Goal: Find specific page/section: Find specific page/section

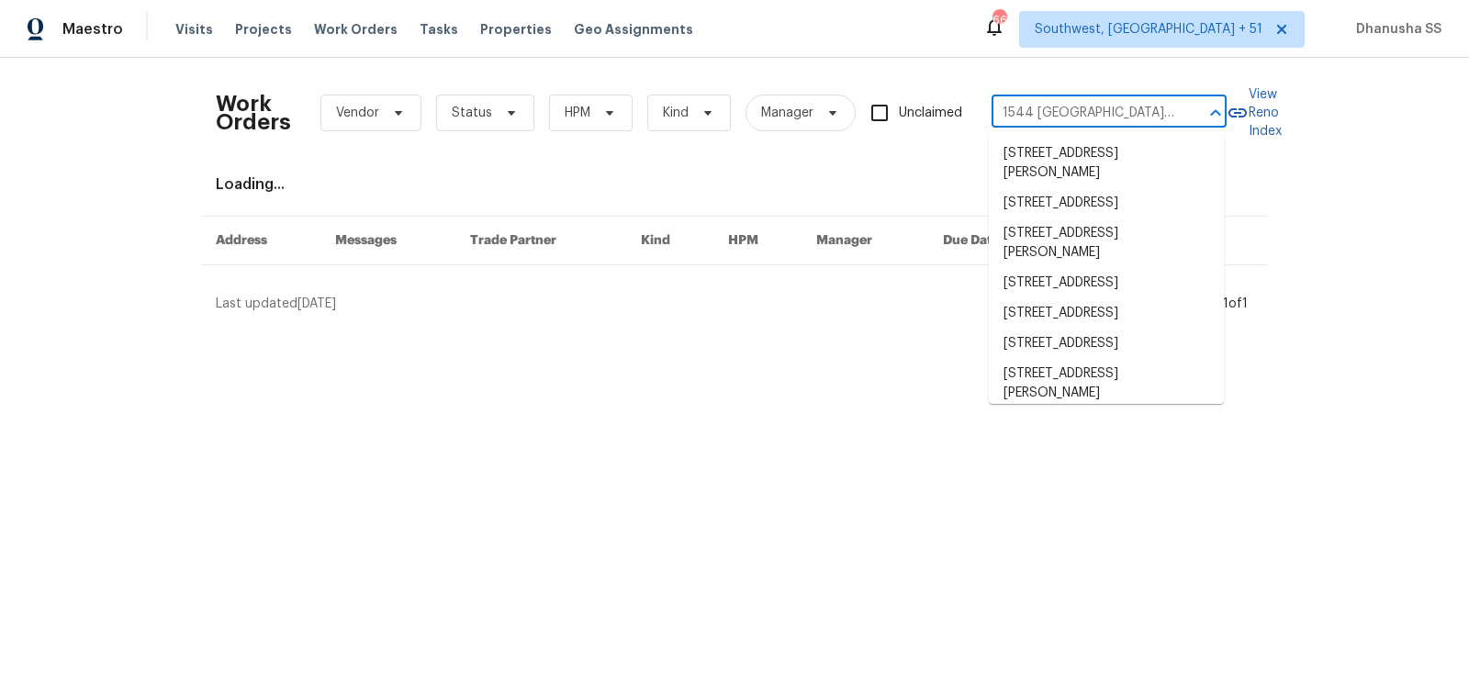
scroll to position [0, 52]
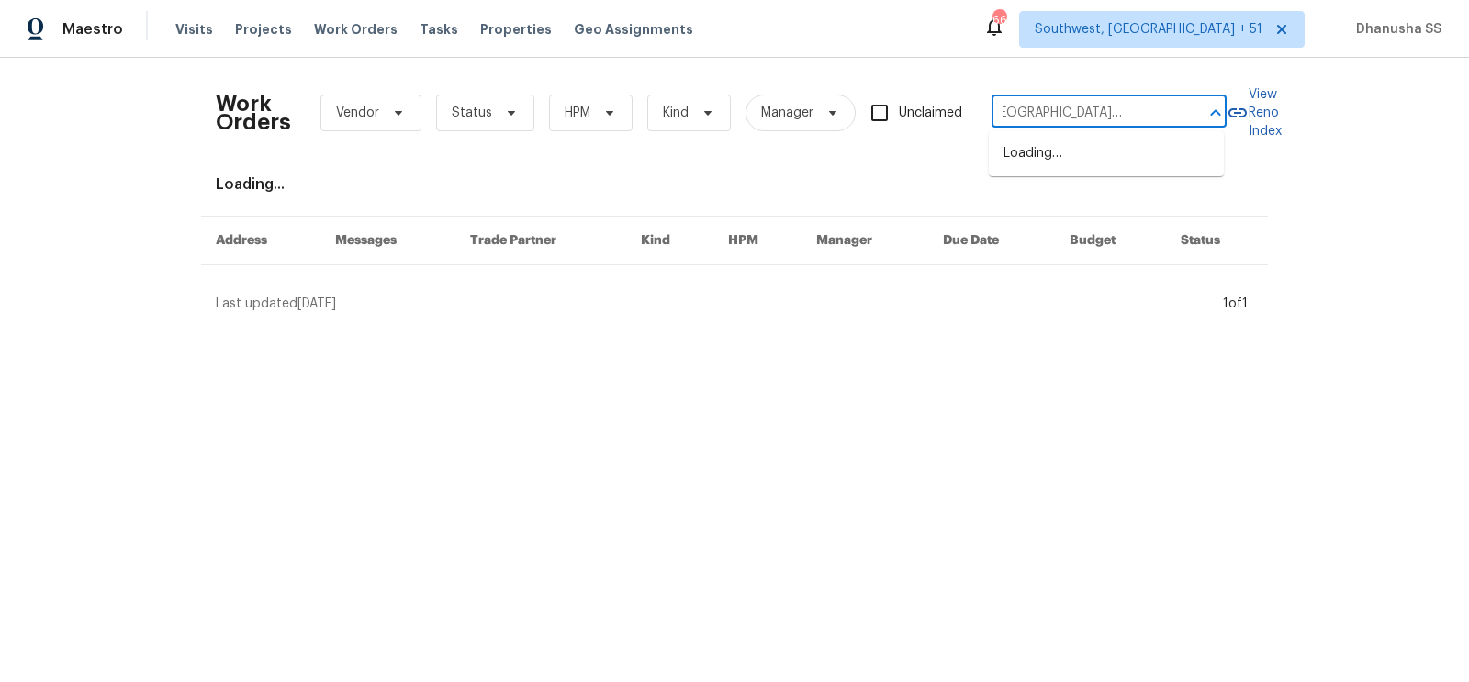
type input "1544 Oberlin Ter, Lake Mary, FL 32746"
click at [1069, 170] on li "1544 Oberlin Ter, Lake Mary, FL 32746" at bounding box center [1106, 164] width 235 height 50
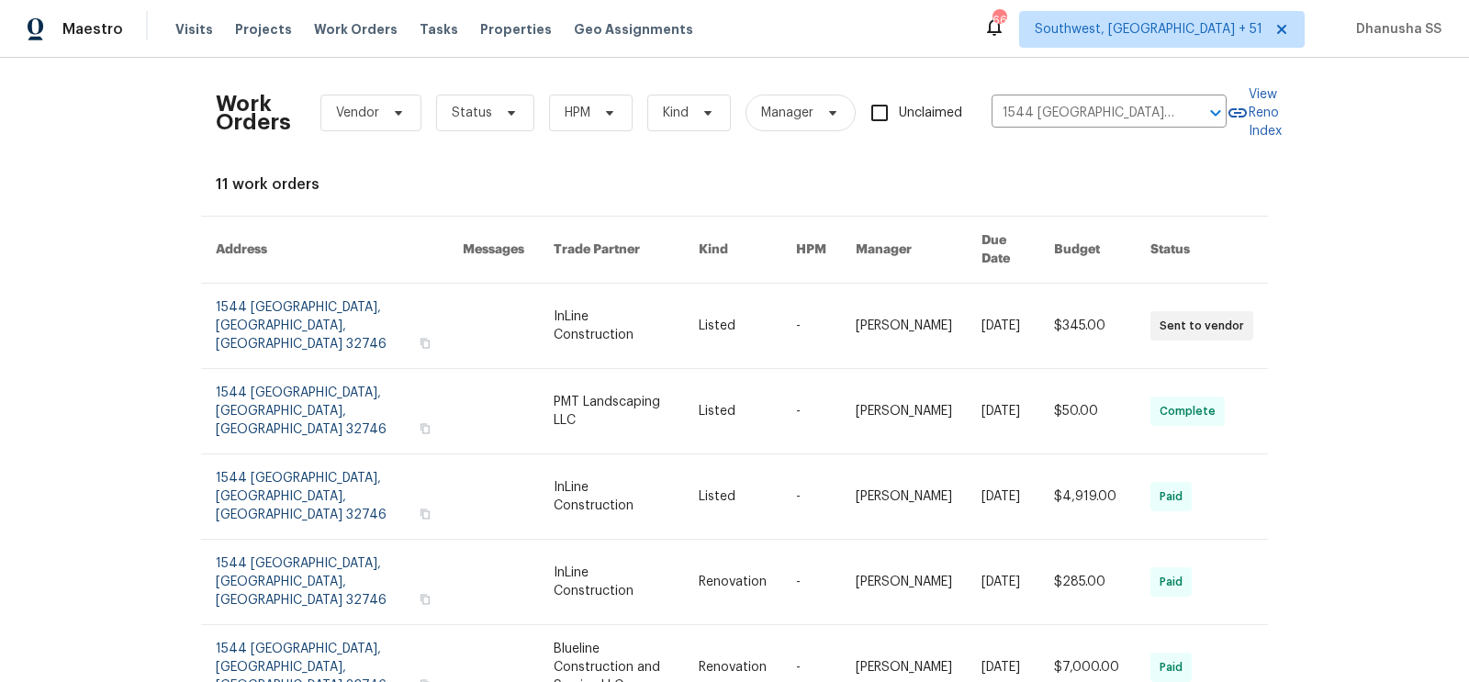
click at [691, 315] on link at bounding box center [626, 326] width 145 height 84
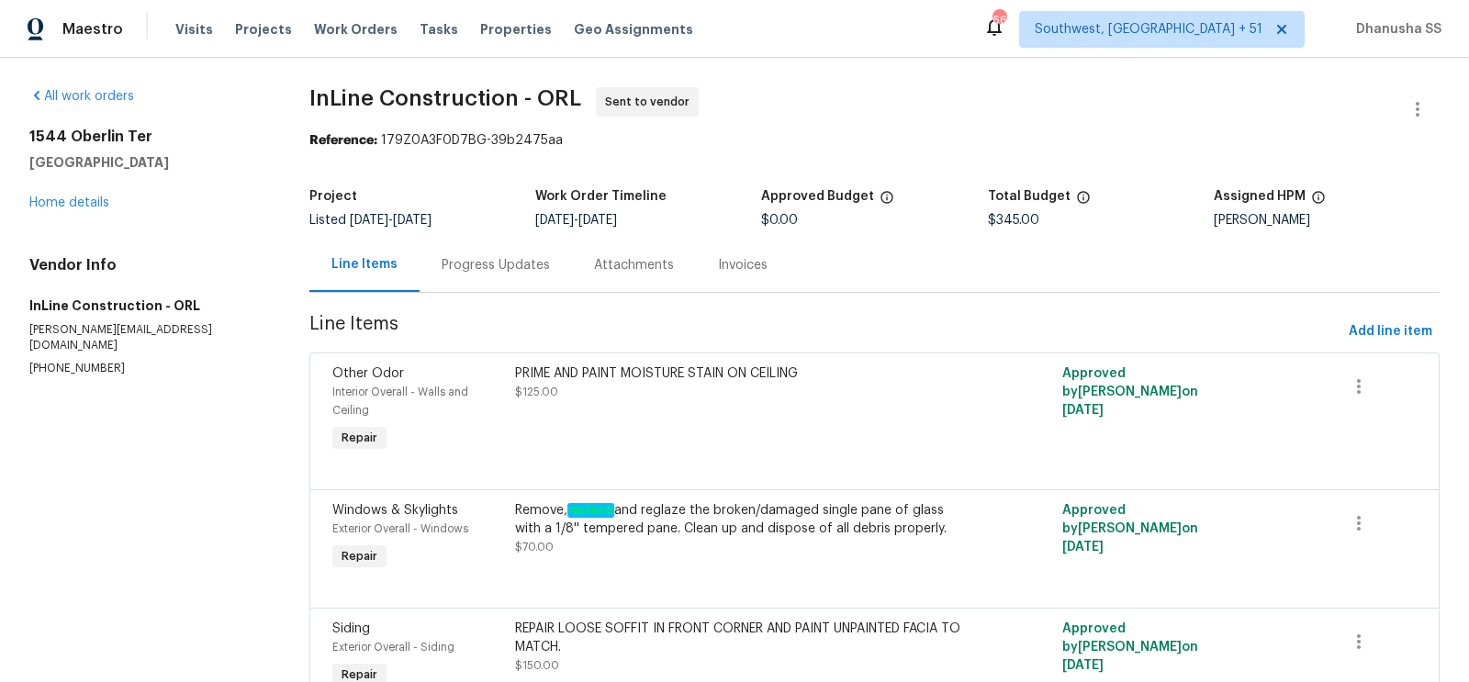
click at [60, 210] on div "1544 Oberlin Ter Lake Mary, FL 32746 Home details" at bounding box center [147, 170] width 236 height 84
click at [62, 208] on link "Home details" at bounding box center [69, 203] width 80 height 13
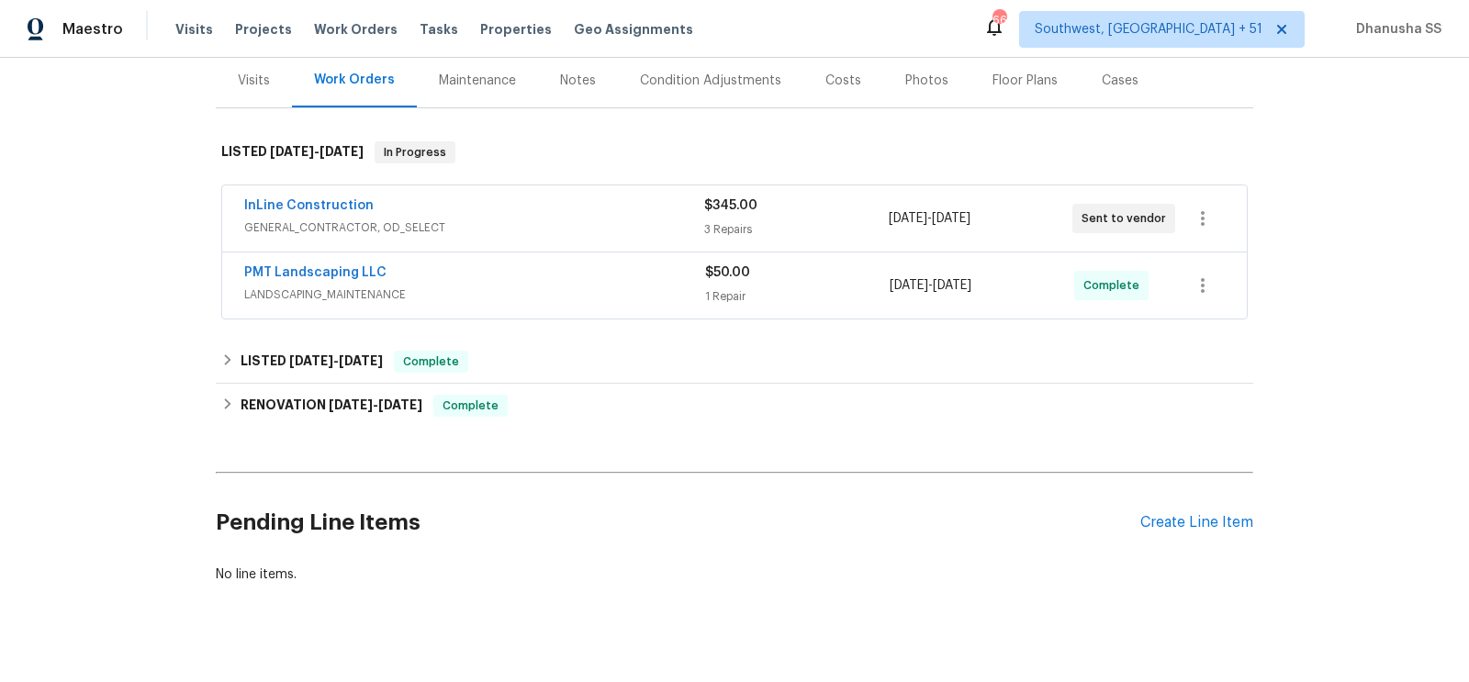
scroll to position [248, 0]
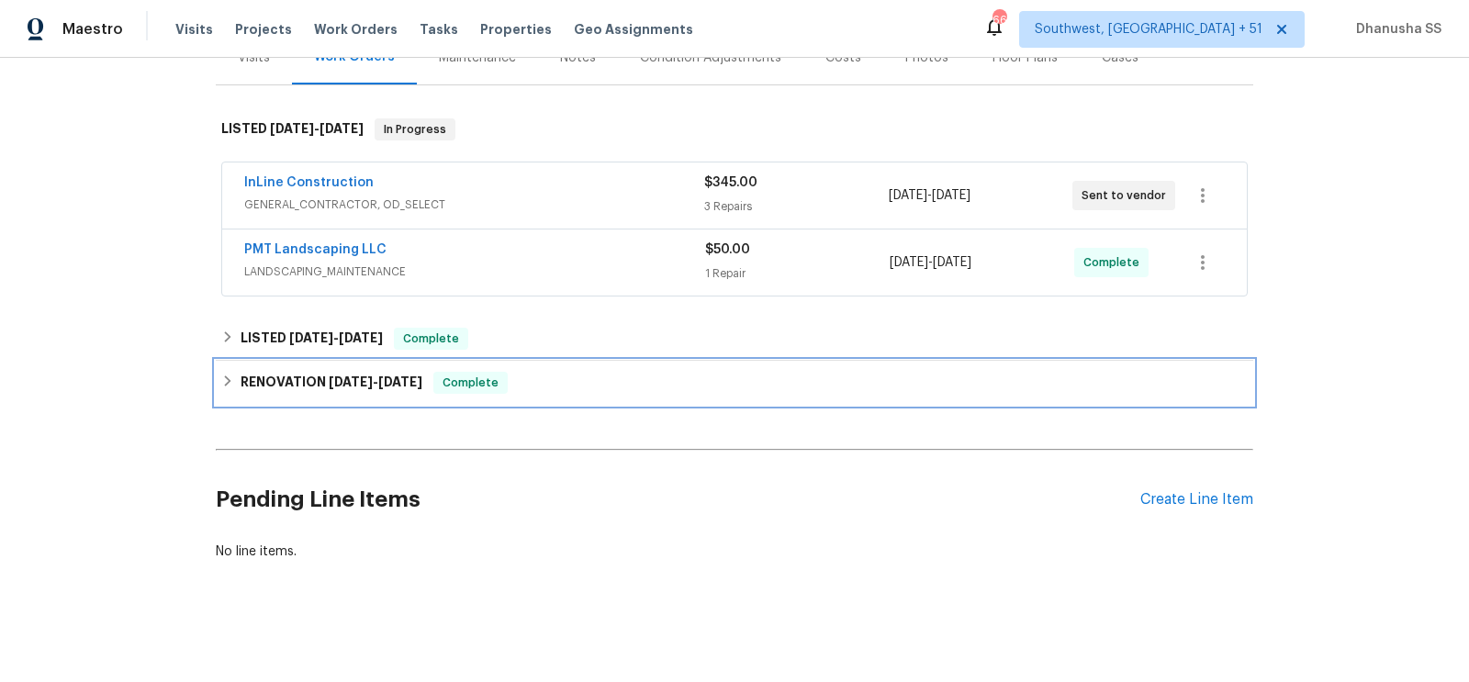
click at [579, 390] on div "RENOVATION 7/1/25 - 7/25/25 Complete" at bounding box center [734, 383] width 1027 height 22
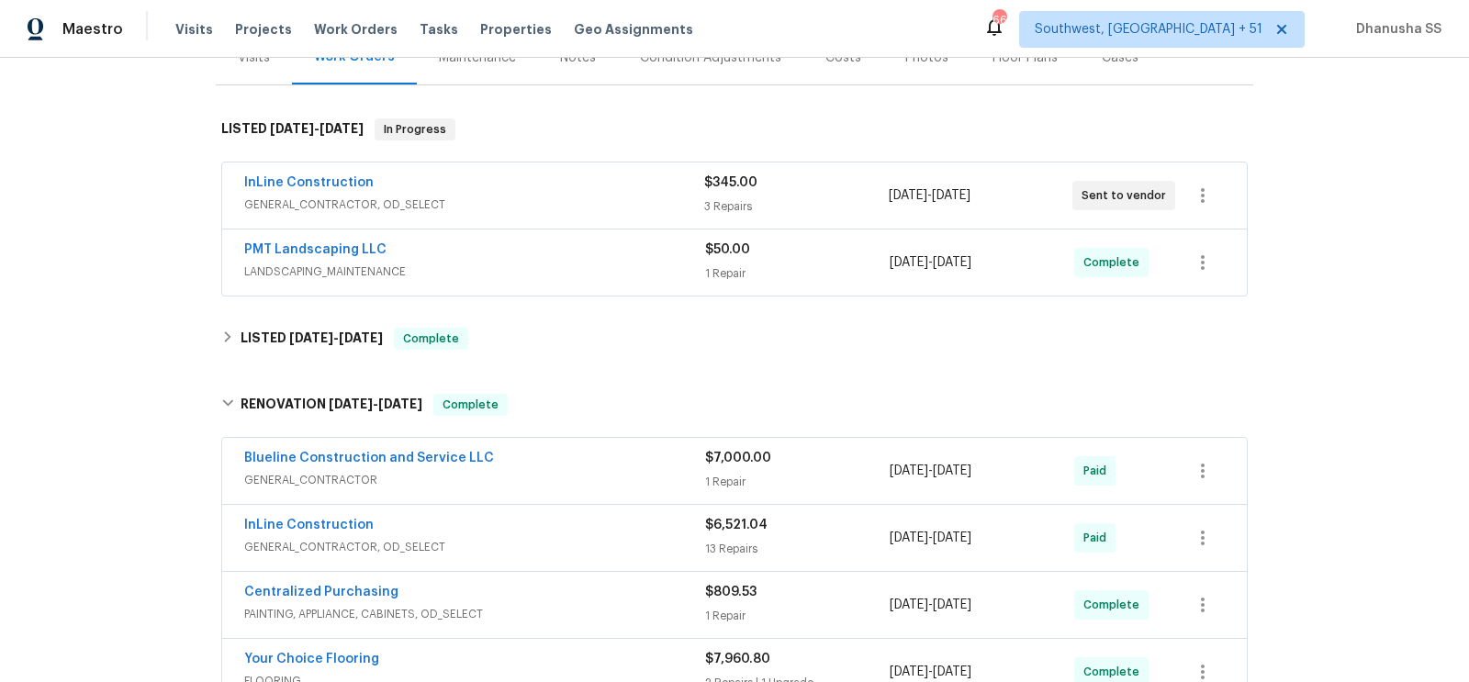
click at [630, 466] on div "Blueline Construction and Service LLC" at bounding box center [474, 460] width 461 height 22
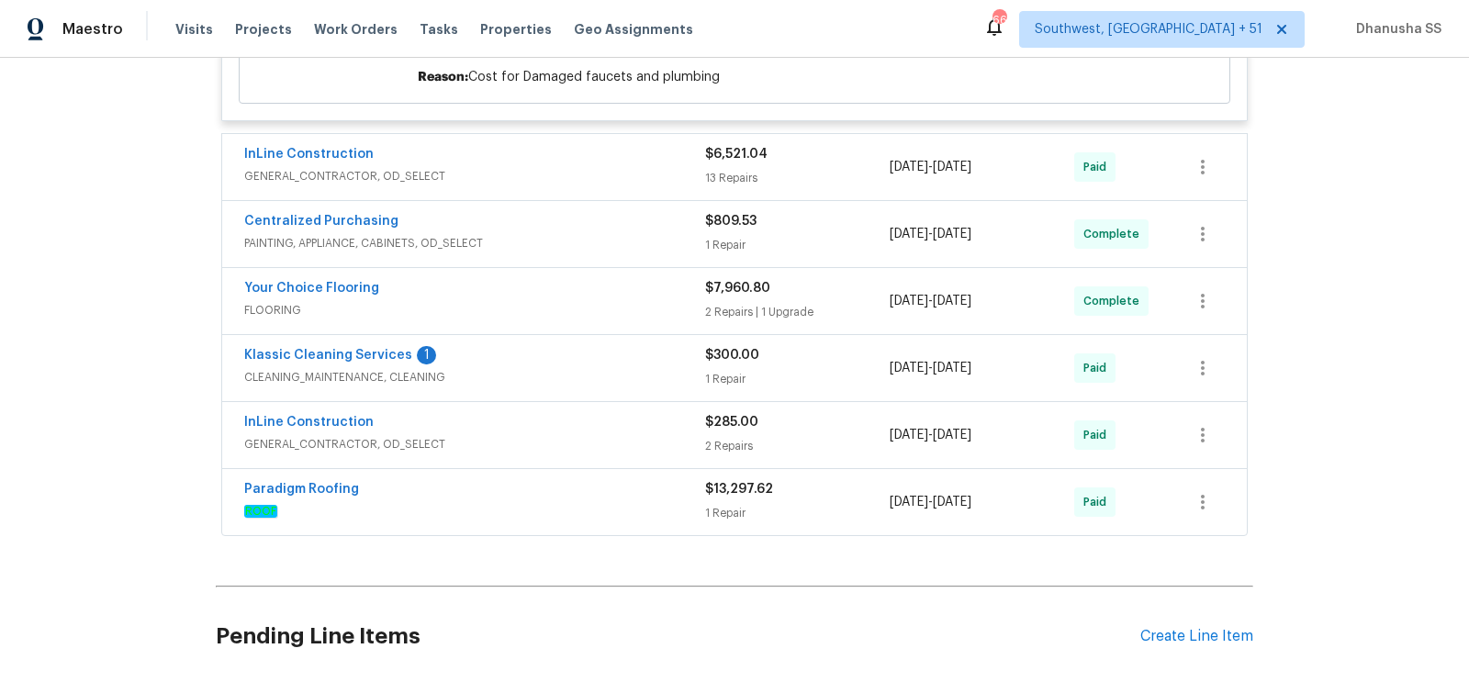
scroll to position [1121, 0]
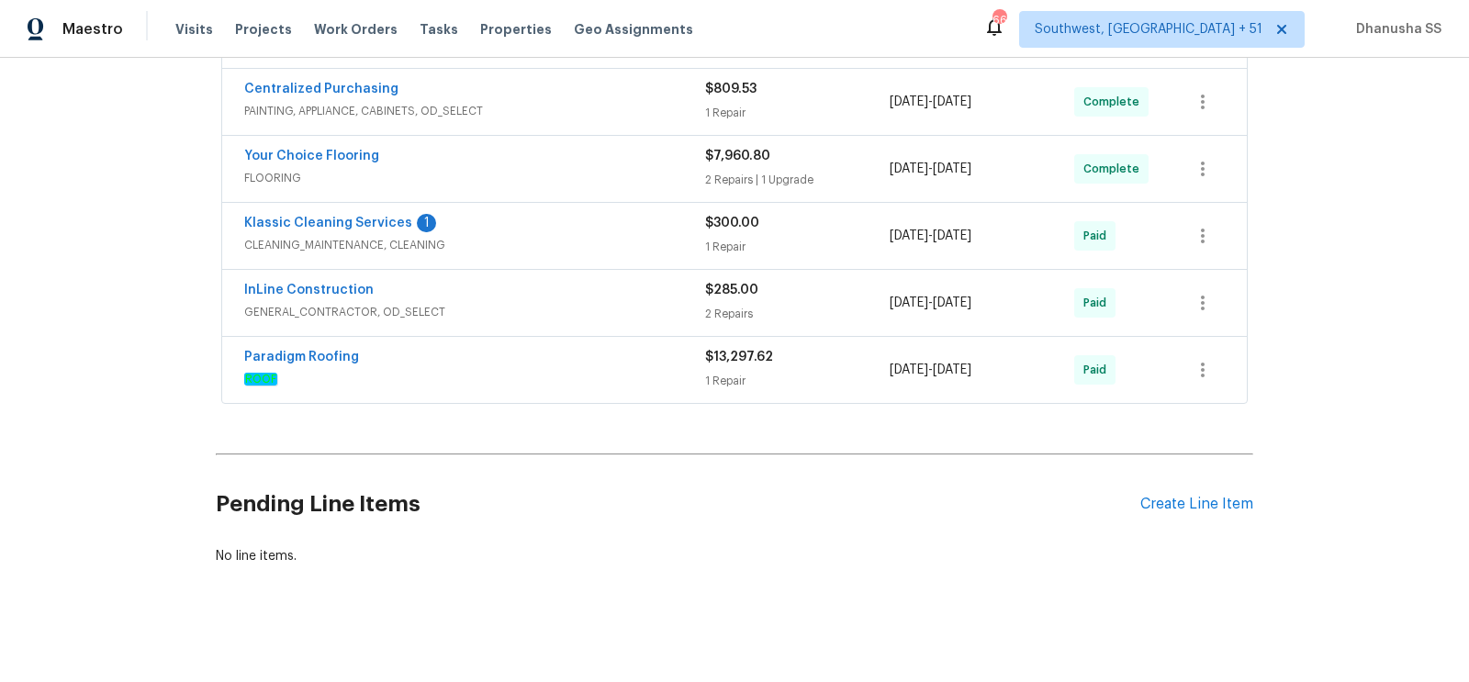
click at [598, 356] on div "Paradigm Roofing" at bounding box center [474, 359] width 461 height 22
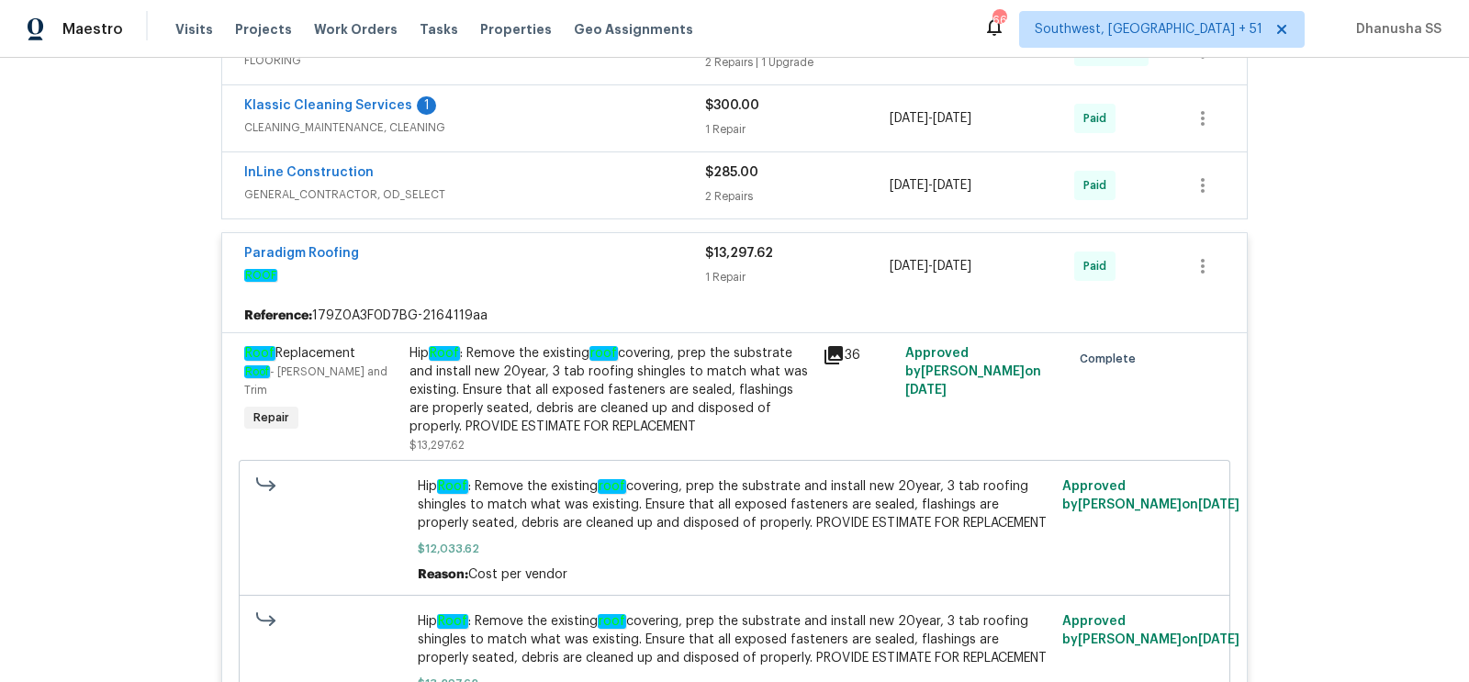
scroll to position [1159, 0]
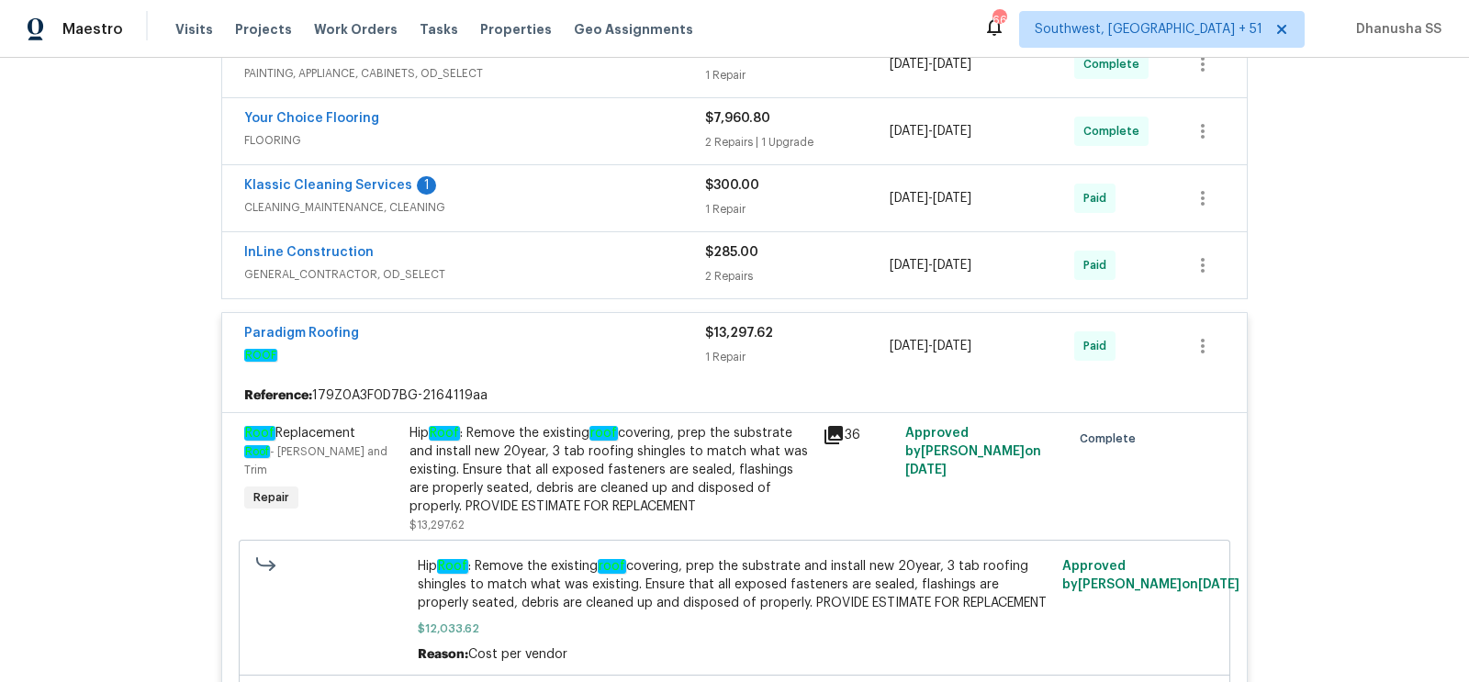
click at [613, 236] on div "InLine Construction GENERAL_CONTRACTOR, OD_SELECT $285.00 2 Repairs 7/17/2025 -…" at bounding box center [734, 265] width 1025 height 66
click at [611, 276] on span "GENERAL_CONTRACTOR, OD_SELECT" at bounding box center [474, 274] width 461 height 18
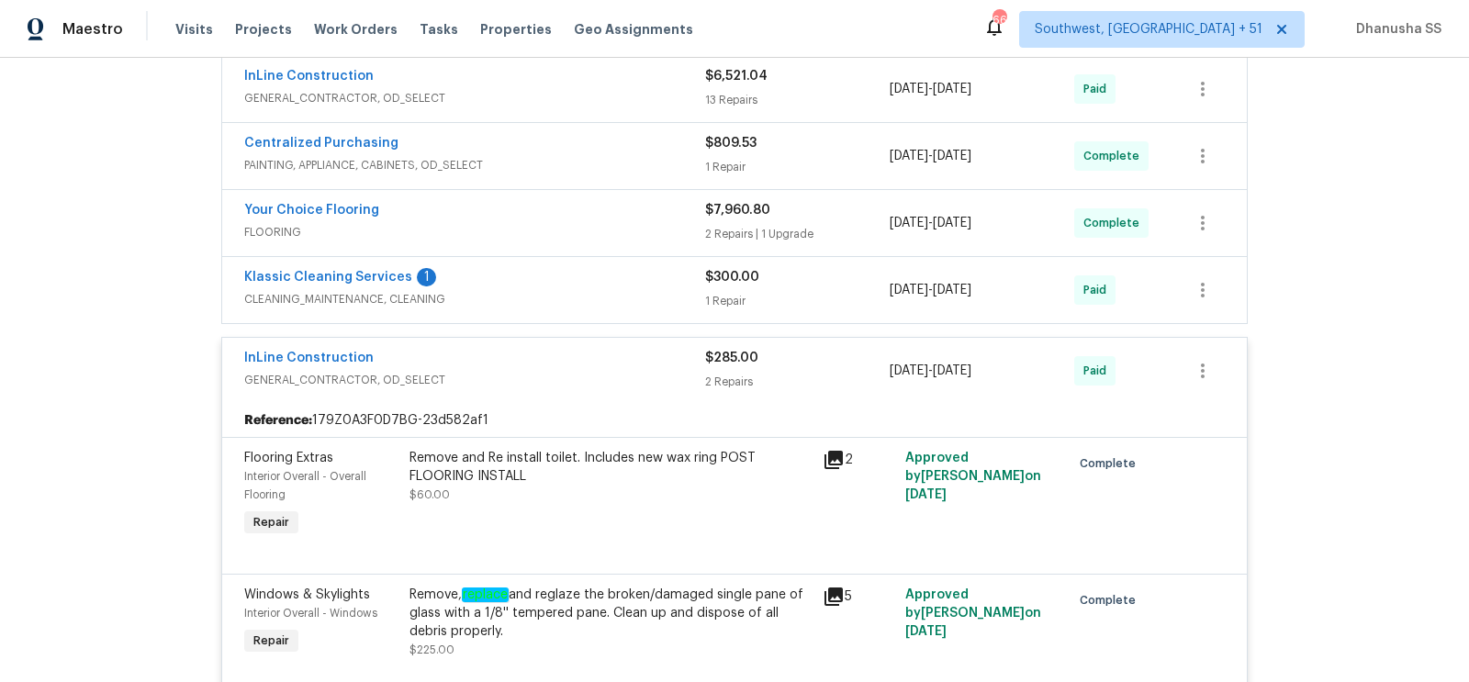
scroll to position [1062, 0]
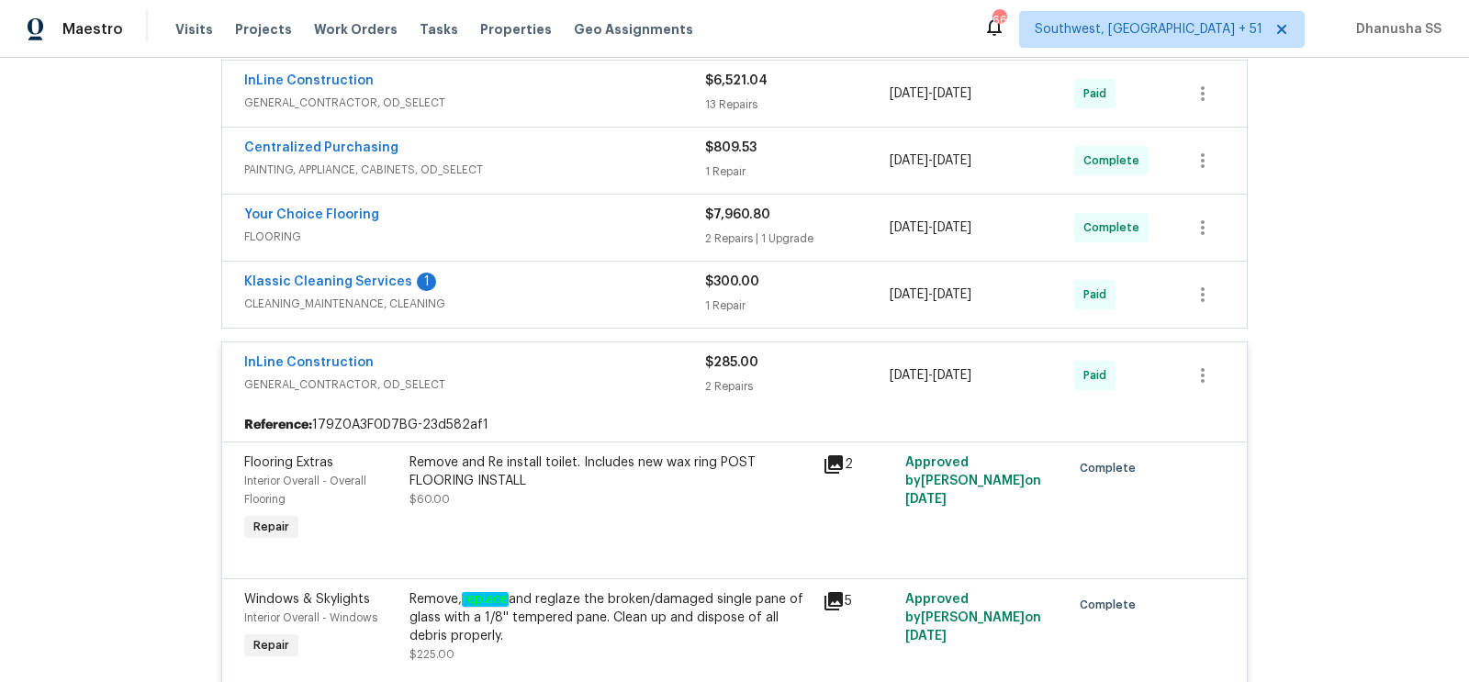
click at [638, 287] on div "Klassic Cleaning Services 1" at bounding box center [474, 284] width 461 height 22
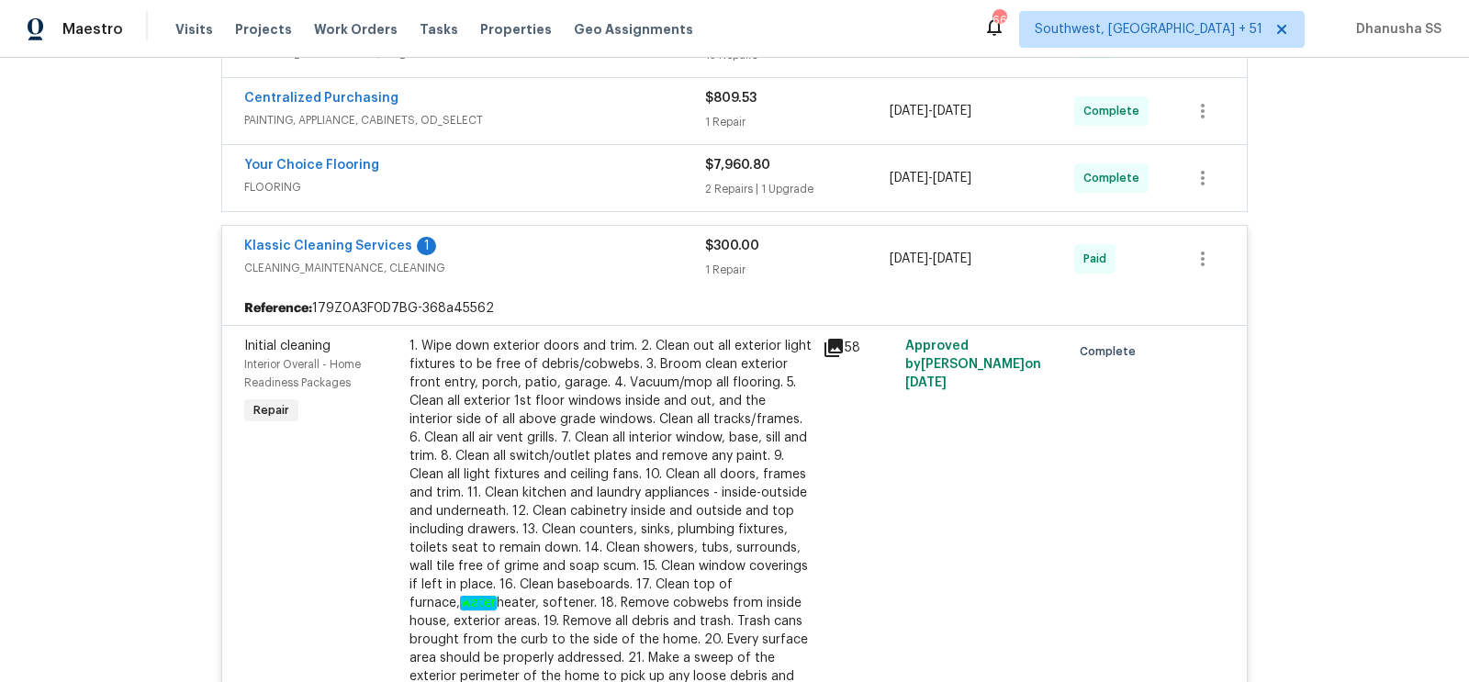
scroll to position [1000, 0]
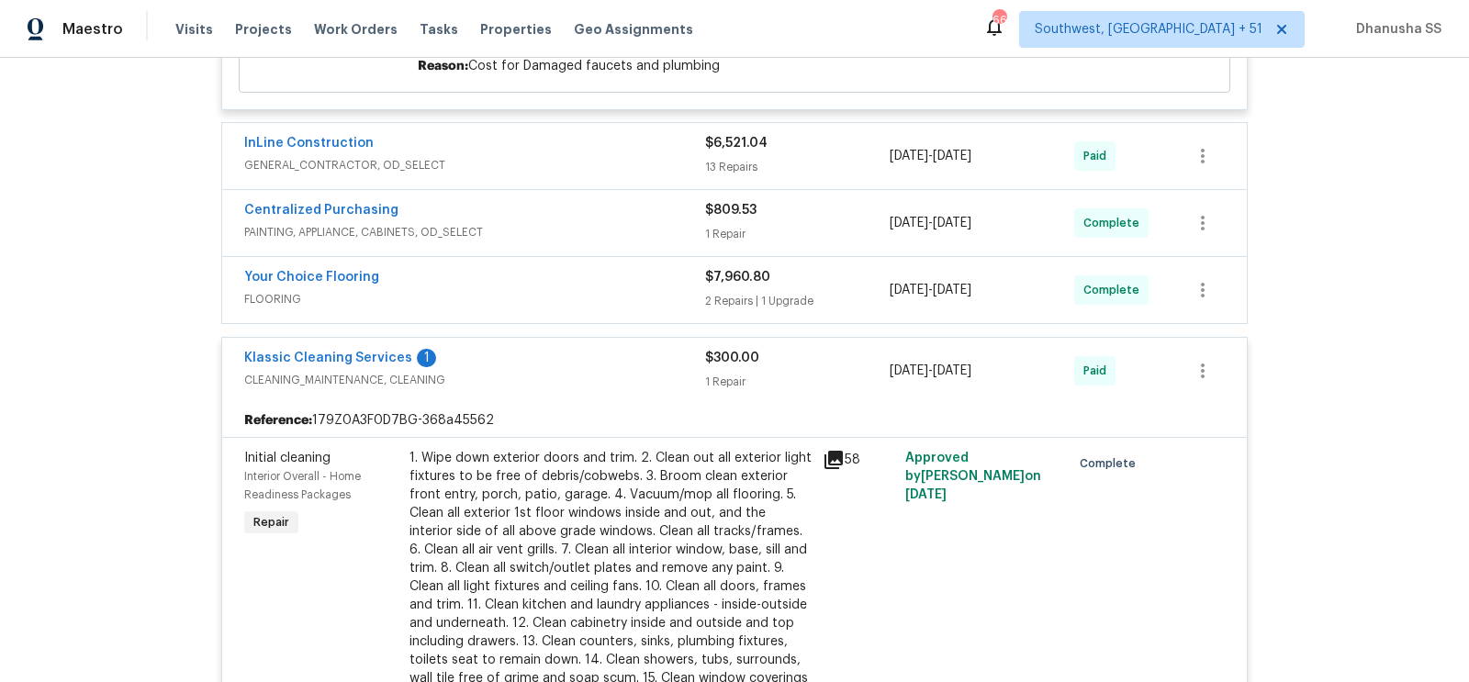
click at [638, 298] on span "FLOORING" at bounding box center [474, 299] width 461 height 18
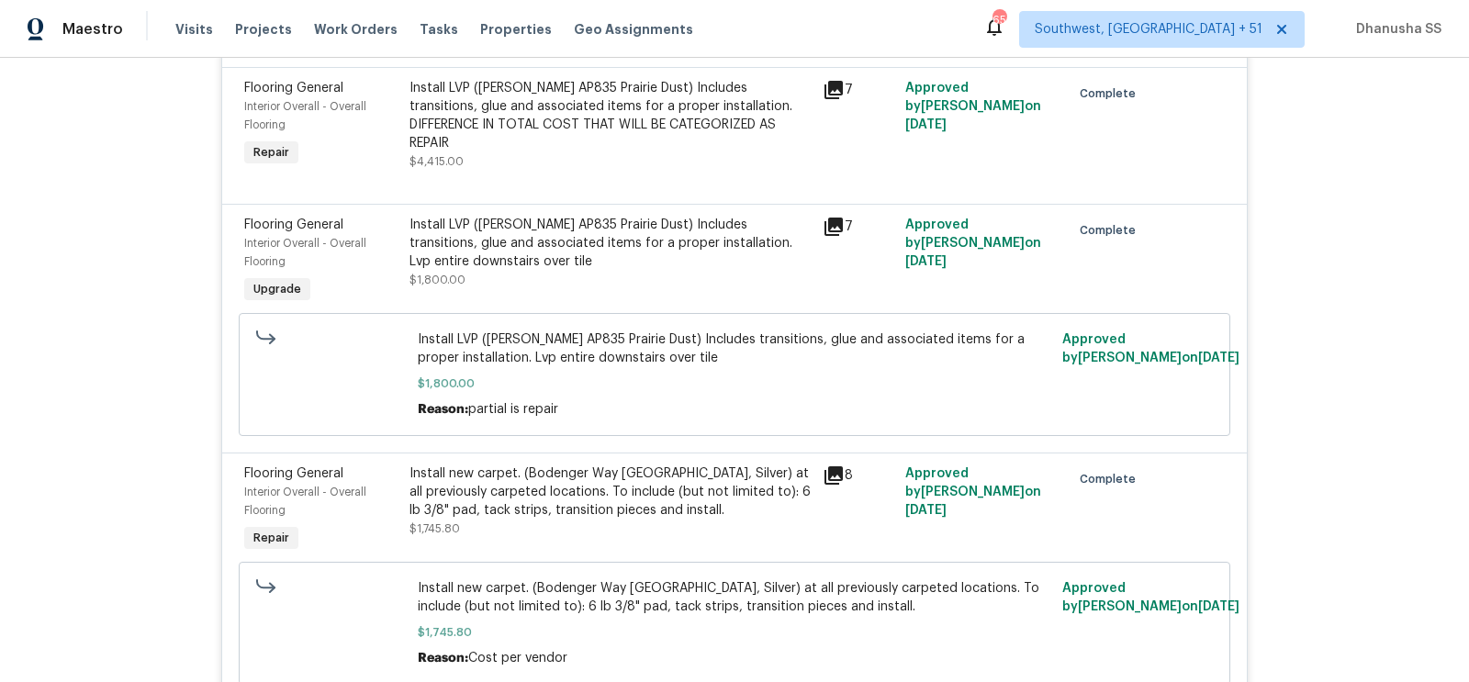
scroll to position [1304, 0]
click at [503, 249] on div "Install LVP (Knighton AP835 Prairie Dust) Includes transitions, glue and associ…" at bounding box center [611, 242] width 402 height 55
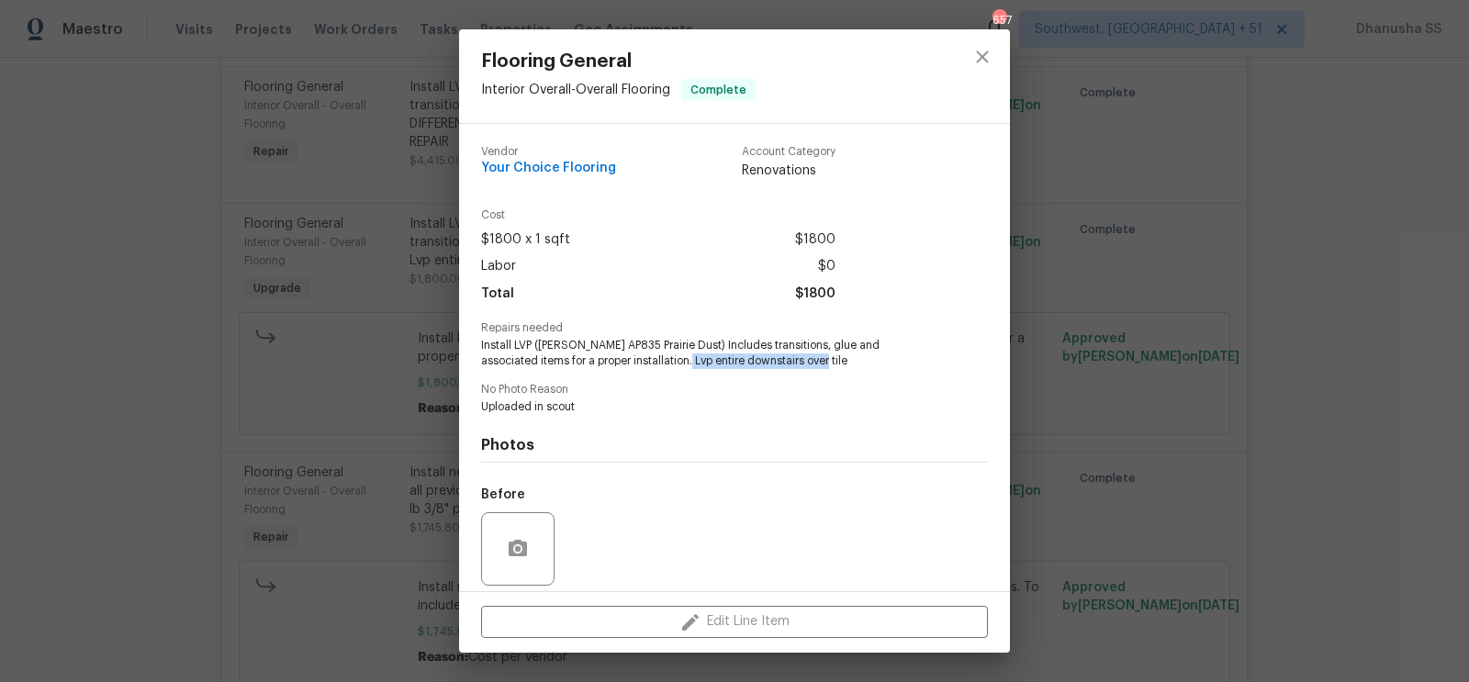
drag, startPoint x: 629, startPoint y: 364, endPoint x: 774, endPoint y: 366, distance: 145.1
click at [774, 366] on span "Install LVP (Knighton AP835 Prairie Dust) Includes transitions, glue and associ…" at bounding box center [709, 353] width 456 height 31
click at [719, 365] on span "Install LVP (Knighton AP835 Prairie Dust) Includes transitions, glue and associ…" at bounding box center [709, 353] width 456 height 31
drag, startPoint x: 719, startPoint y: 365, endPoint x: 629, endPoint y: 362, distance: 90.0
click at [629, 362] on span "Install LVP (Knighton AP835 Prairie Dust) Includes transitions, glue and associ…" at bounding box center [709, 353] width 456 height 31
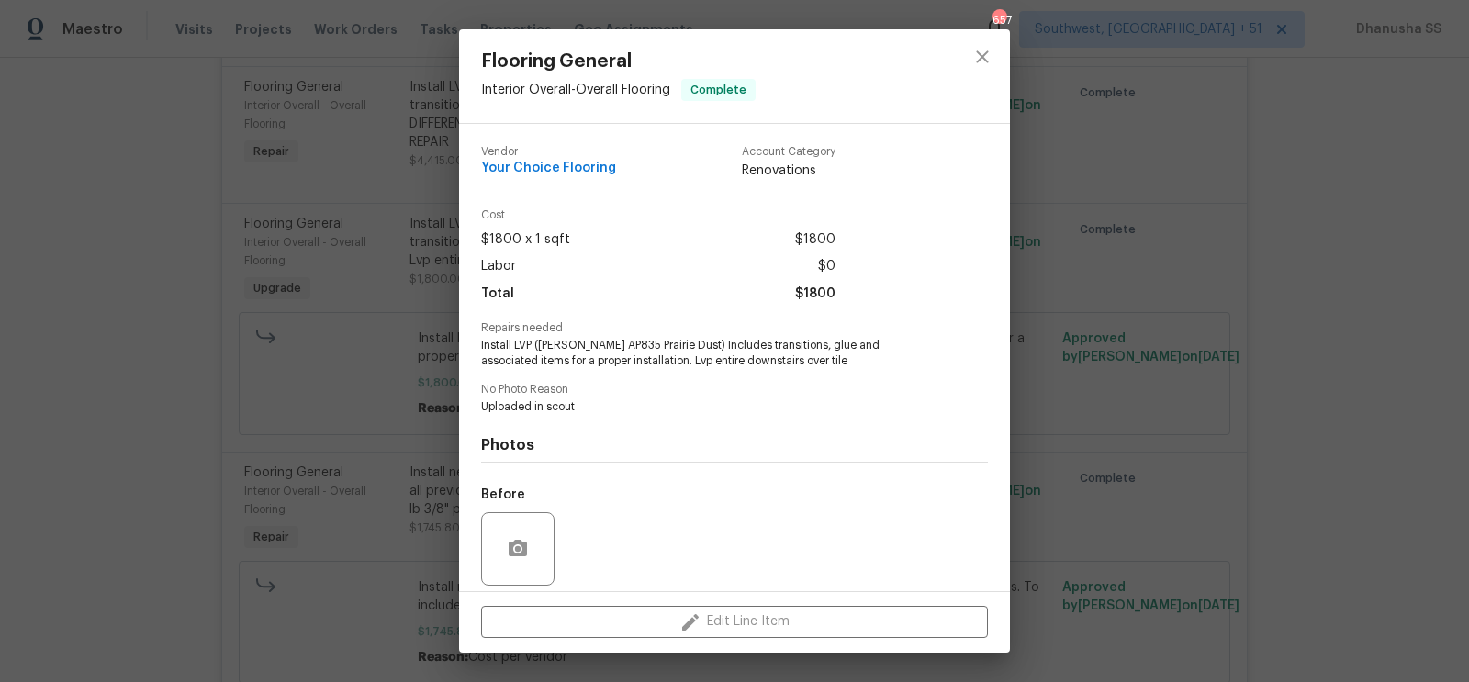
click at [1006, 64] on div at bounding box center [982, 76] width 55 height 94
click at [978, 62] on icon "close" at bounding box center [983, 57] width 22 height 22
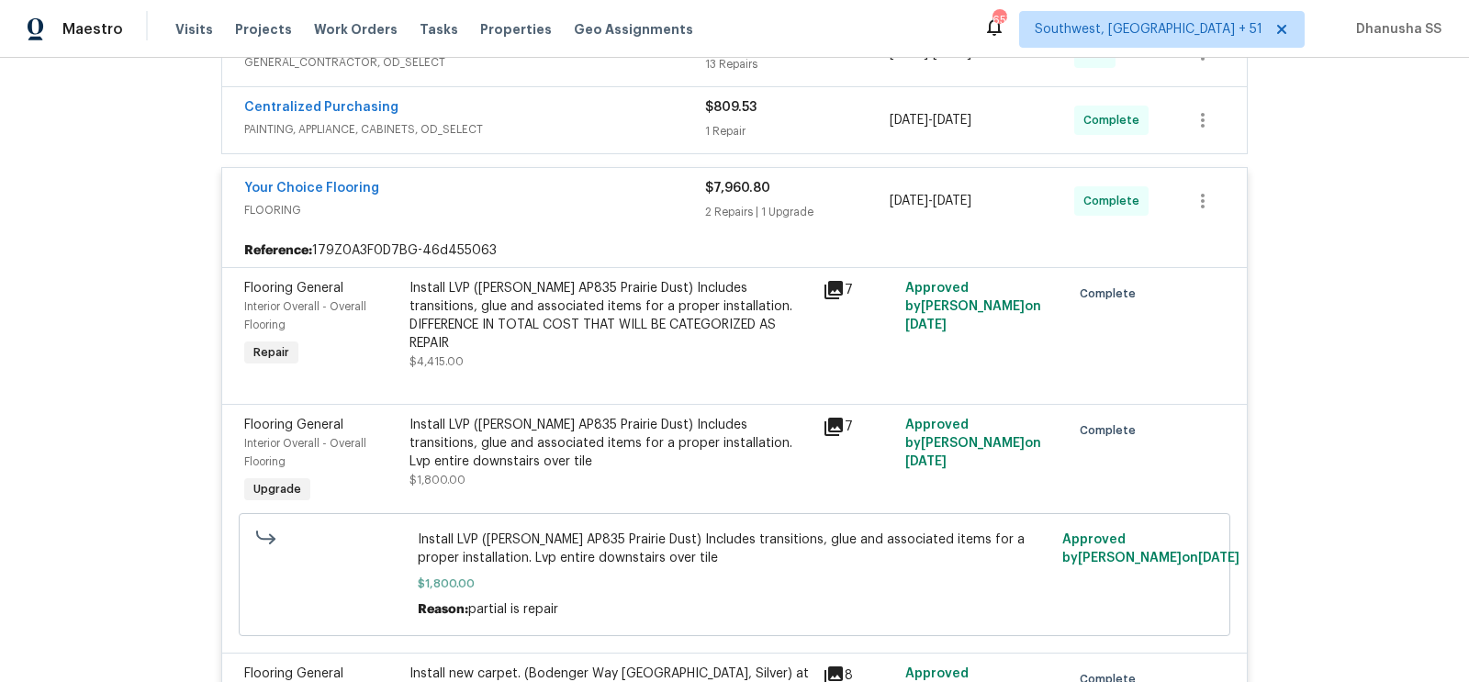
scroll to position [1016, 0]
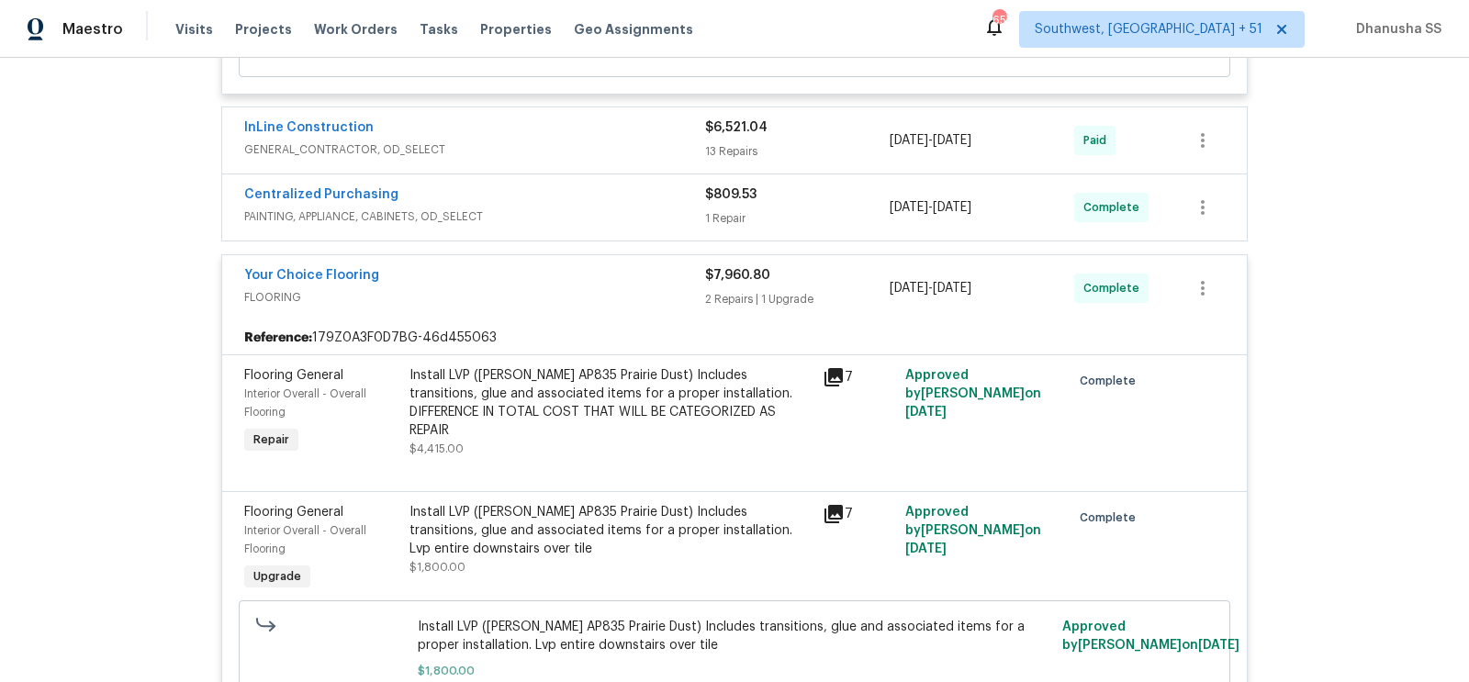
click at [669, 216] on span "PAINTING, APPLIANCE, CABINETS, OD_SELECT" at bounding box center [474, 217] width 461 height 18
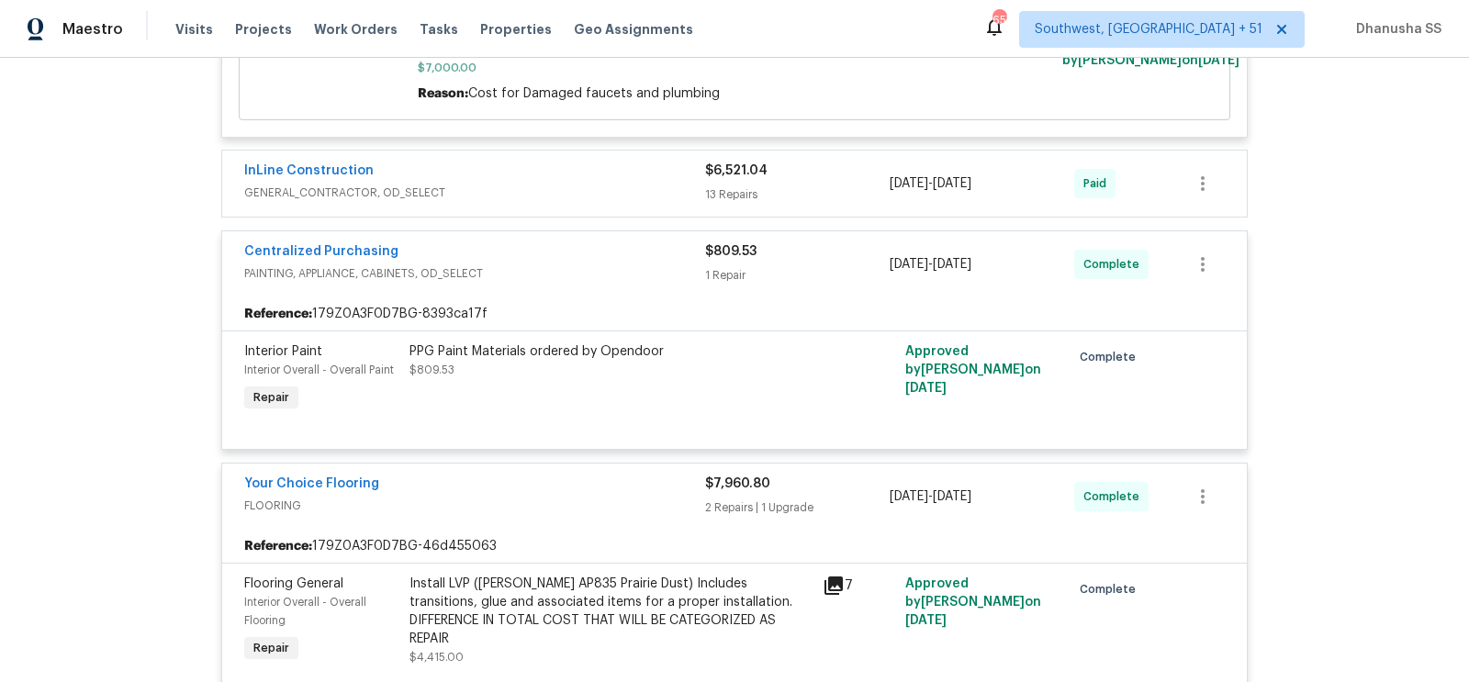
scroll to position [929, 0]
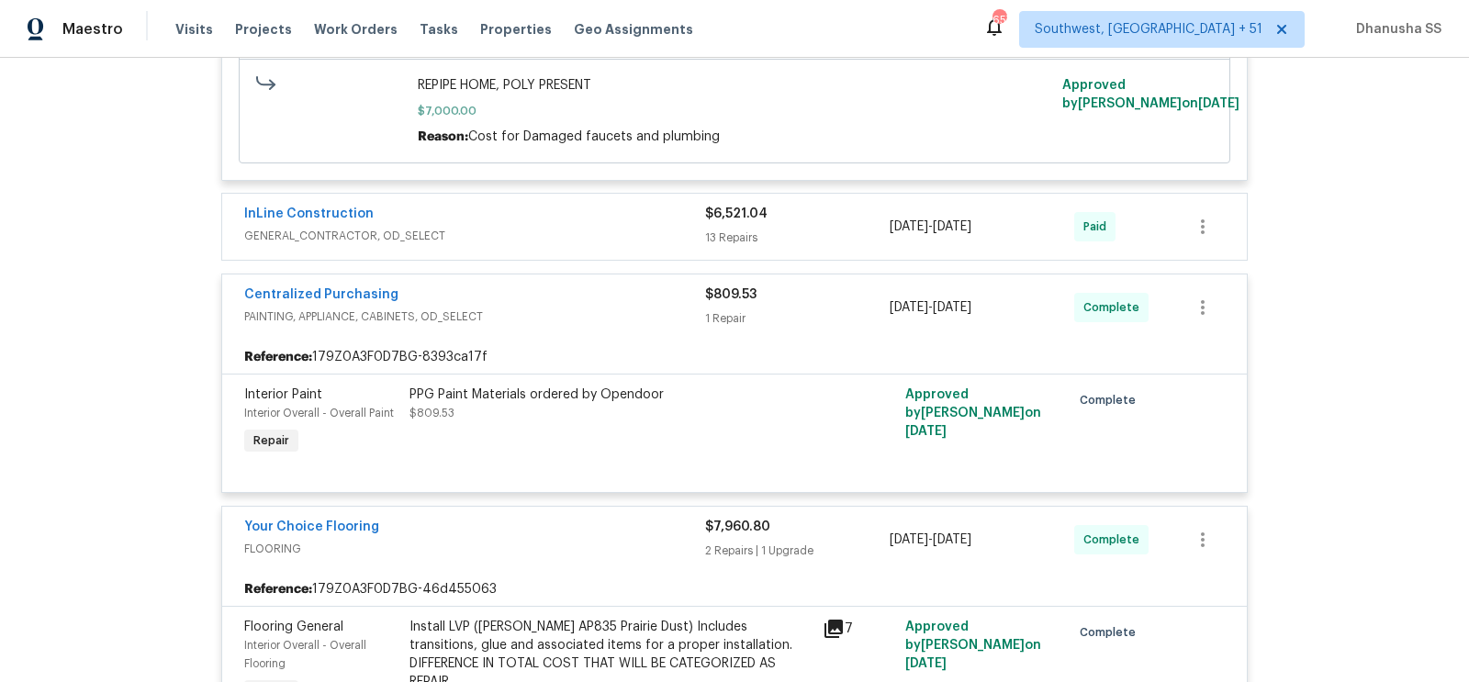
click at [646, 223] on div "InLine Construction" at bounding box center [474, 216] width 461 height 22
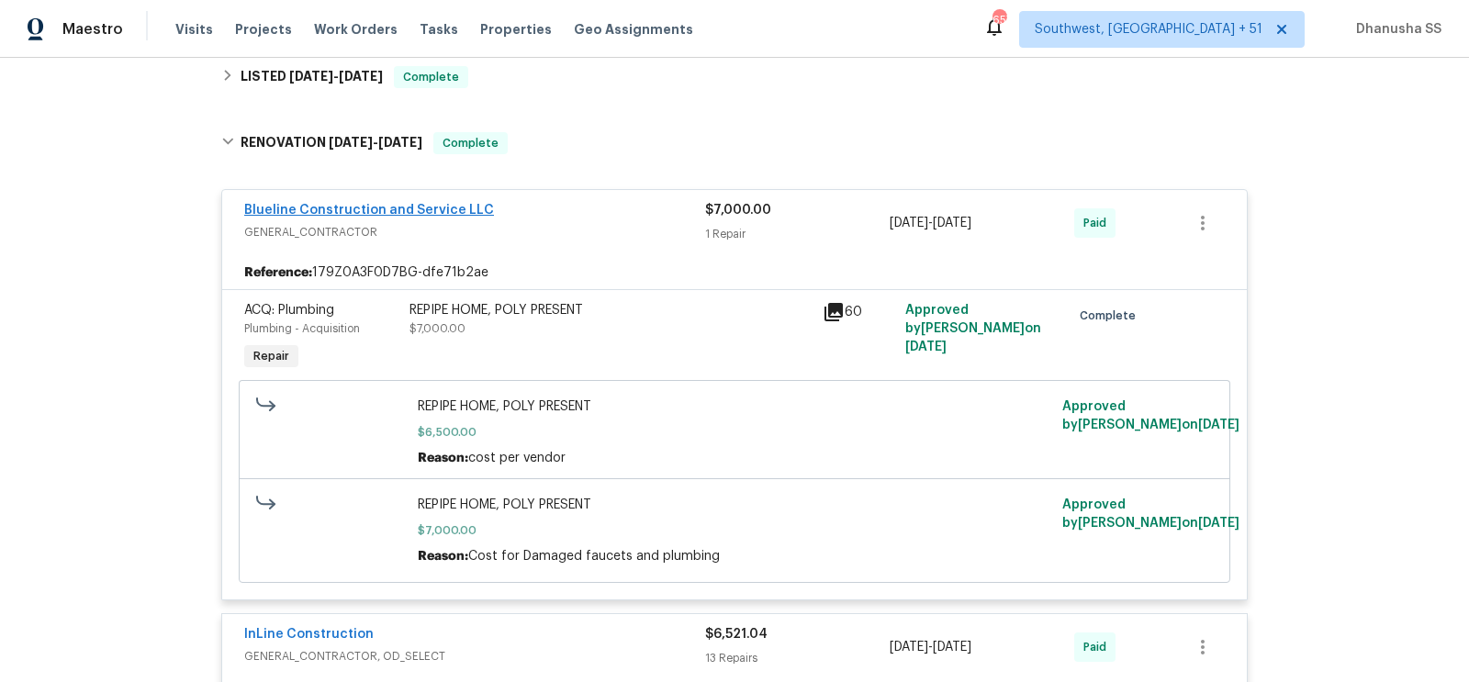
scroll to position [382, 0]
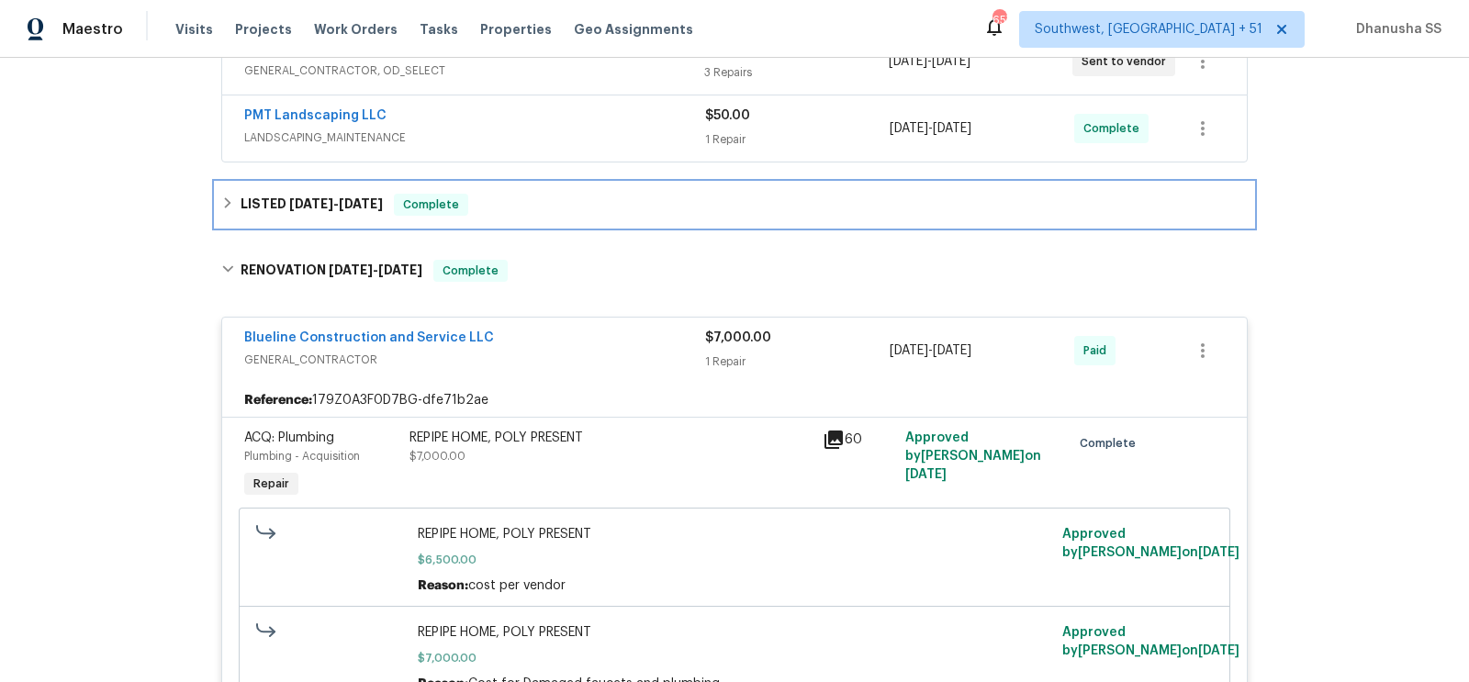
click at [566, 209] on div "LISTED 7/28/25 - 8/6/25 Complete" at bounding box center [734, 205] width 1027 height 22
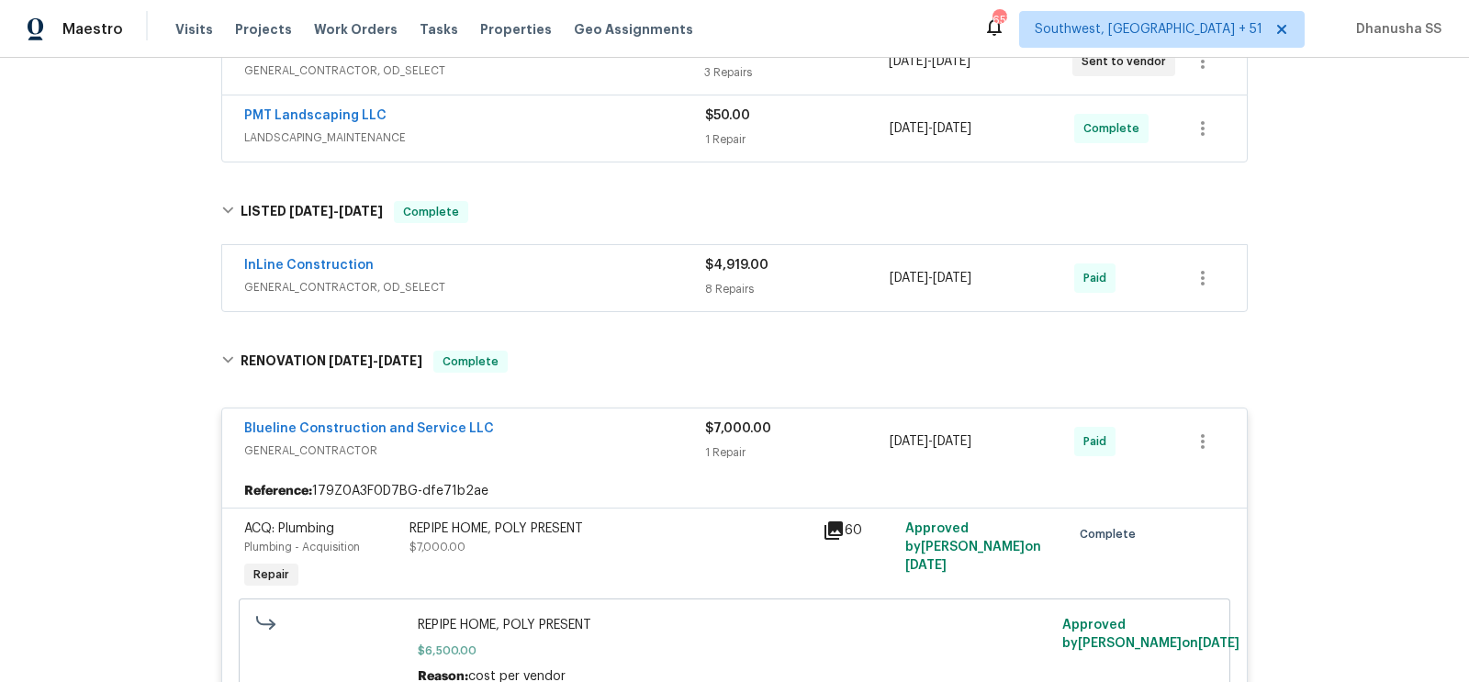
click at [620, 288] on span "GENERAL_CONTRACTOR, OD_SELECT" at bounding box center [474, 287] width 461 height 18
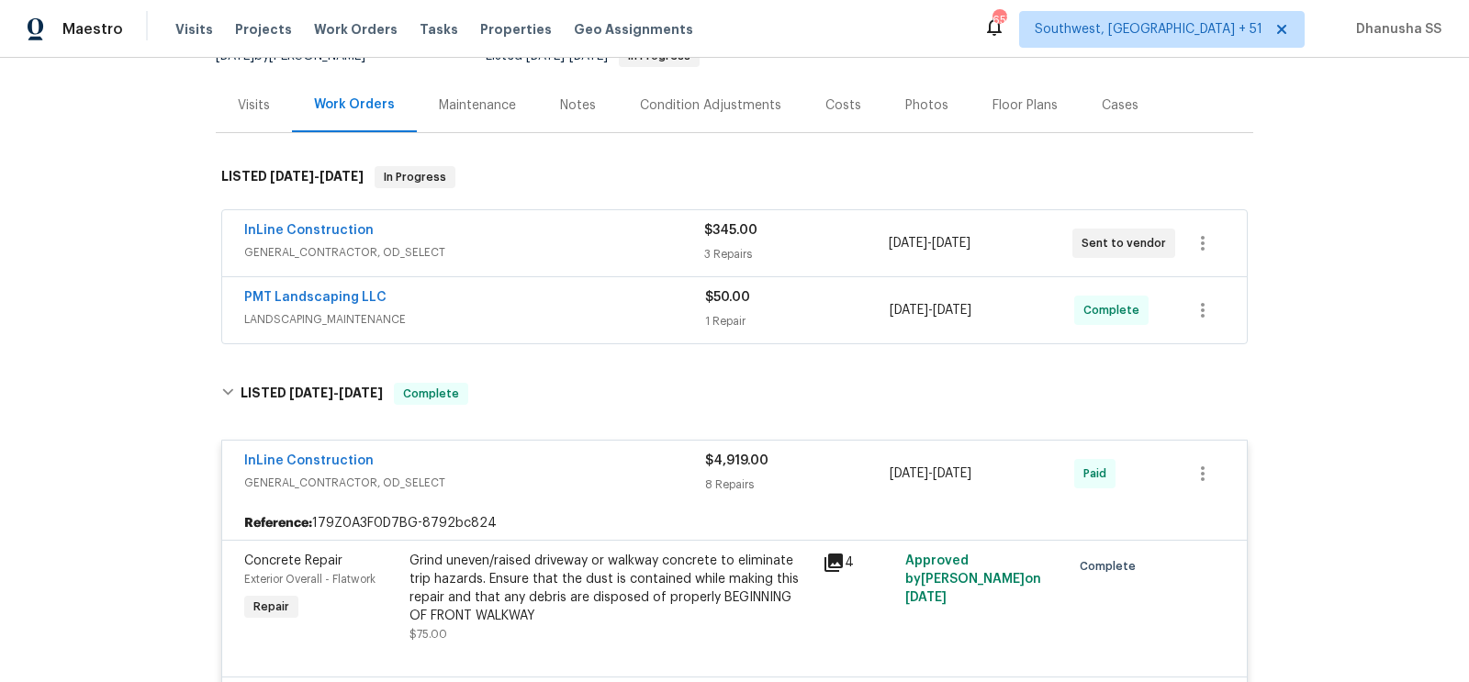
scroll to position [149, 0]
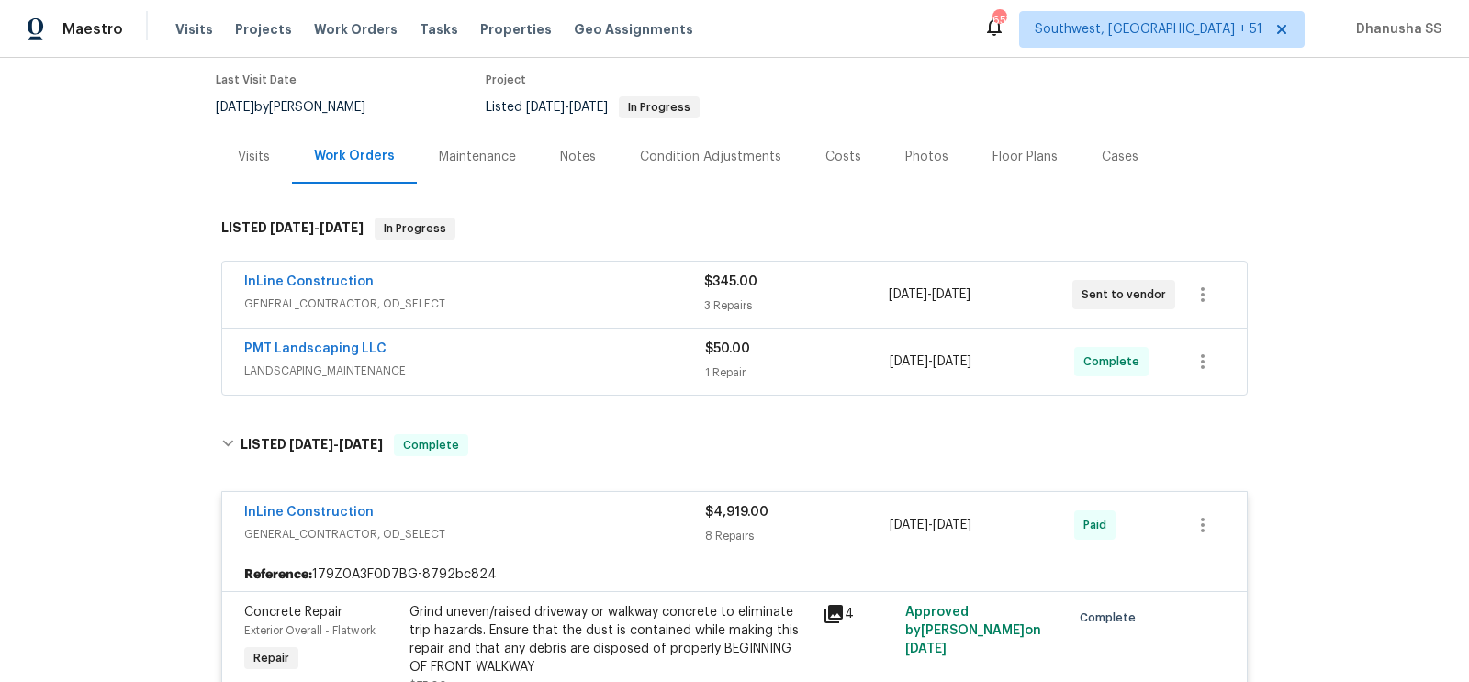
click at [565, 369] on span "LANDSCAPING_MAINTENANCE" at bounding box center [474, 371] width 461 height 18
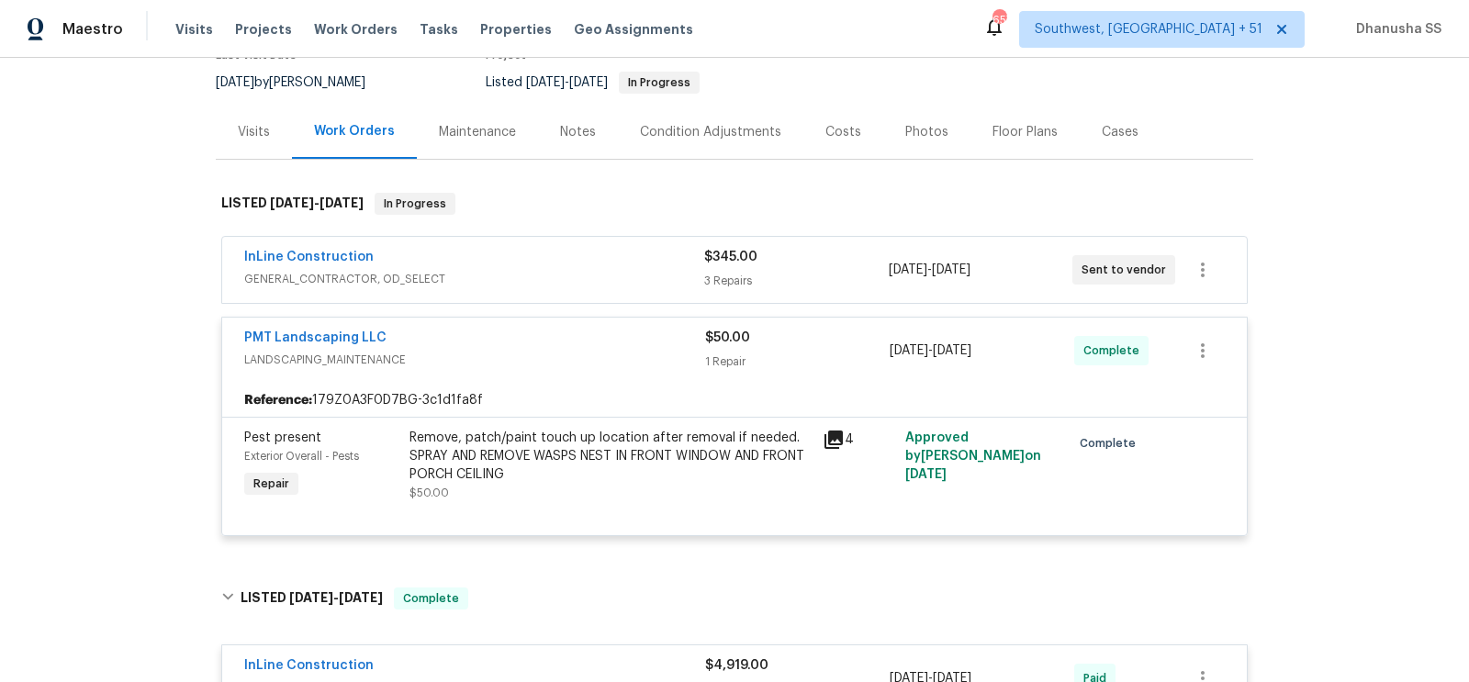
scroll to position [175, 0]
click at [602, 268] on span "GENERAL_CONTRACTOR, OD_SELECT" at bounding box center [474, 277] width 460 height 18
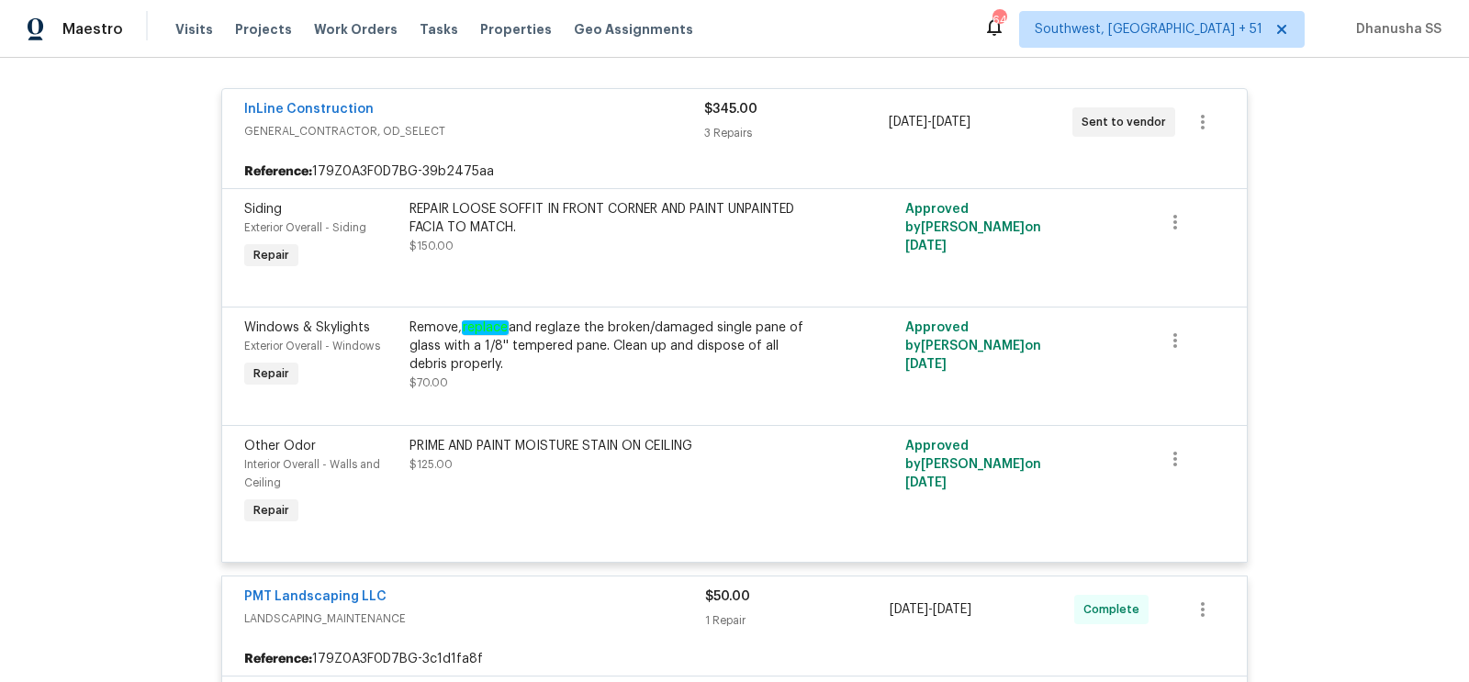
scroll to position [0, 0]
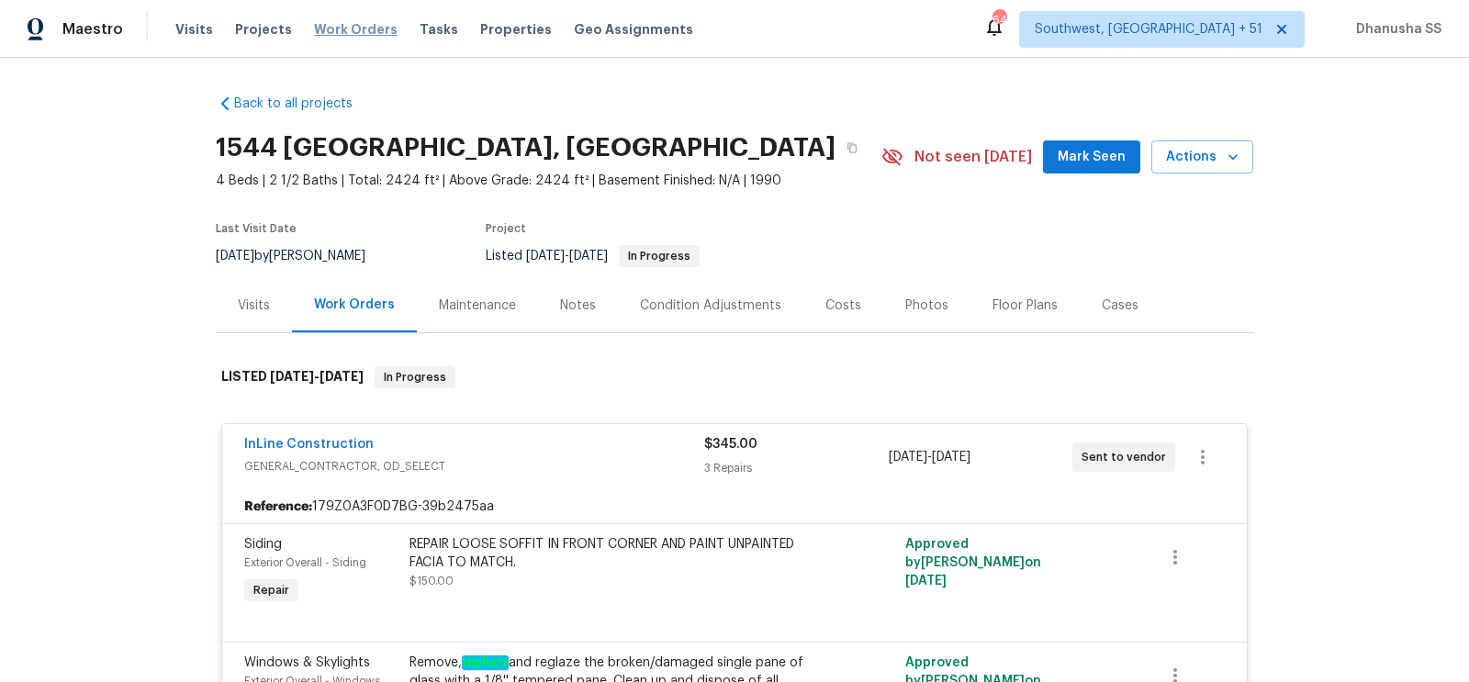
click at [365, 25] on span "Work Orders" at bounding box center [356, 29] width 84 height 18
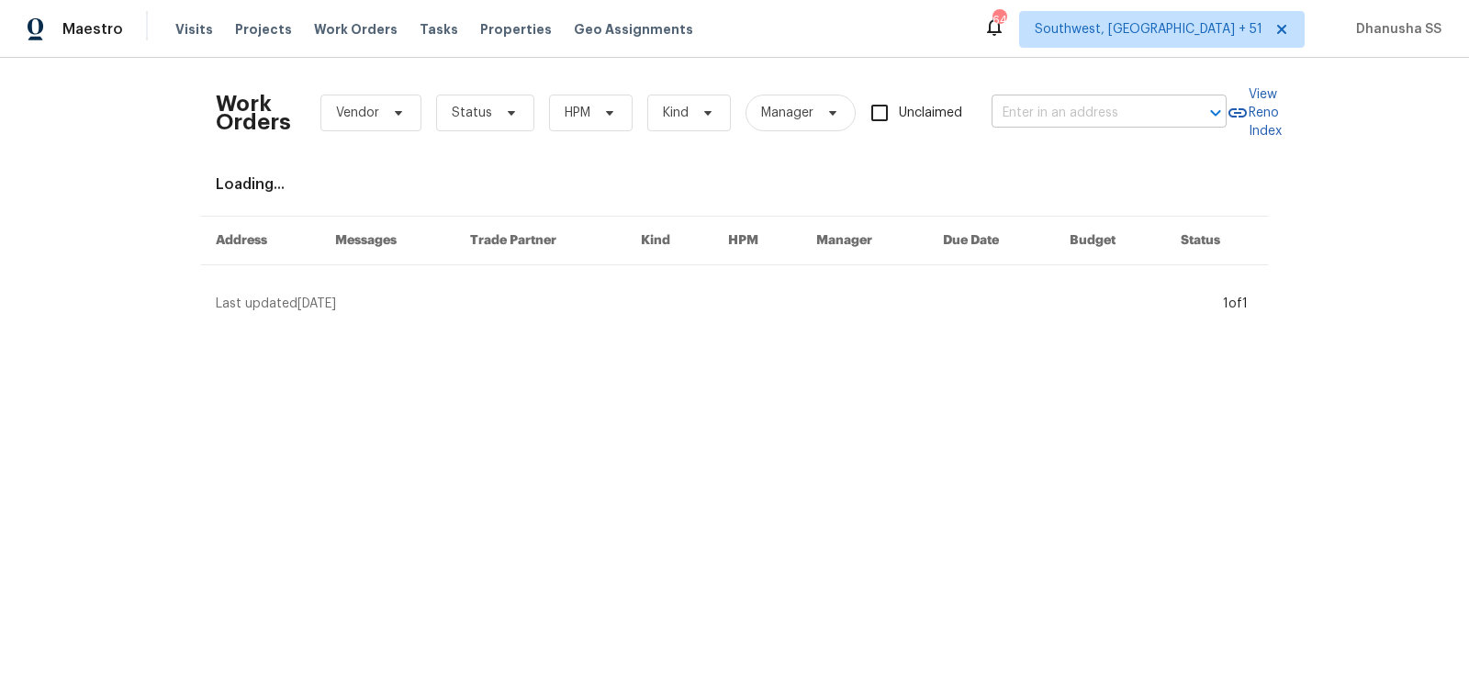
click at [1091, 122] on input "text" at bounding box center [1084, 113] width 184 height 28
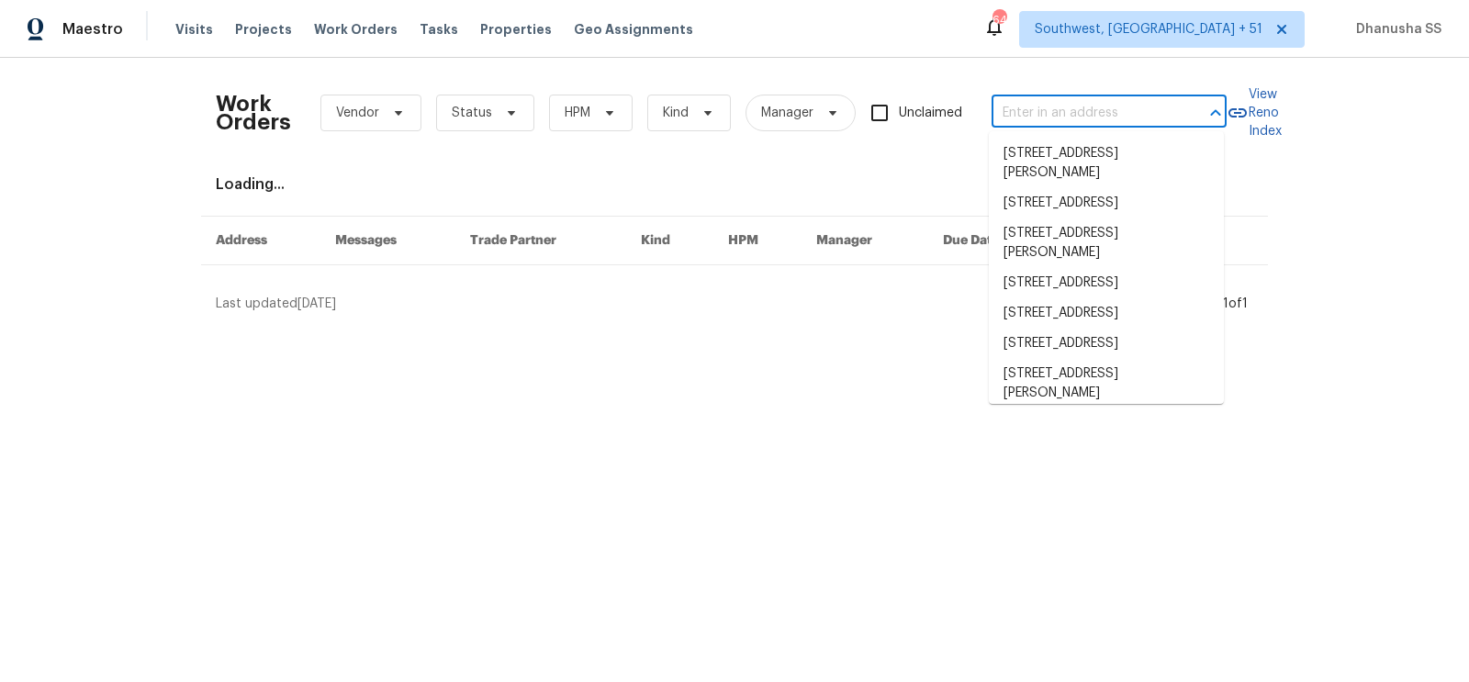
paste input "125 Northshore Dr, Chapin, SC 29036"
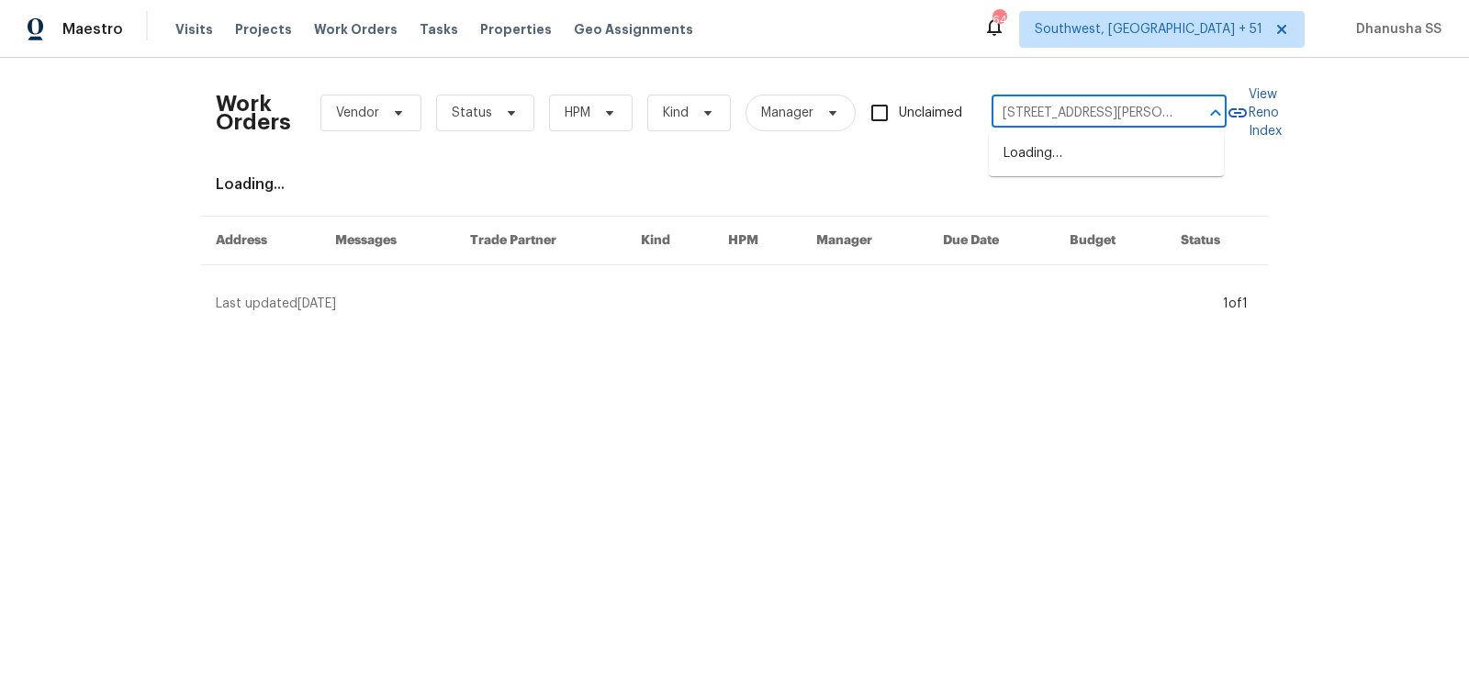
scroll to position [0, 51]
type input "125 Northshore Dr, Chapin, SC 29036"
click at [1071, 169] on li "125 Northshore Dr, Chapin, SC 29036" at bounding box center [1106, 164] width 235 height 50
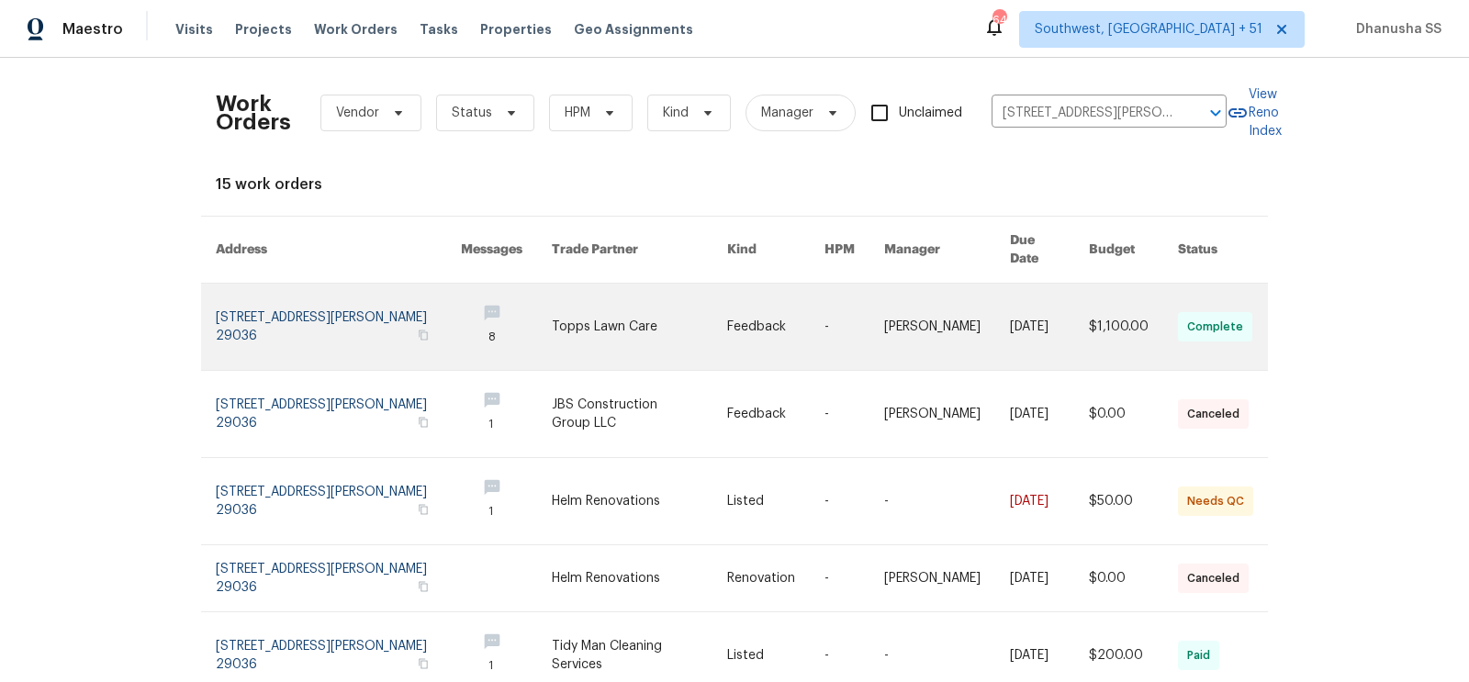
click at [791, 296] on link at bounding box center [775, 327] width 97 height 86
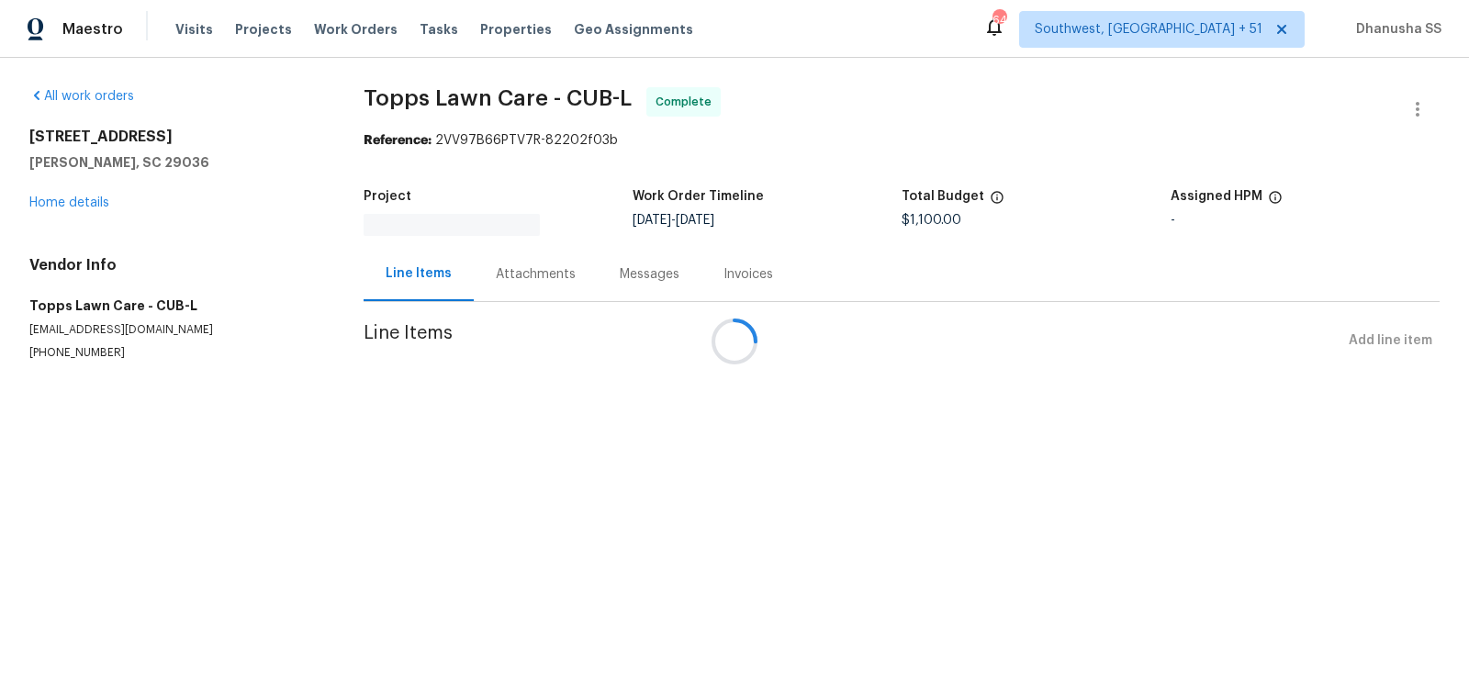
click at [93, 201] on div at bounding box center [734, 341] width 1469 height 682
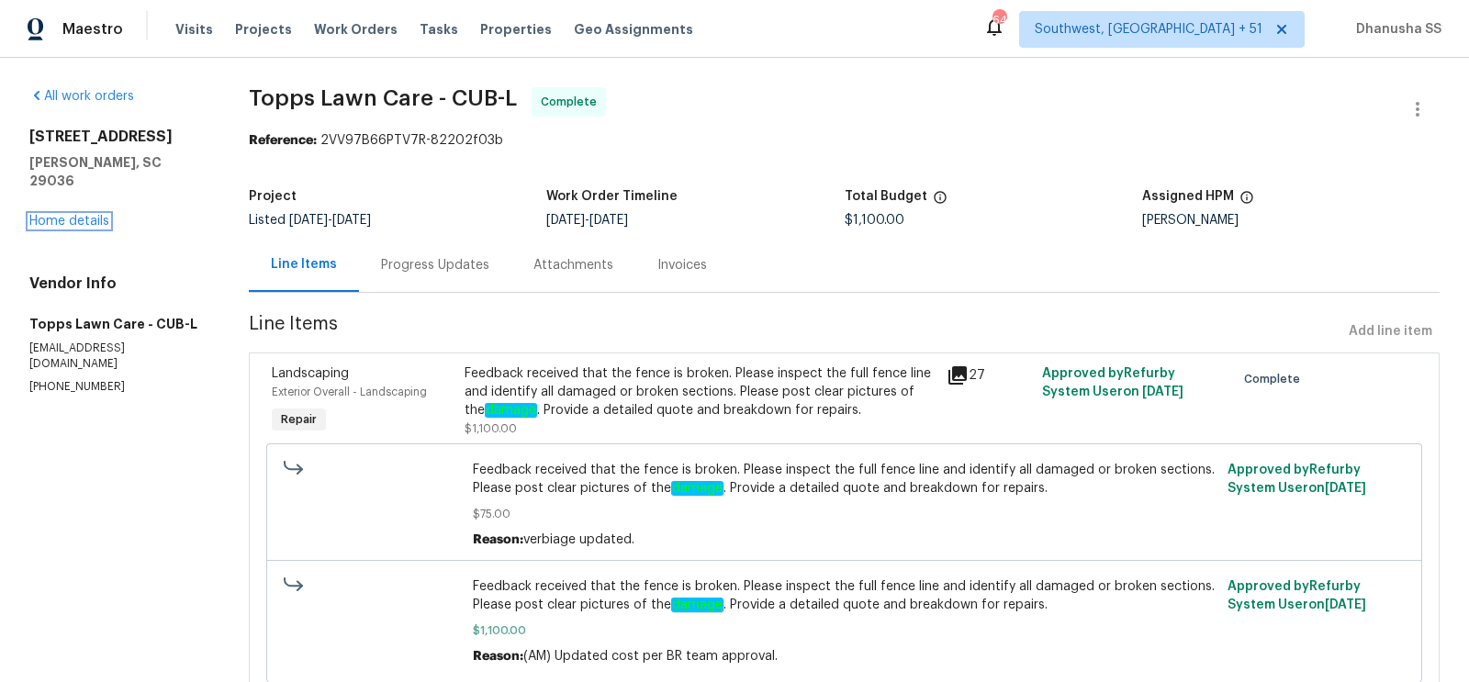
click at [93, 215] on link "Home details" at bounding box center [69, 221] width 80 height 13
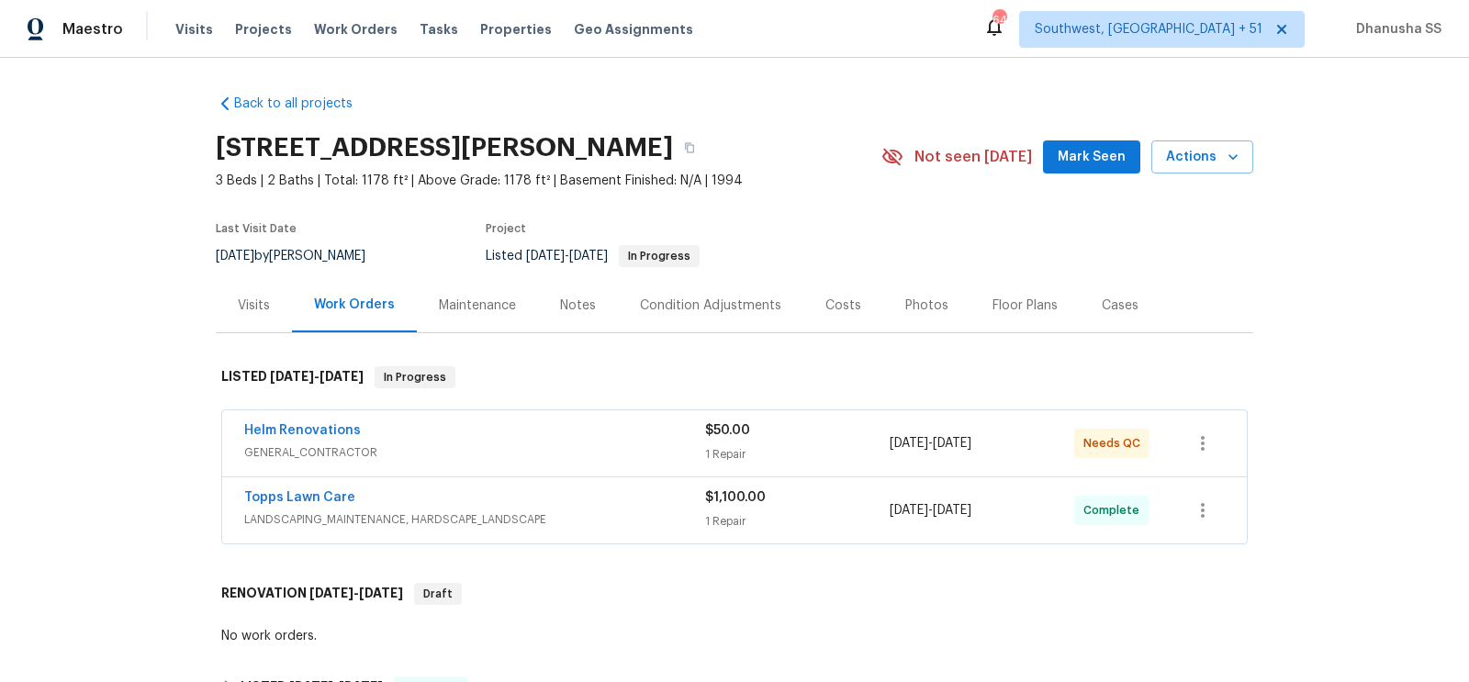
scroll to position [220, 0]
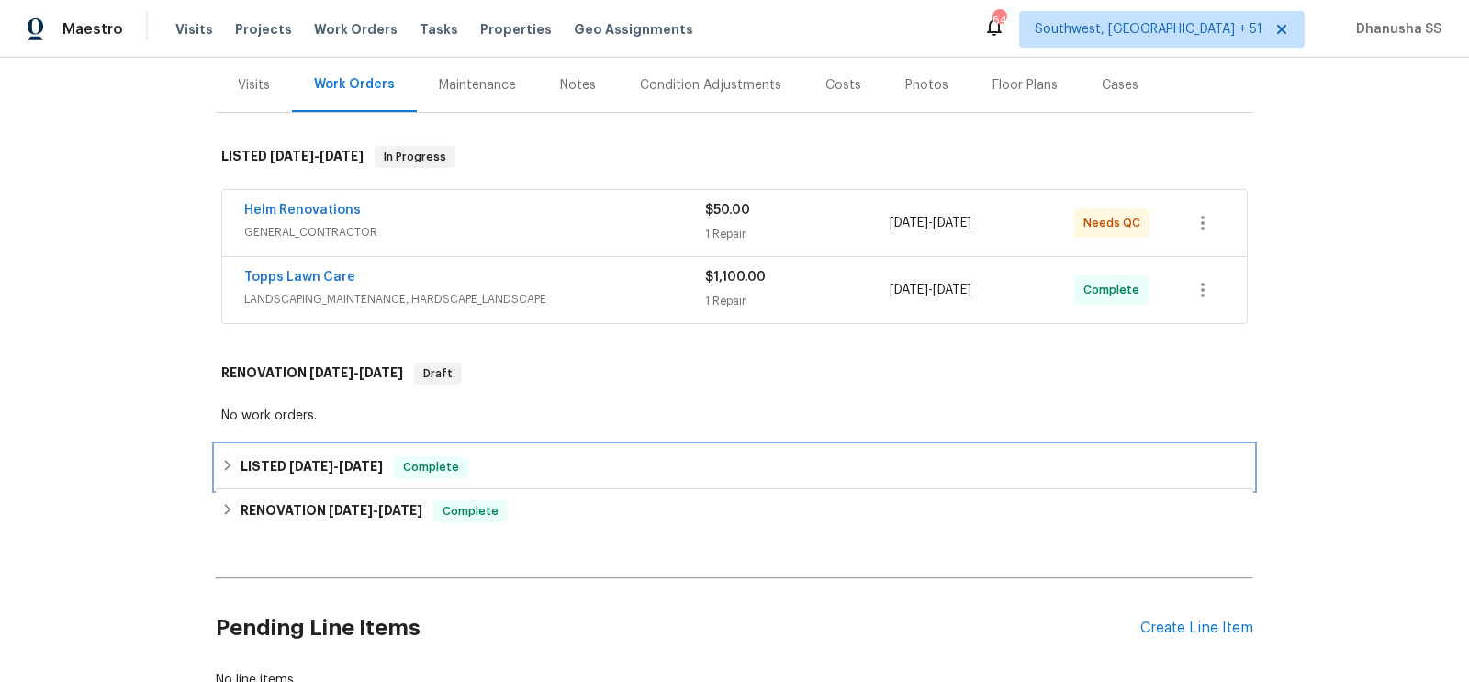
click at [497, 468] on div "LISTED 7/30/25 - 7/31/25 Complete" at bounding box center [734, 467] width 1027 height 22
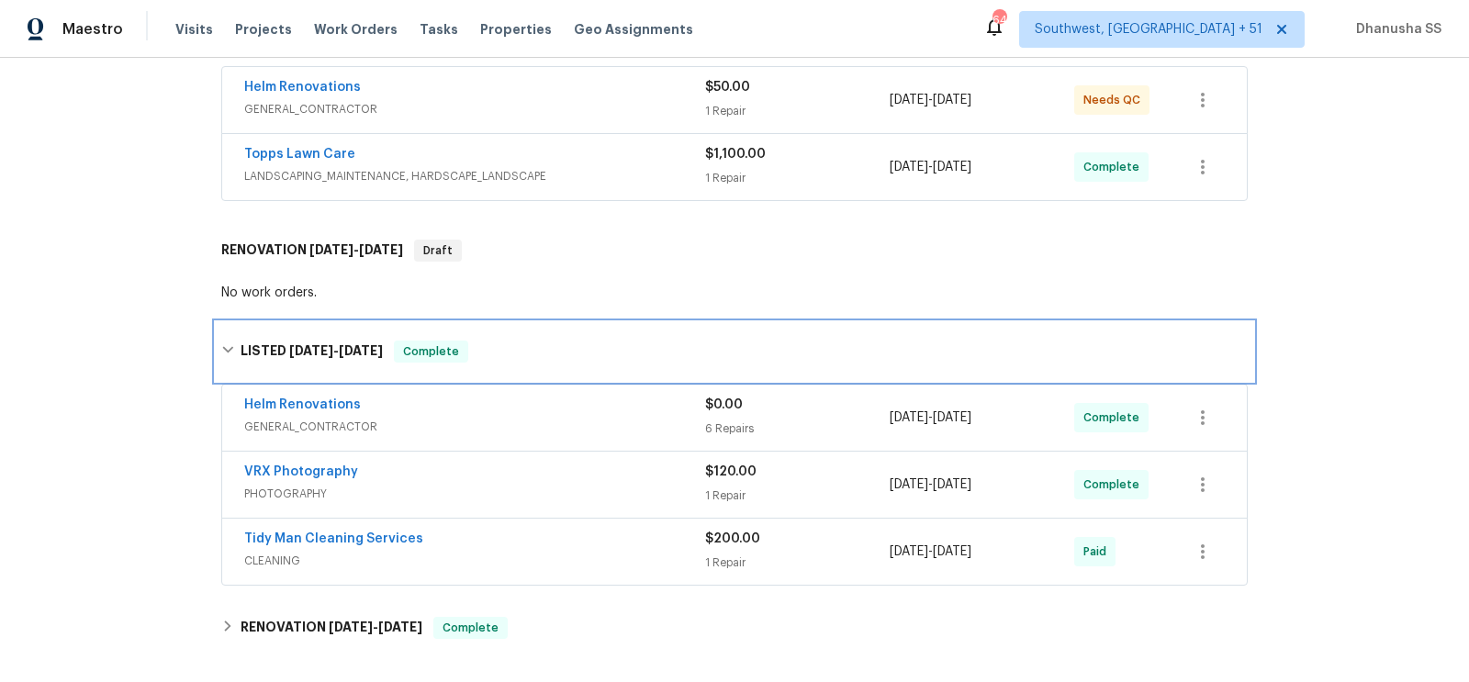
scroll to position [586, 0]
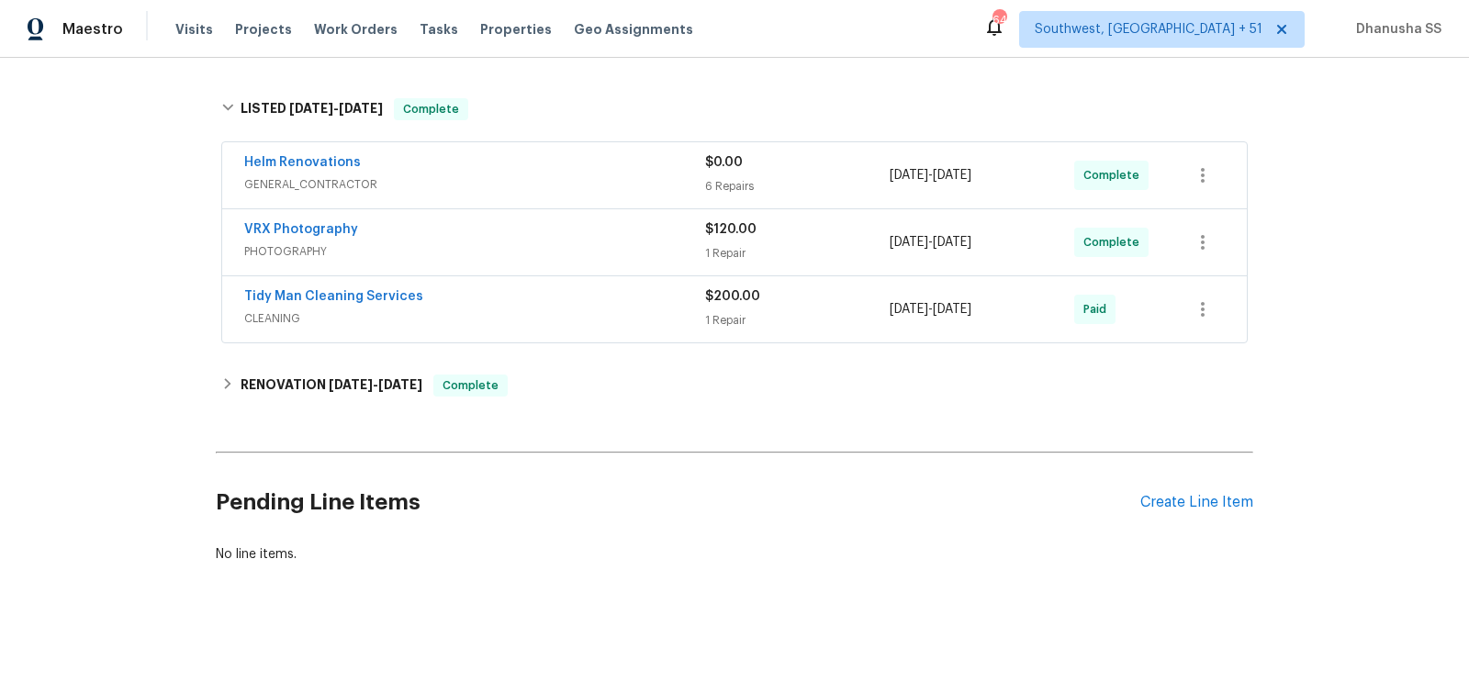
click at [660, 169] on div "Helm Renovations" at bounding box center [474, 164] width 461 height 22
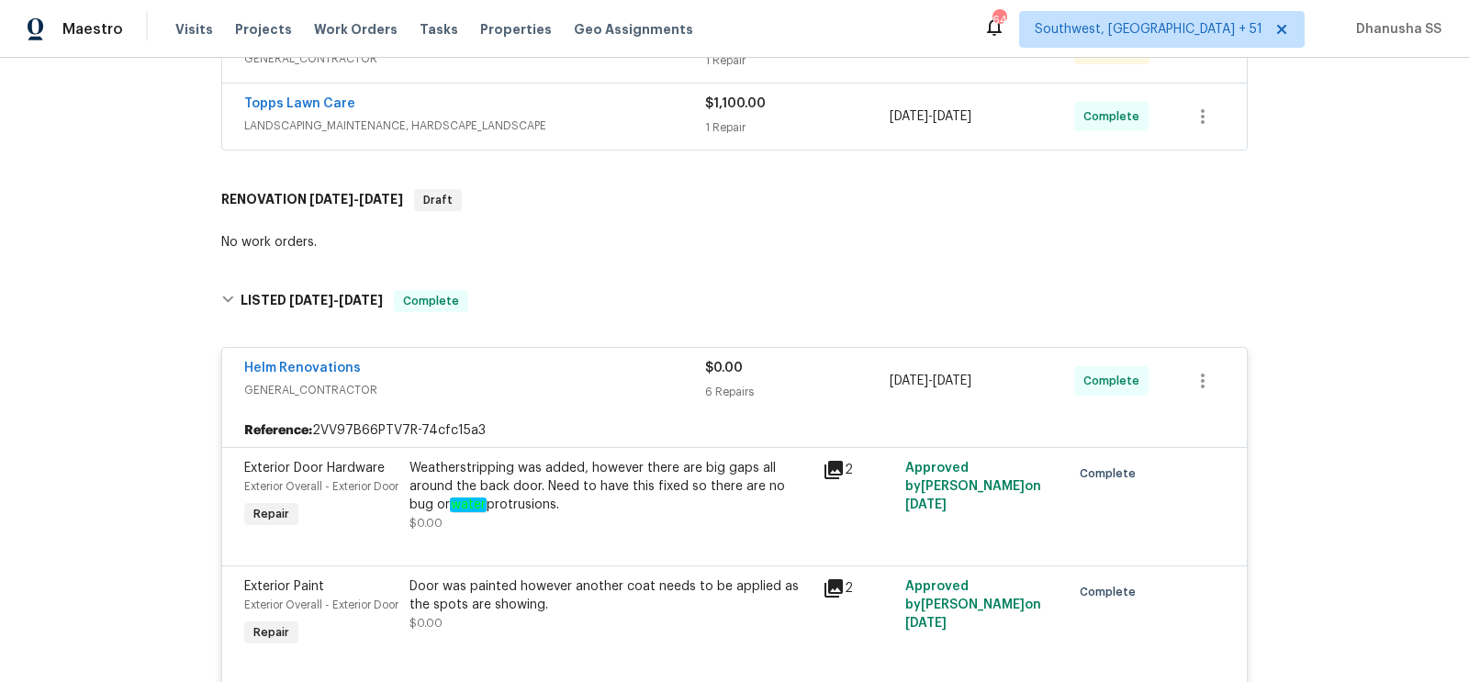
scroll to position [348, 0]
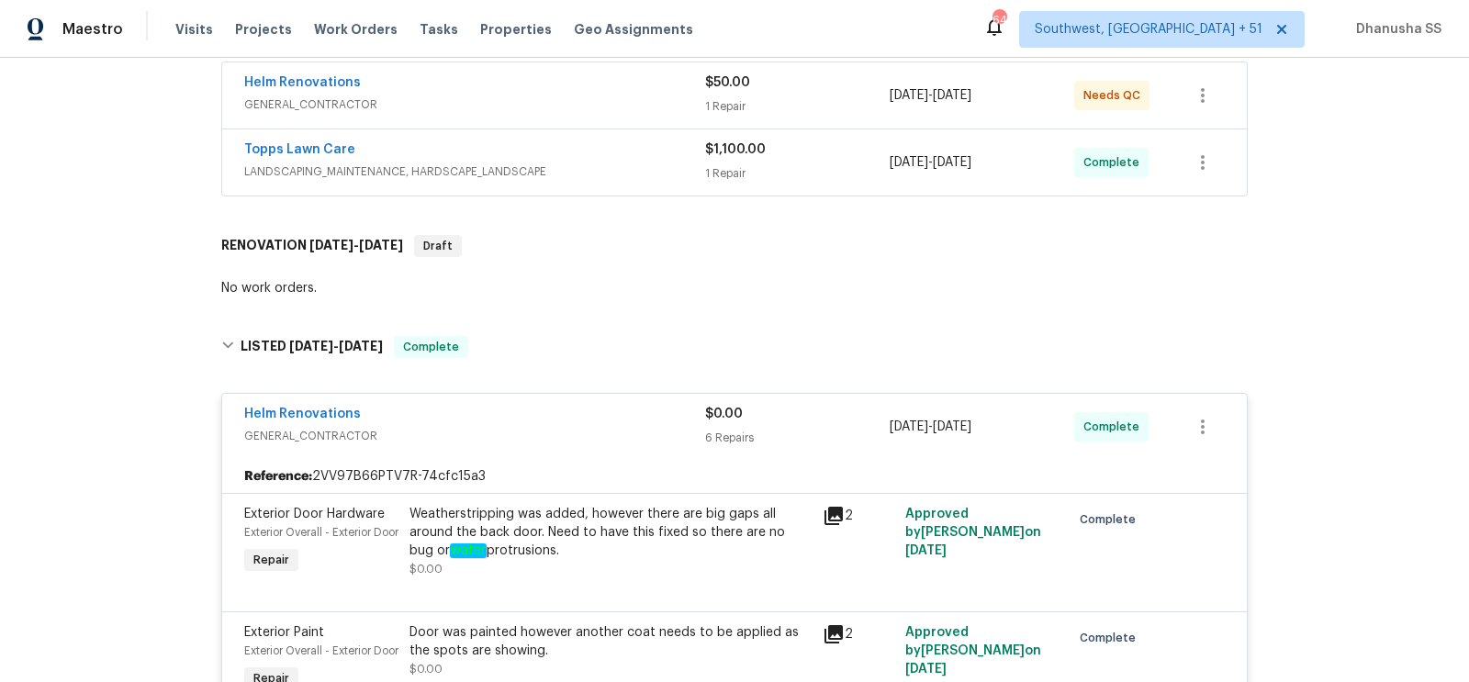
click at [629, 173] on span "LANDSCAPING_MAINTENANCE, HARDSCAPE_LANDSCAPE" at bounding box center [474, 172] width 461 height 18
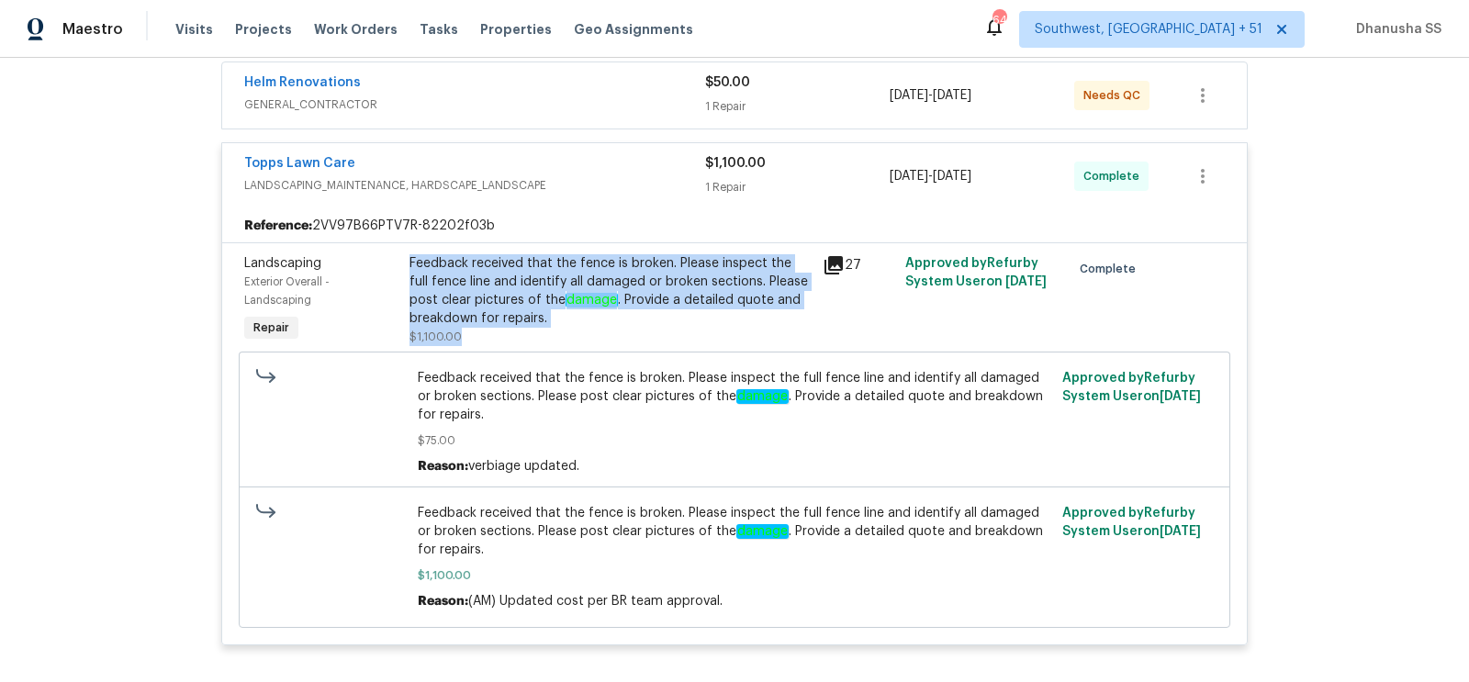
drag, startPoint x: 410, startPoint y: 256, endPoint x: 499, endPoint y: 327, distance: 113.0
click at [499, 327] on div "Feedback received that the fence is broken. Please inspect the full fence line …" at bounding box center [611, 300] width 402 height 92
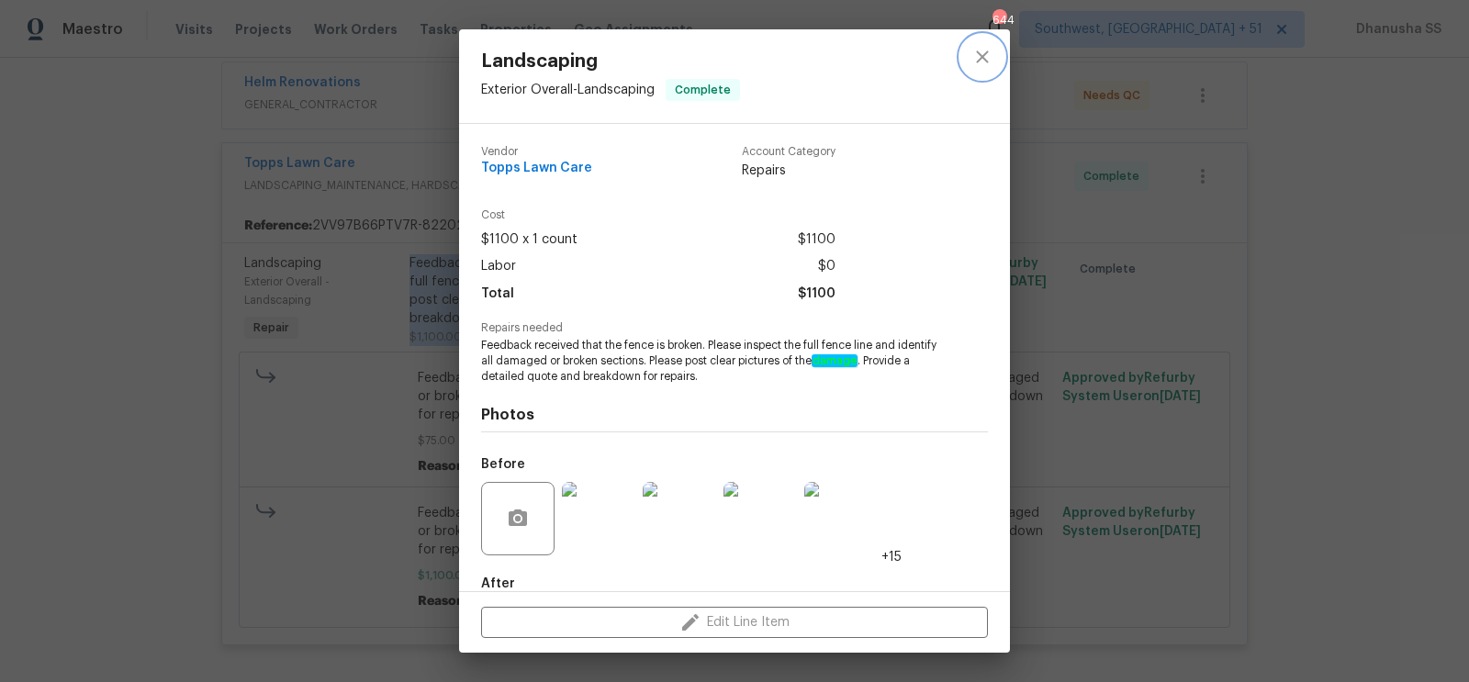
click at [991, 62] on icon "close" at bounding box center [983, 57] width 22 height 22
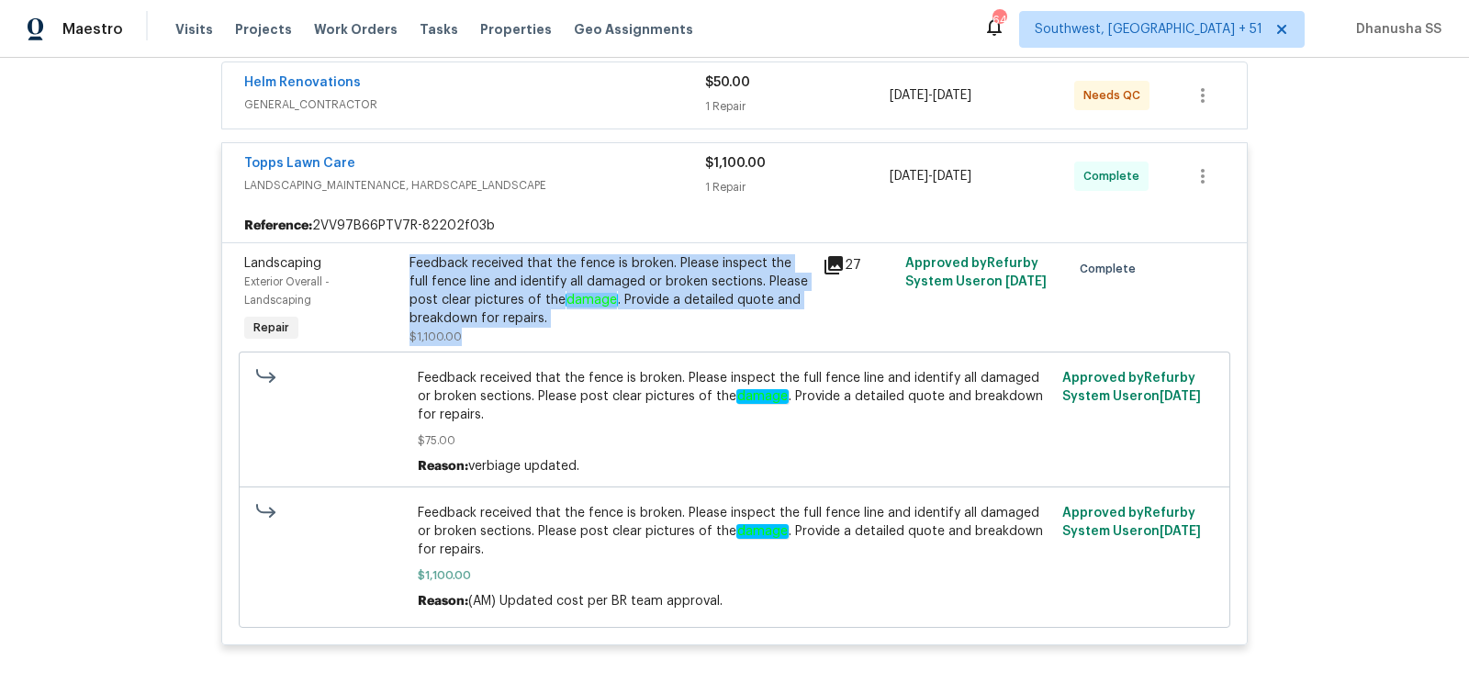
scroll to position [211, 0]
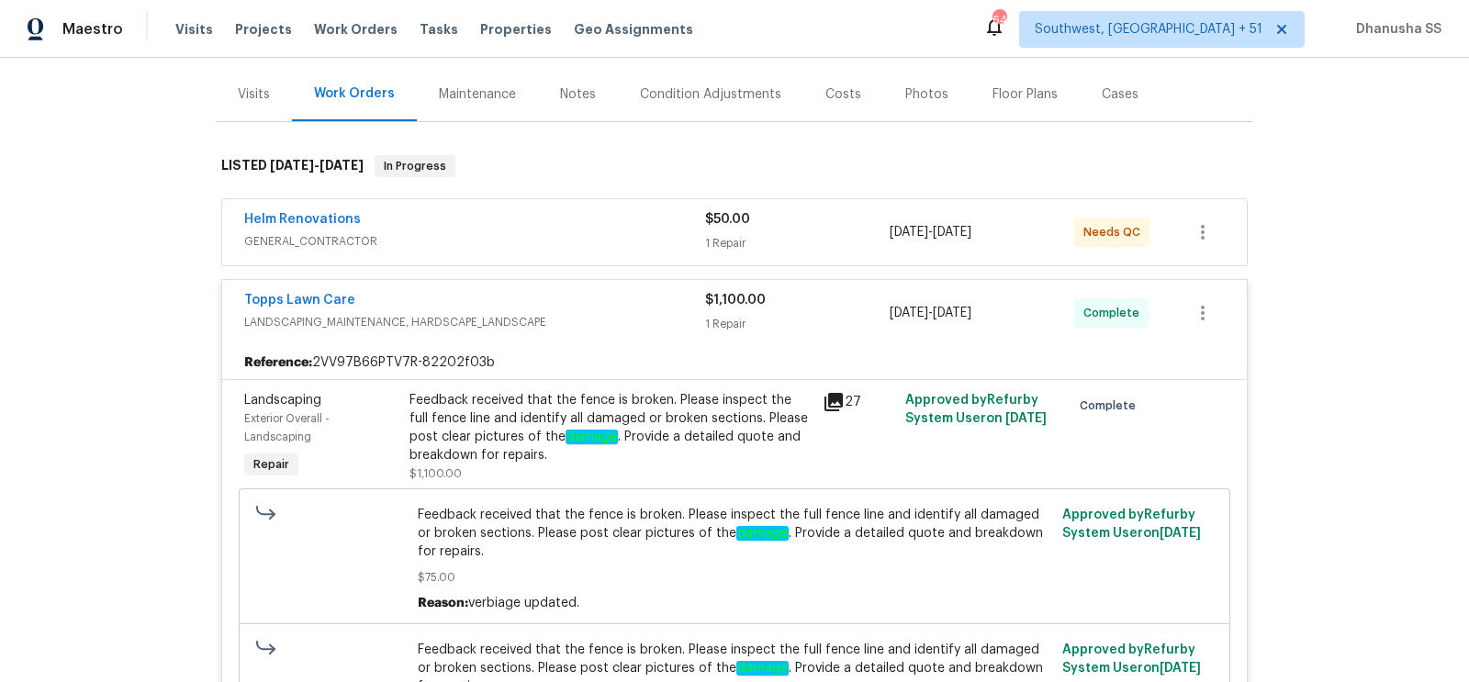
click at [646, 204] on div "Helm Renovations GENERAL_CONTRACTOR $50.00 1 Repair 8/25/2025 - 8/26/2025 Needs…" at bounding box center [734, 232] width 1025 height 66
click at [642, 218] on div "Helm Renovations" at bounding box center [474, 221] width 461 height 22
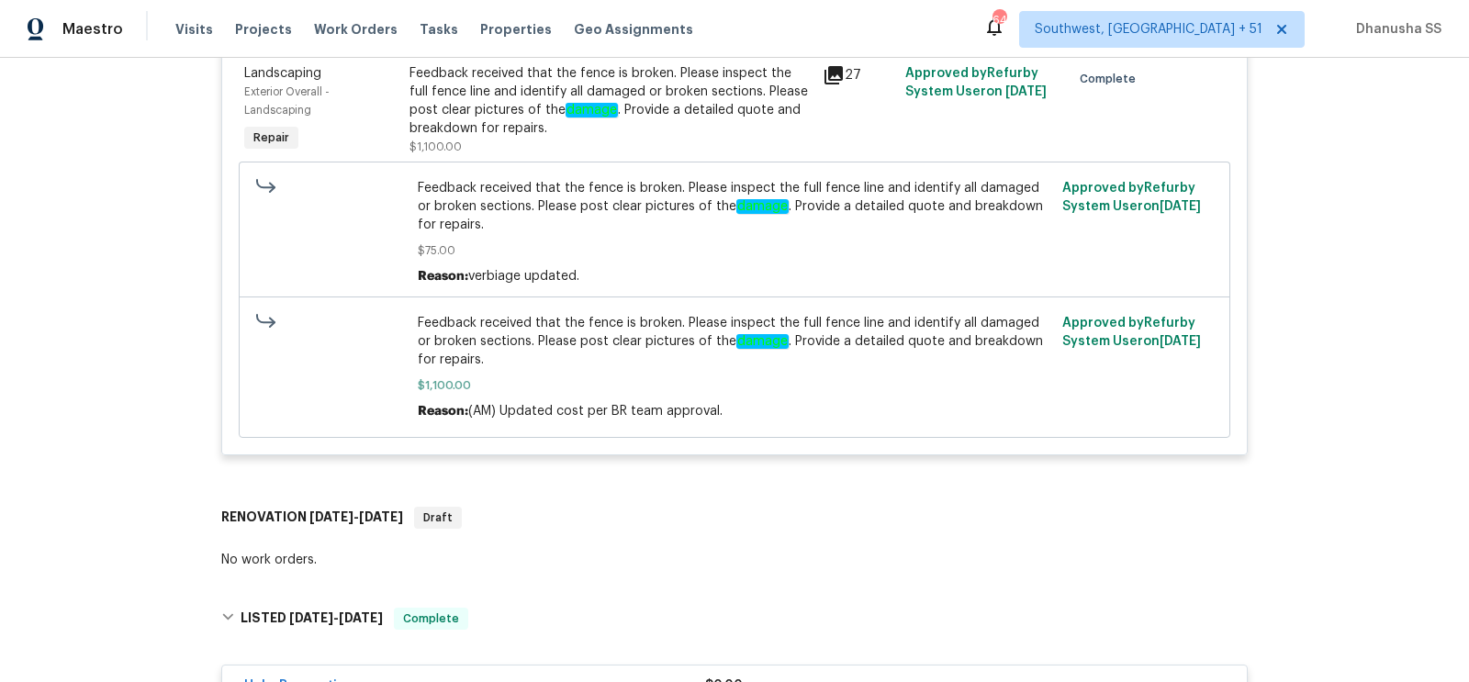
scroll to position [643, 0]
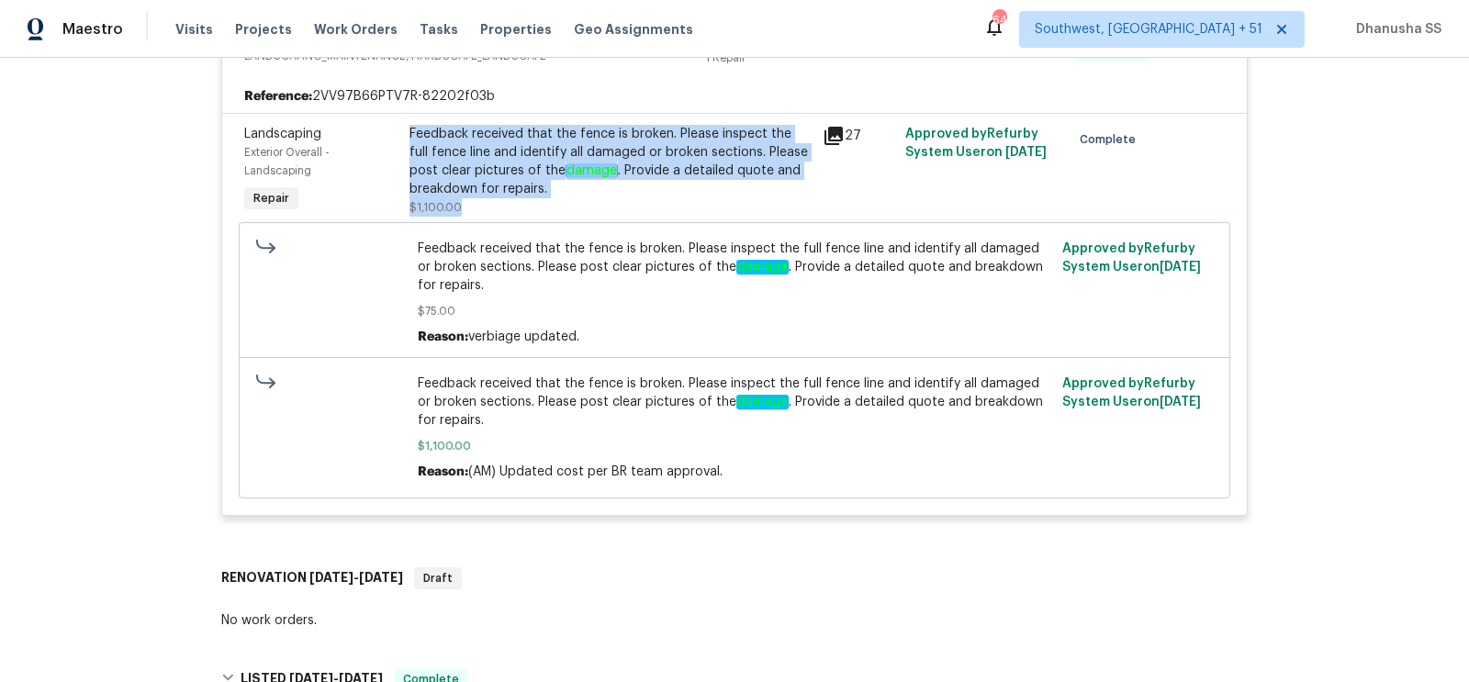
drag, startPoint x: 410, startPoint y: 152, endPoint x: 519, endPoint y: 226, distance: 130.9
click at [519, 217] on div "Feedback received that the fence is broken. Please inspect the full fence line …" at bounding box center [611, 171] width 402 height 92
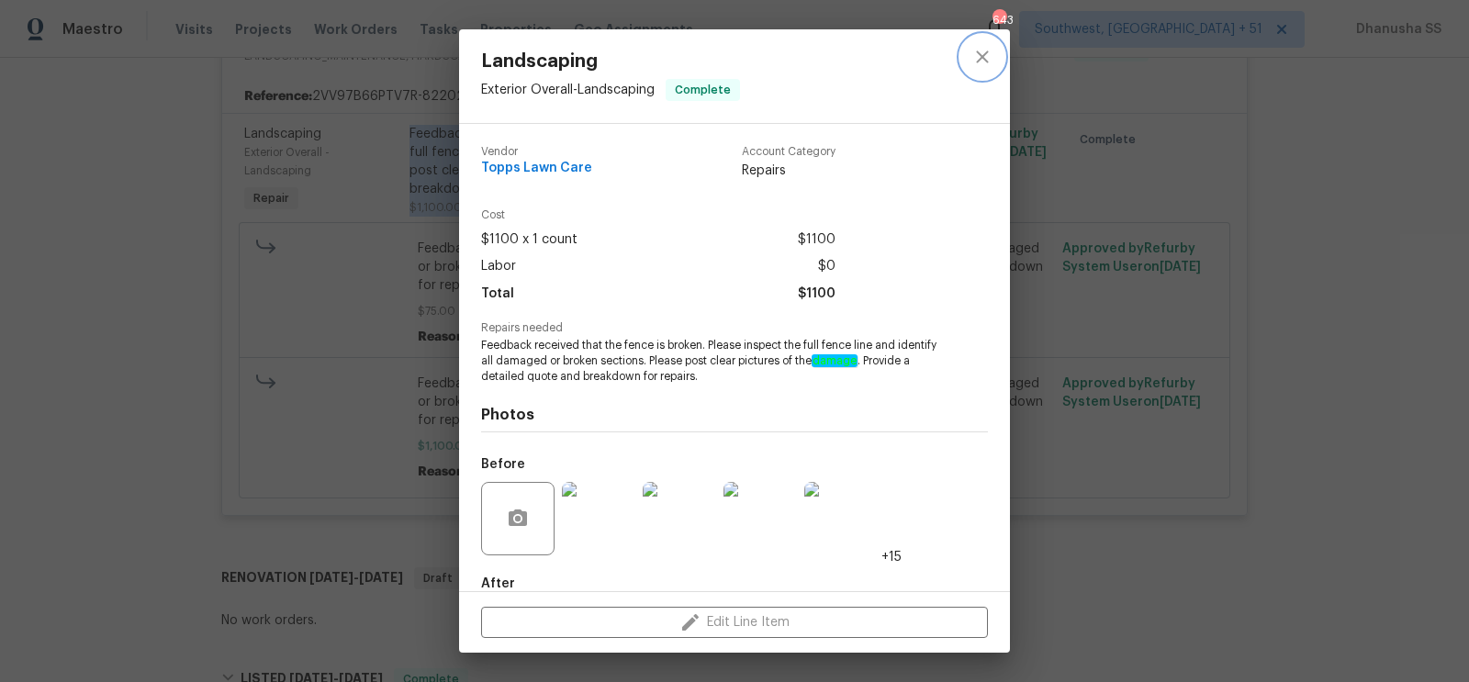
click at [977, 49] on icon "close" at bounding box center [983, 57] width 22 height 22
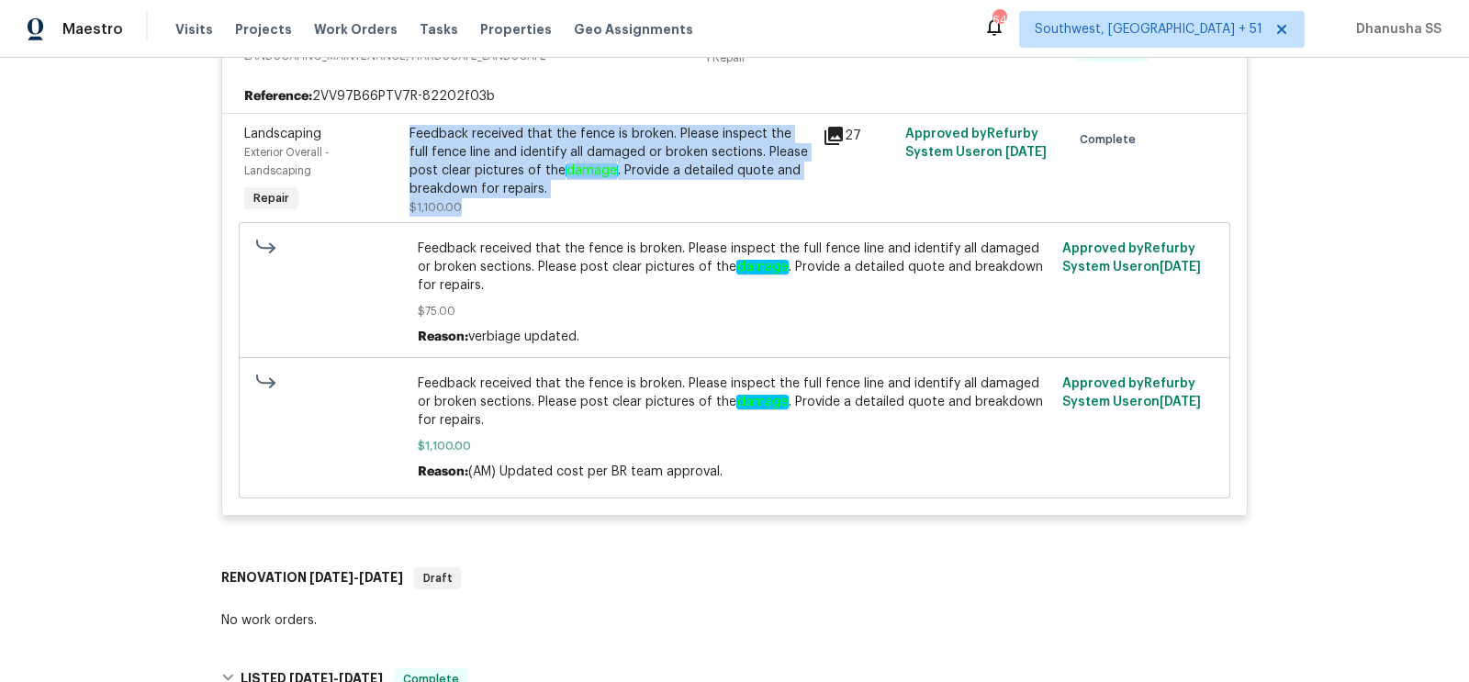
click at [810, 217] on div "Feedback received that the fence is broken. Please inspect the full fence line …" at bounding box center [611, 171] width 402 height 92
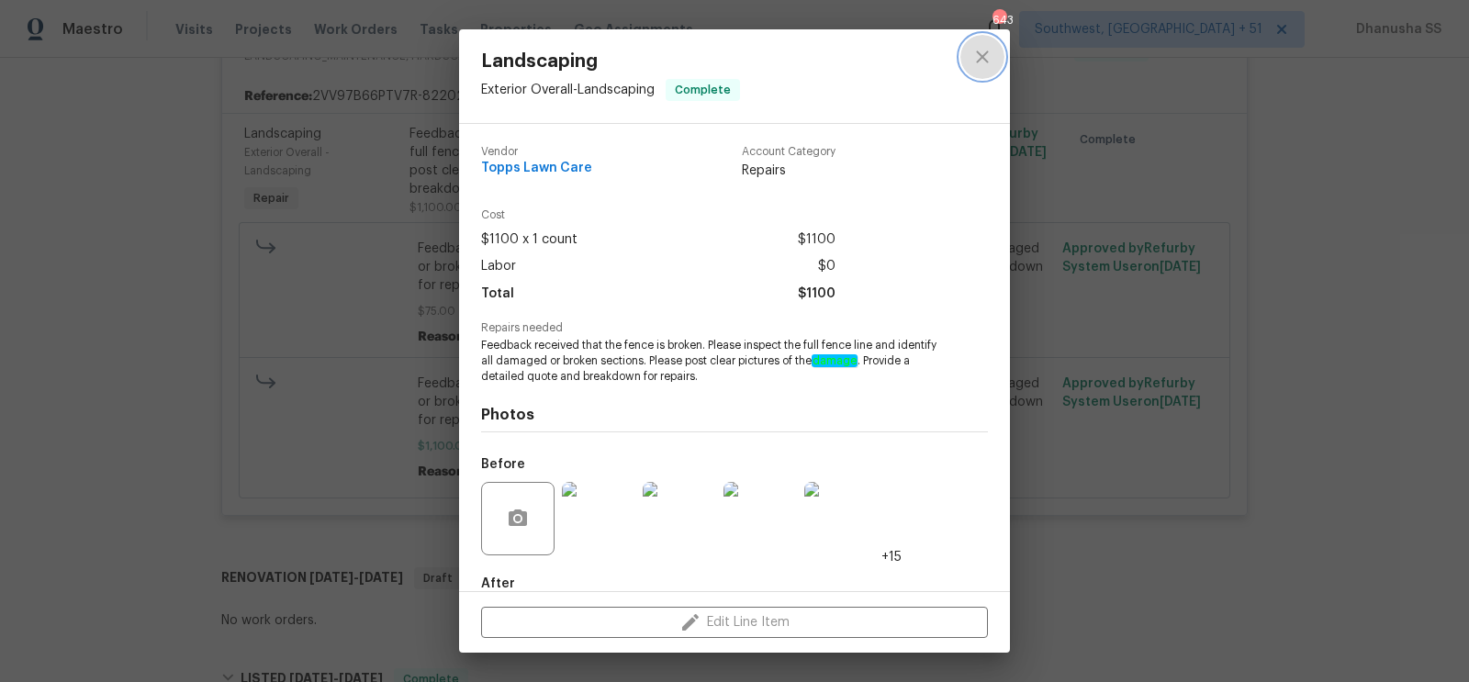
click at [982, 67] on icon "close" at bounding box center [983, 57] width 22 height 22
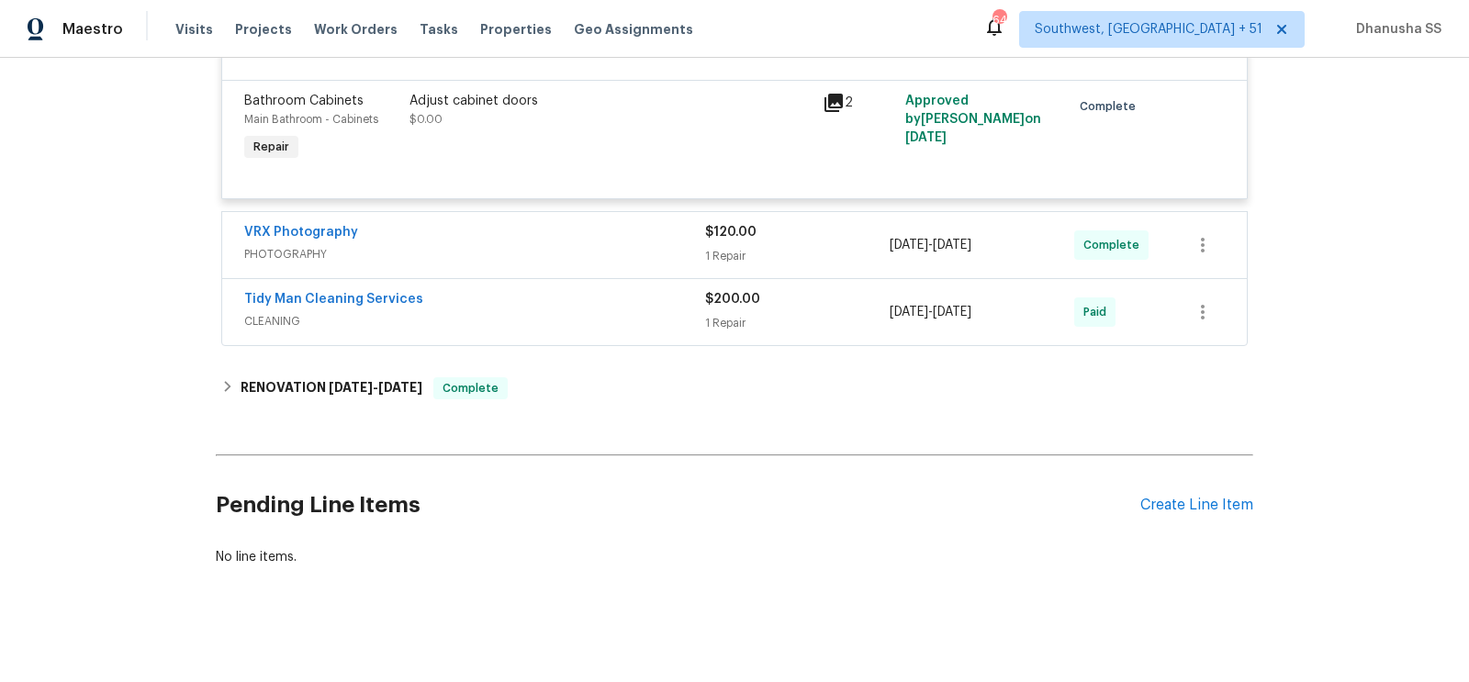
scroll to position [2005, 0]
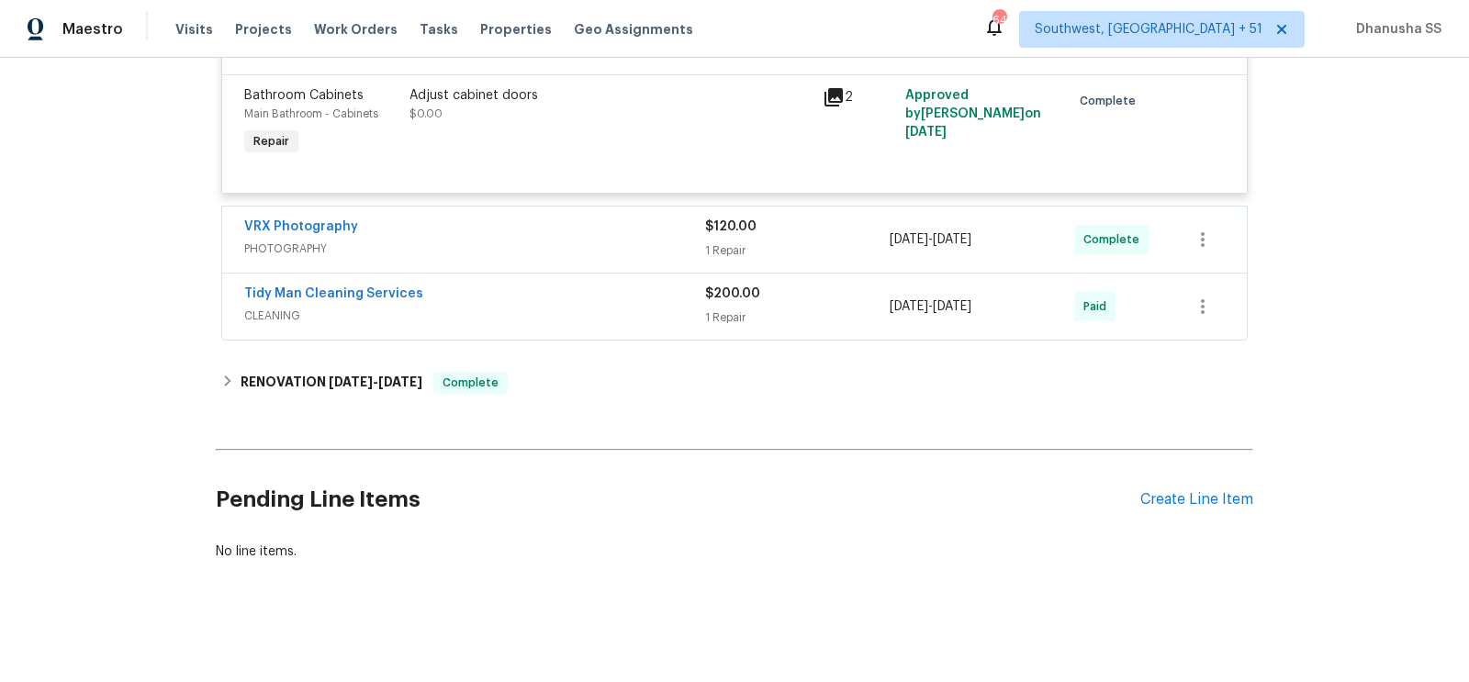
click at [655, 258] on span "PHOTOGRAPHY" at bounding box center [474, 249] width 461 height 18
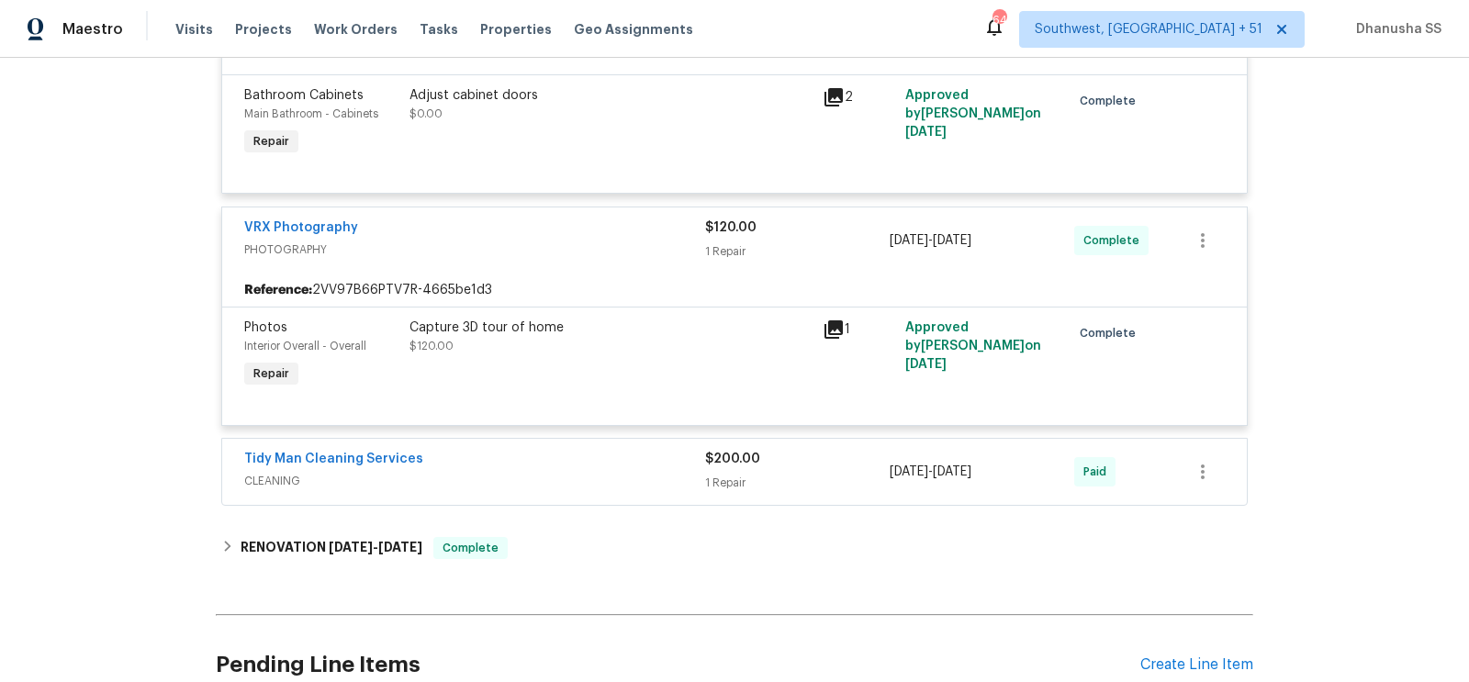
scroll to position [2190, 0]
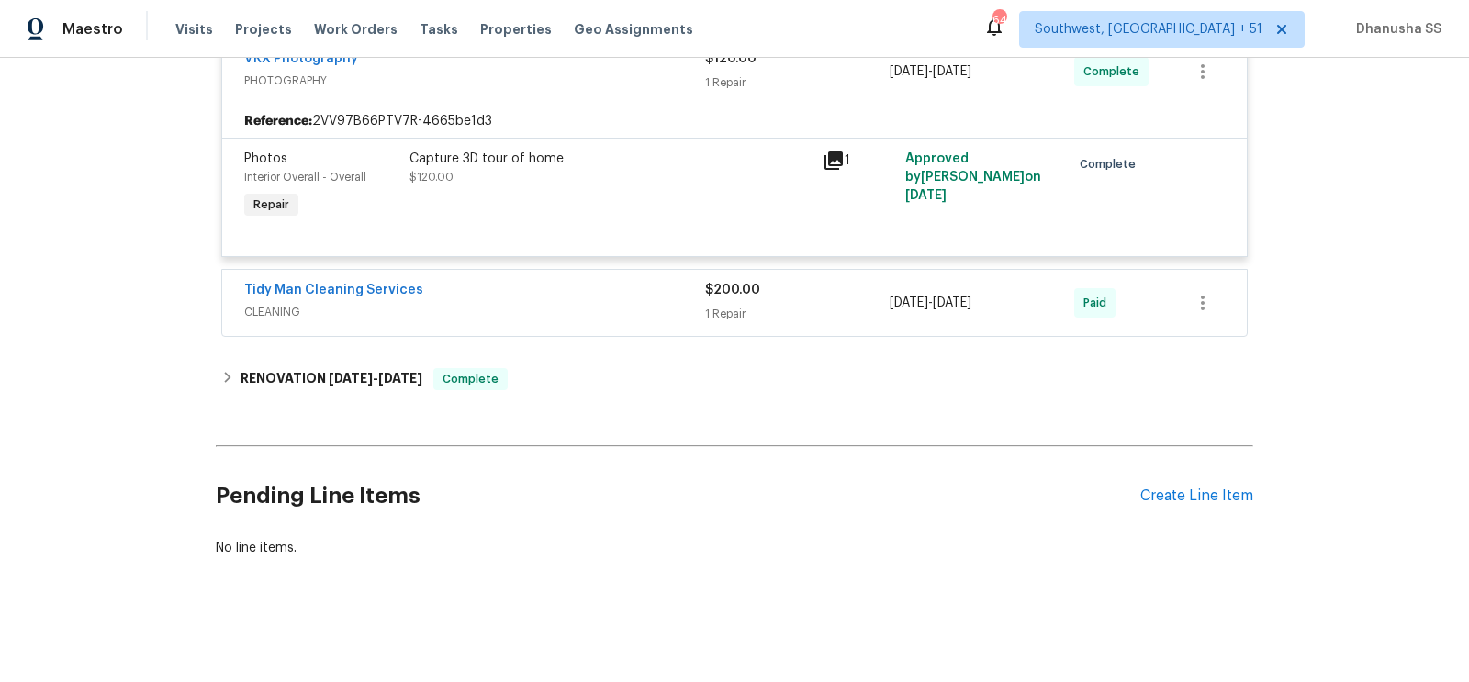
click at [657, 303] on div "Tidy Man Cleaning Services" at bounding box center [474, 292] width 461 height 22
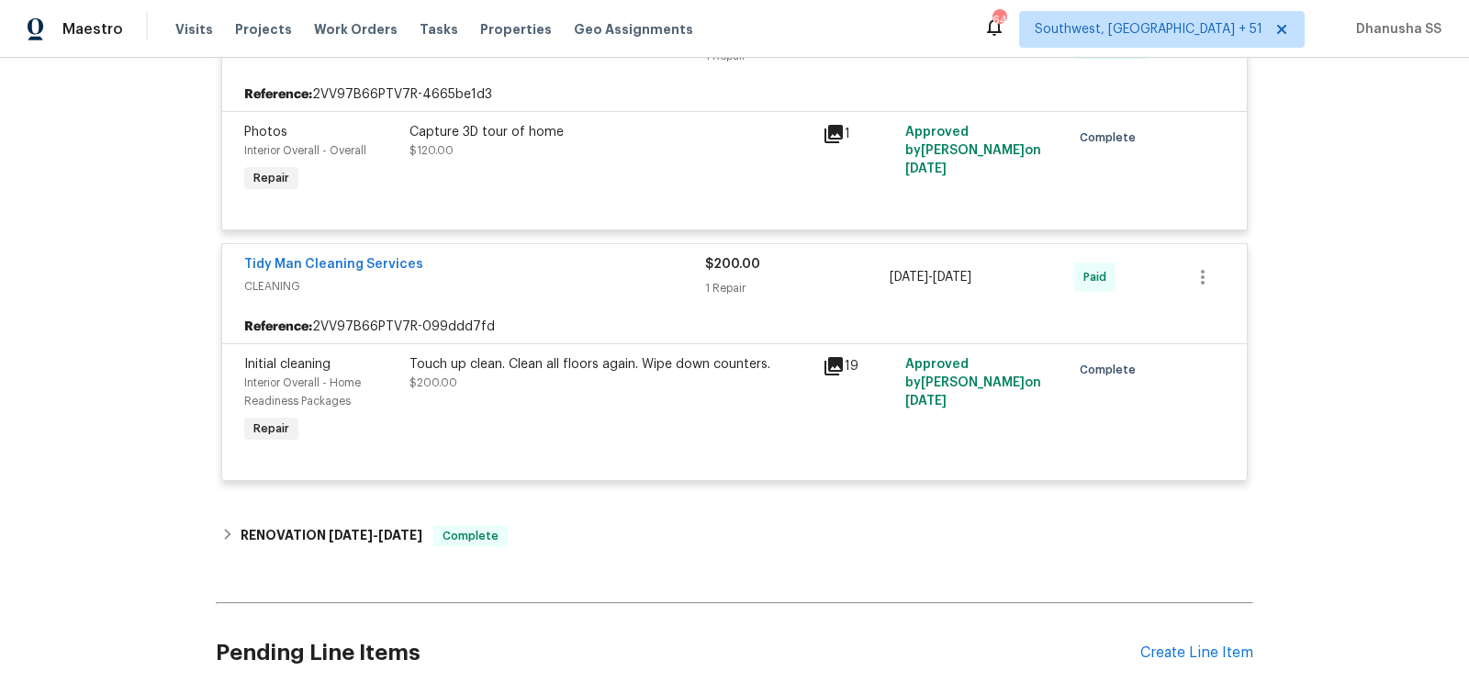
scroll to position [2333, 0]
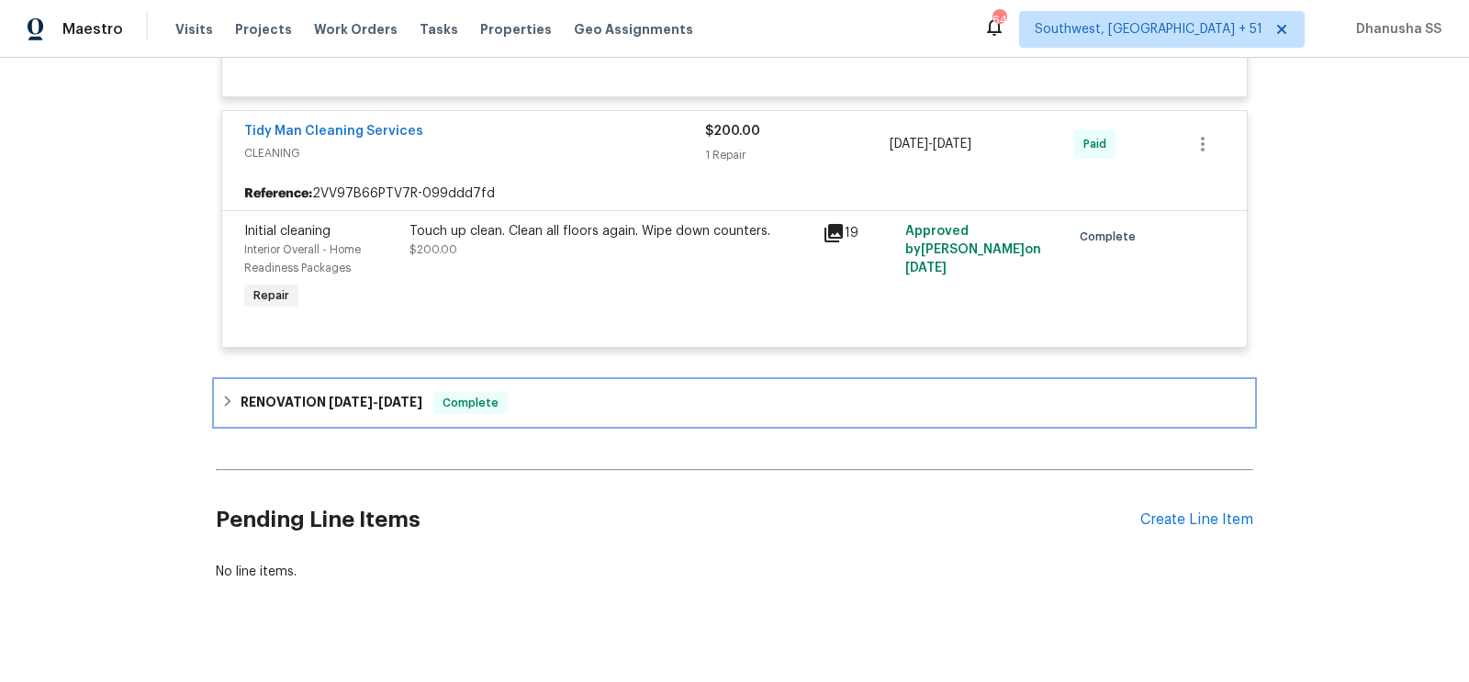
click at [544, 425] on div "RENOVATION 7/7/25 - 8/1/25 Complete" at bounding box center [735, 403] width 1038 height 44
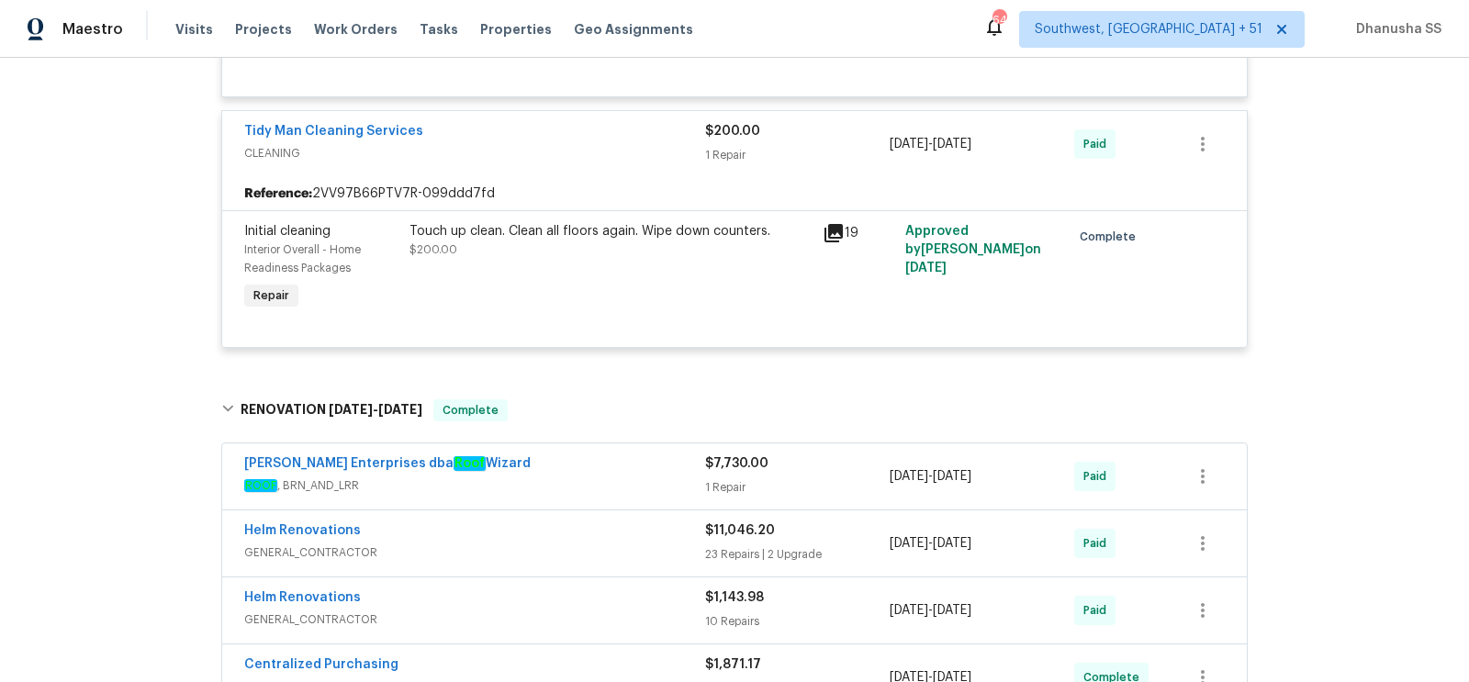
click at [582, 477] on div "Nordman Enterprises dba Roof Wizard" at bounding box center [474, 466] width 461 height 22
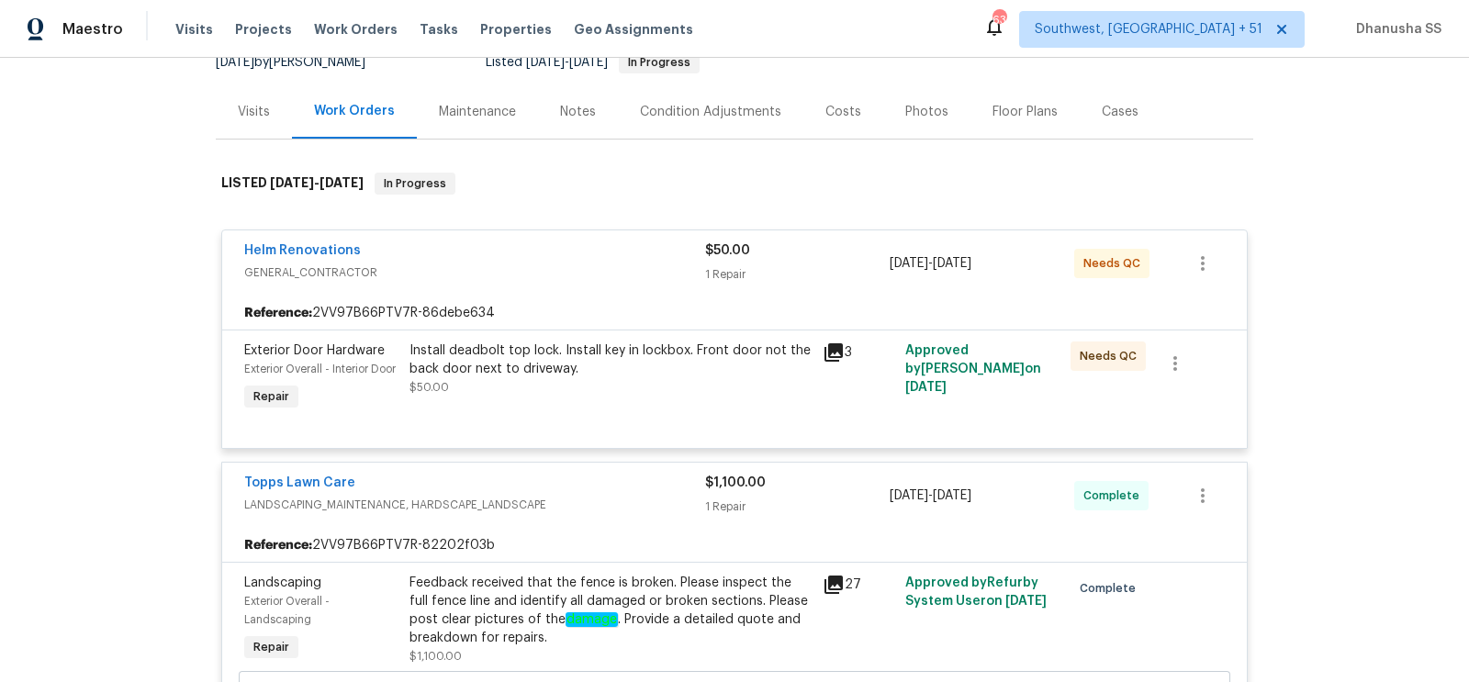
scroll to position [0, 0]
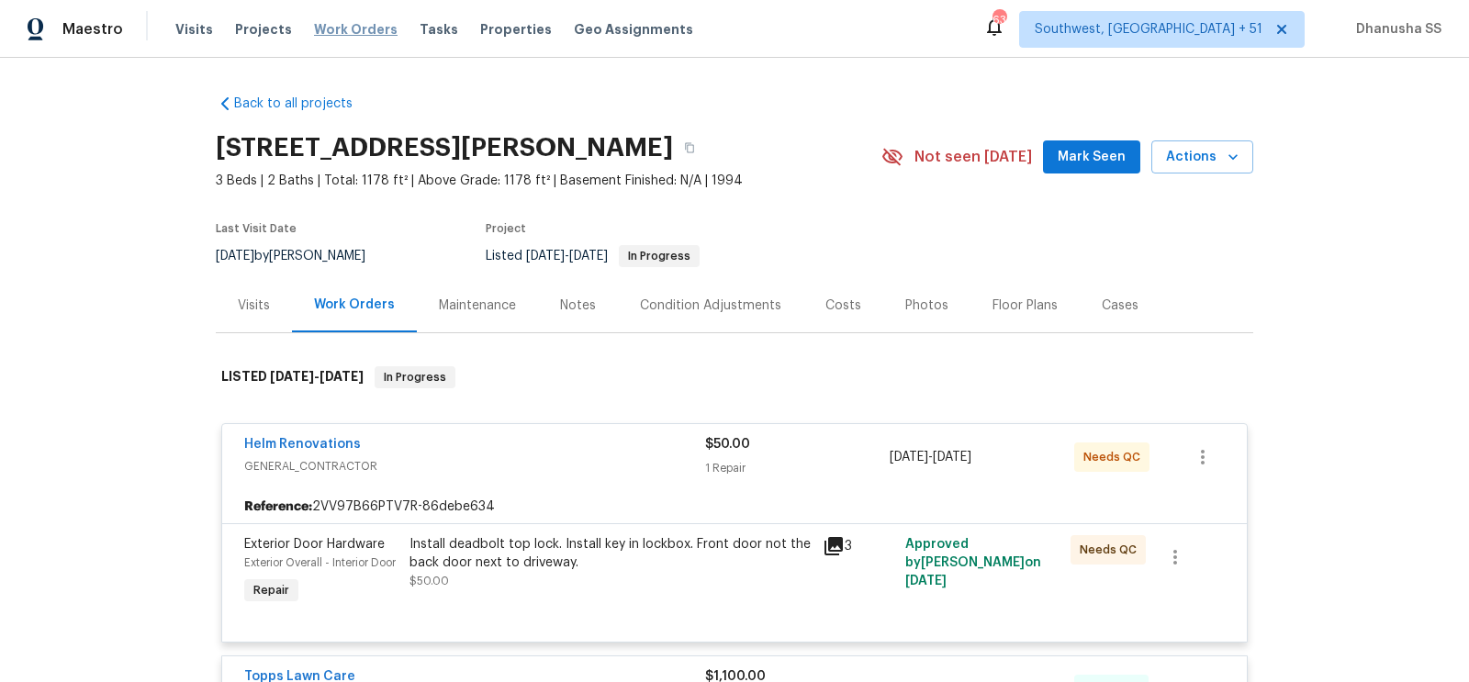
click at [324, 31] on span "Work Orders" at bounding box center [356, 29] width 84 height 18
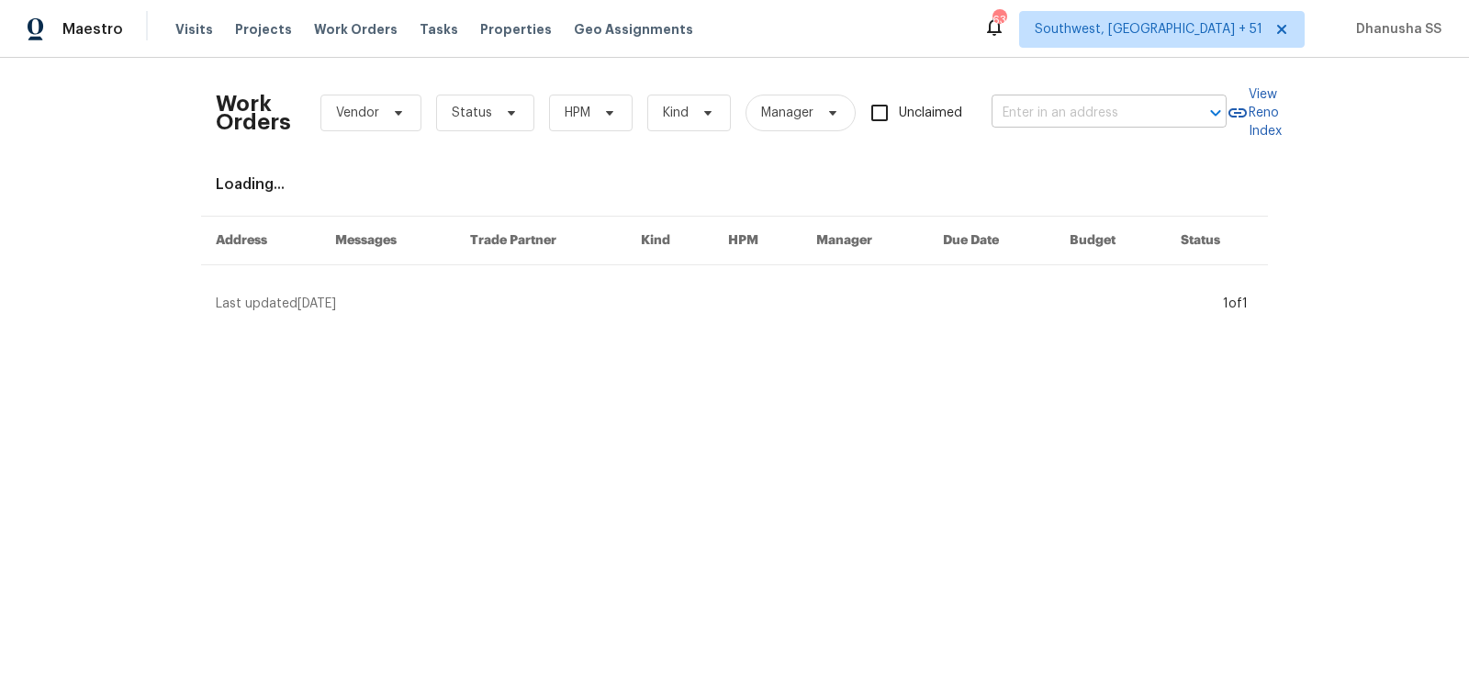
click at [1092, 118] on input "text" at bounding box center [1084, 113] width 184 height 28
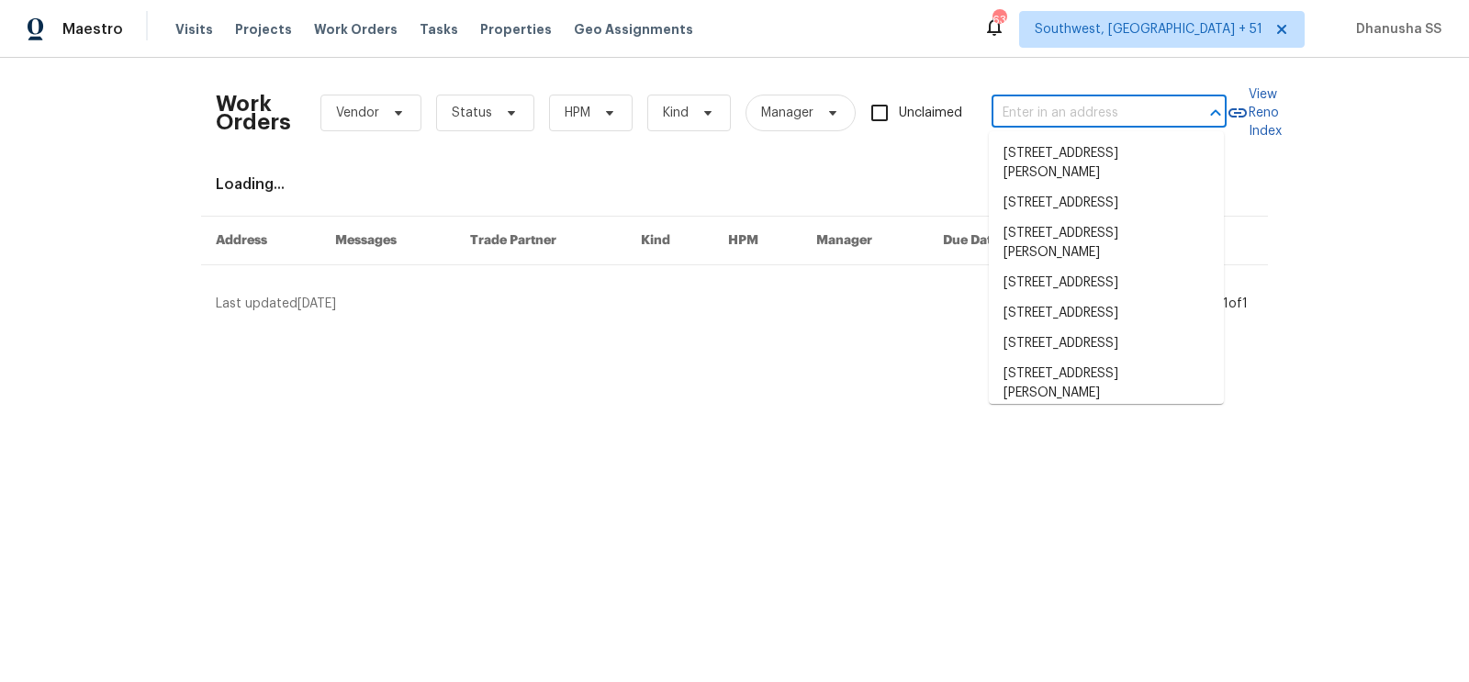
paste input "112 Old Bridge Ln, Chapel Hill, NC 27517"
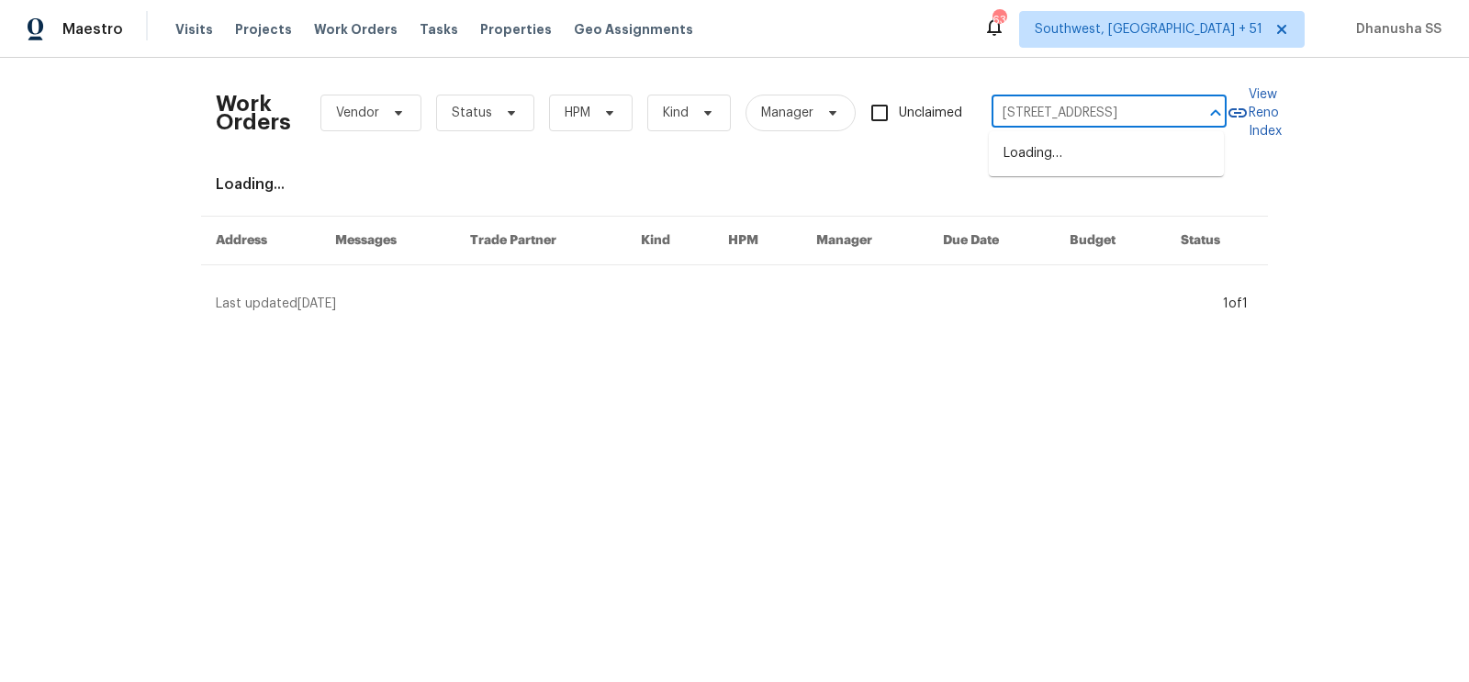
scroll to position [0, 65]
type input "112 Old Bridge Ln, Chapel Hill, NC 27517"
click at [1080, 145] on li "112 Old Bridge Ln, Chapel Hill, NC 27517" at bounding box center [1106, 154] width 235 height 30
type input "112 Old Bridge Ln, Chapel Hill, NC 27517"
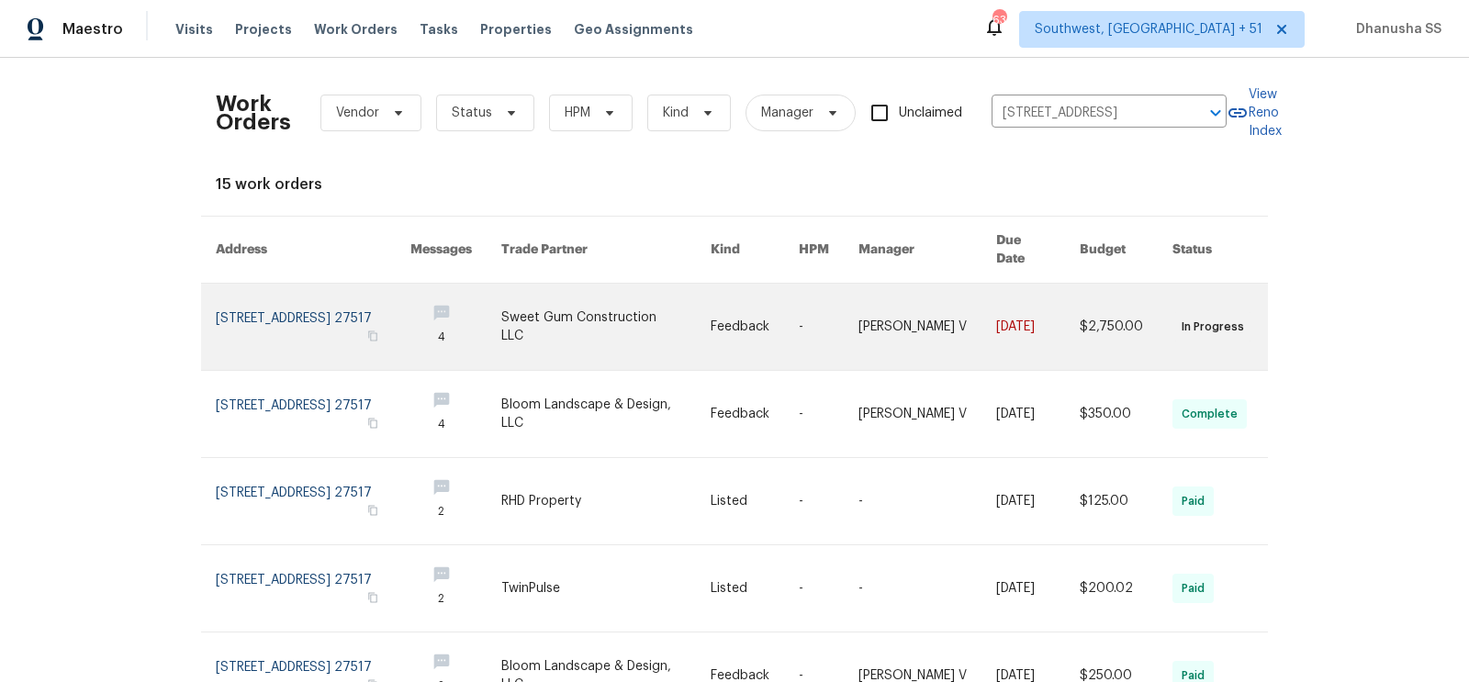
click at [826, 307] on link at bounding box center [829, 327] width 60 height 86
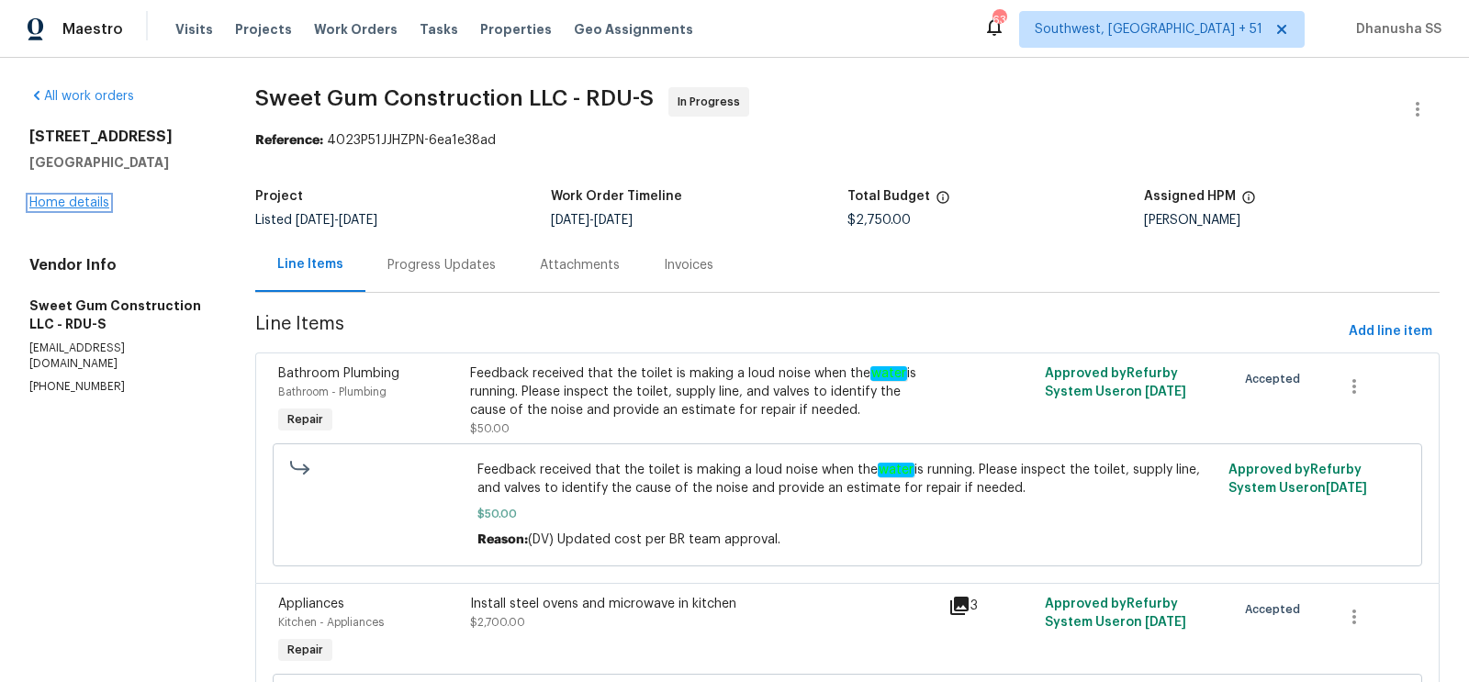
click at [54, 197] on link "Home details" at bounding box center [69, 203] width 80 height 13
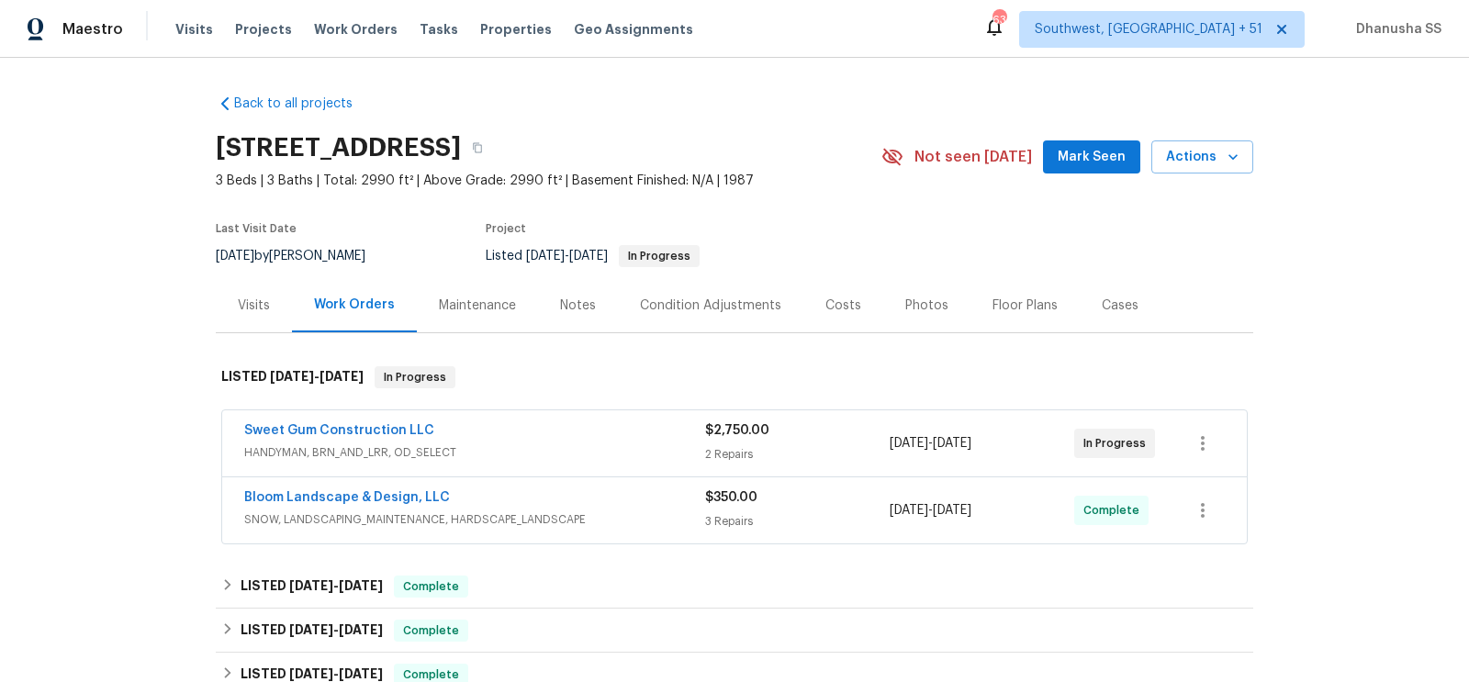
scroll to position [468, 0]
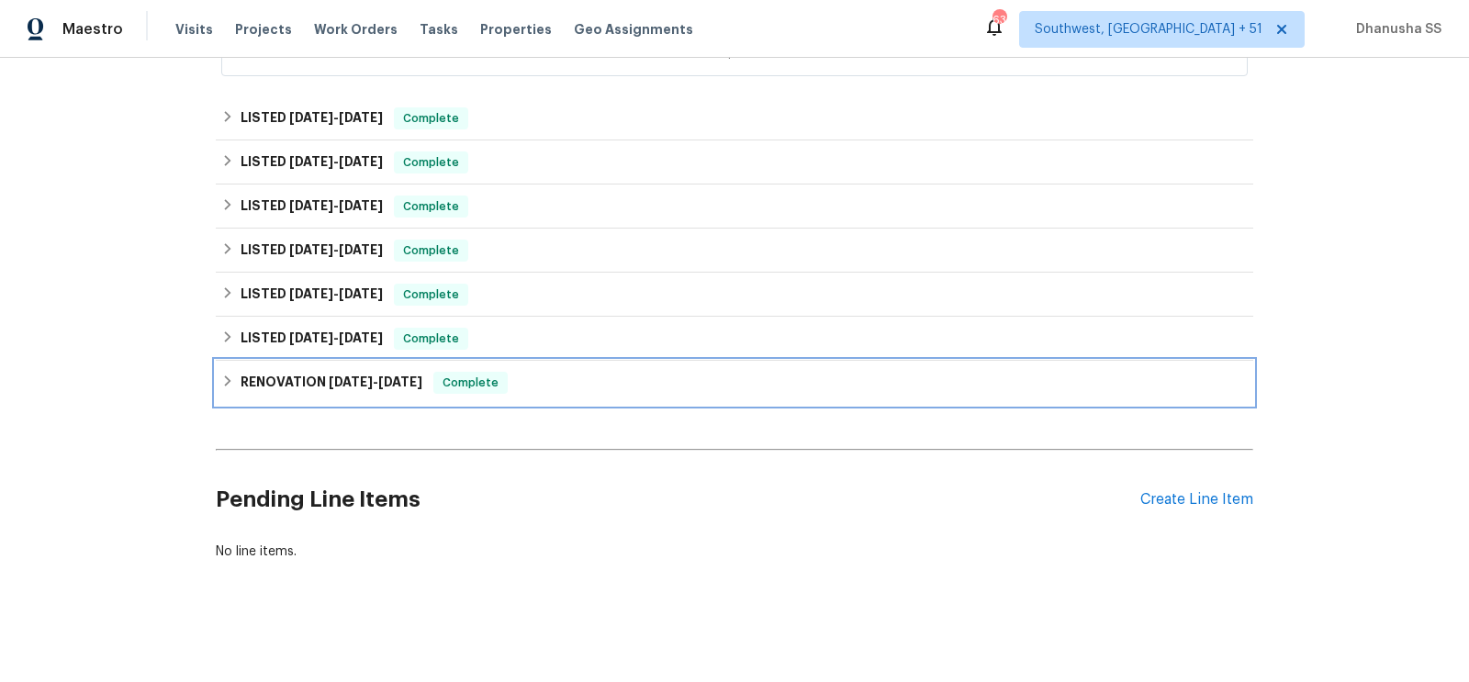
click at [546, 367] on div "RENOVATION 3/17/25 - 3/28/25 Complete" at bounding box center [735, 383] width 1038 height 44
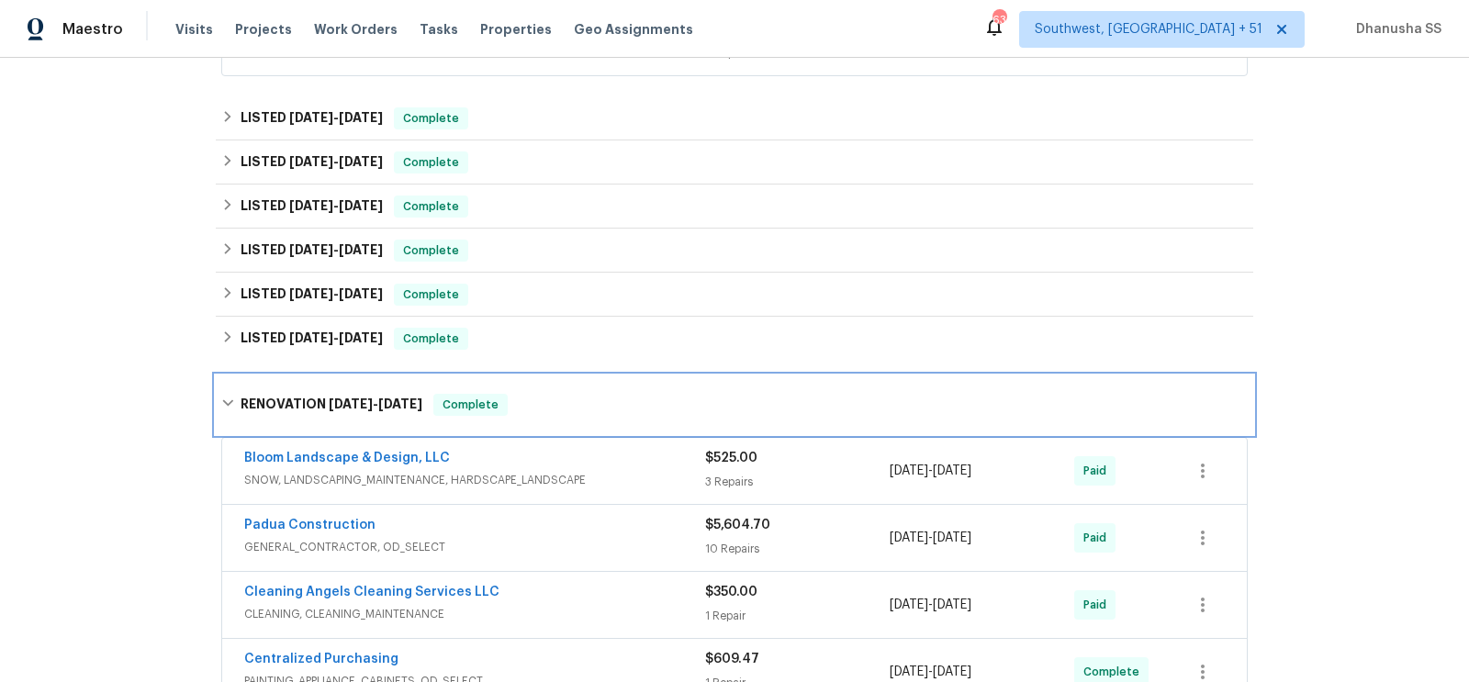
scroll to position [707, 0]
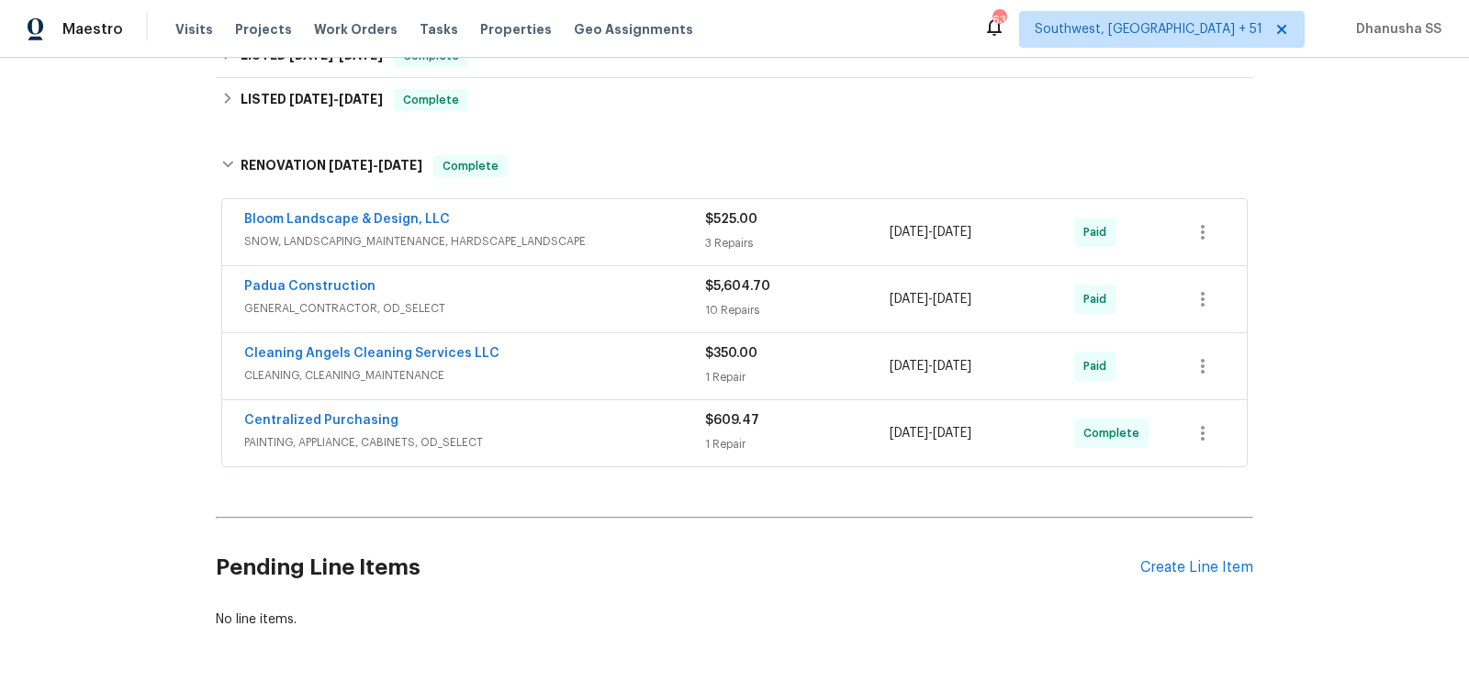
click at [606, 232] on span "SNOW, LANDSCAPING_MAINTENANCE, HARDSCAPE_LANDSCAPE" at bounding box center [474, 241] width 461 height 18
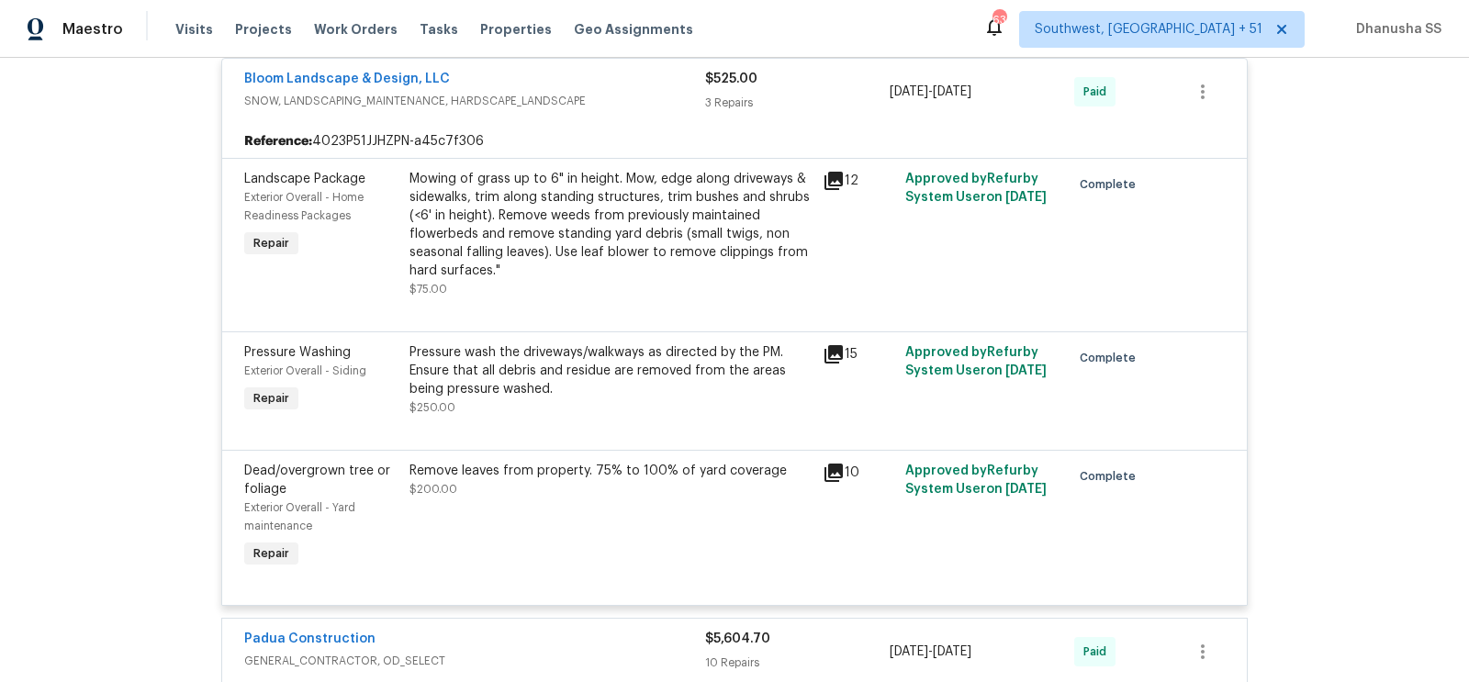
scroll to position [681, 0]
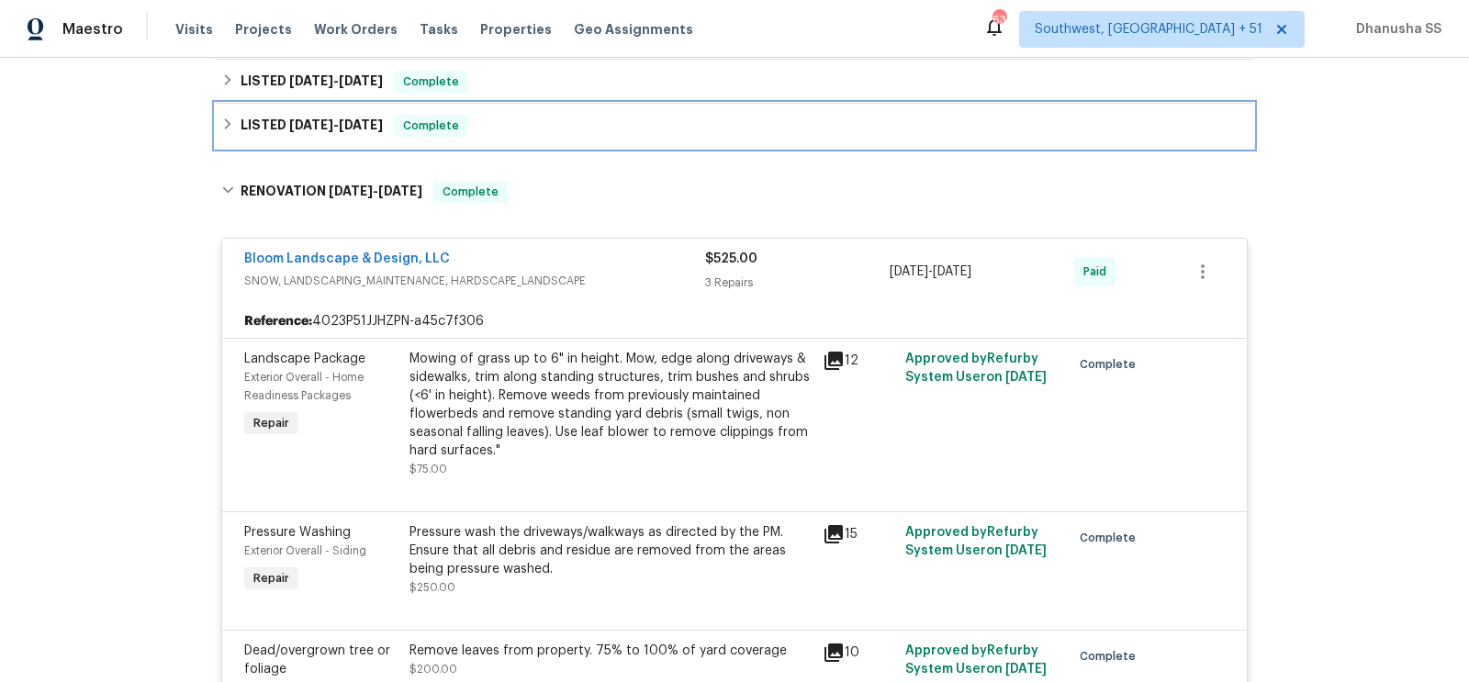
click at [539, 131] on div "LISTED 3/27/25 - 3/28/25 Complete" at bounding box center [734, 126] width 1027 height 22
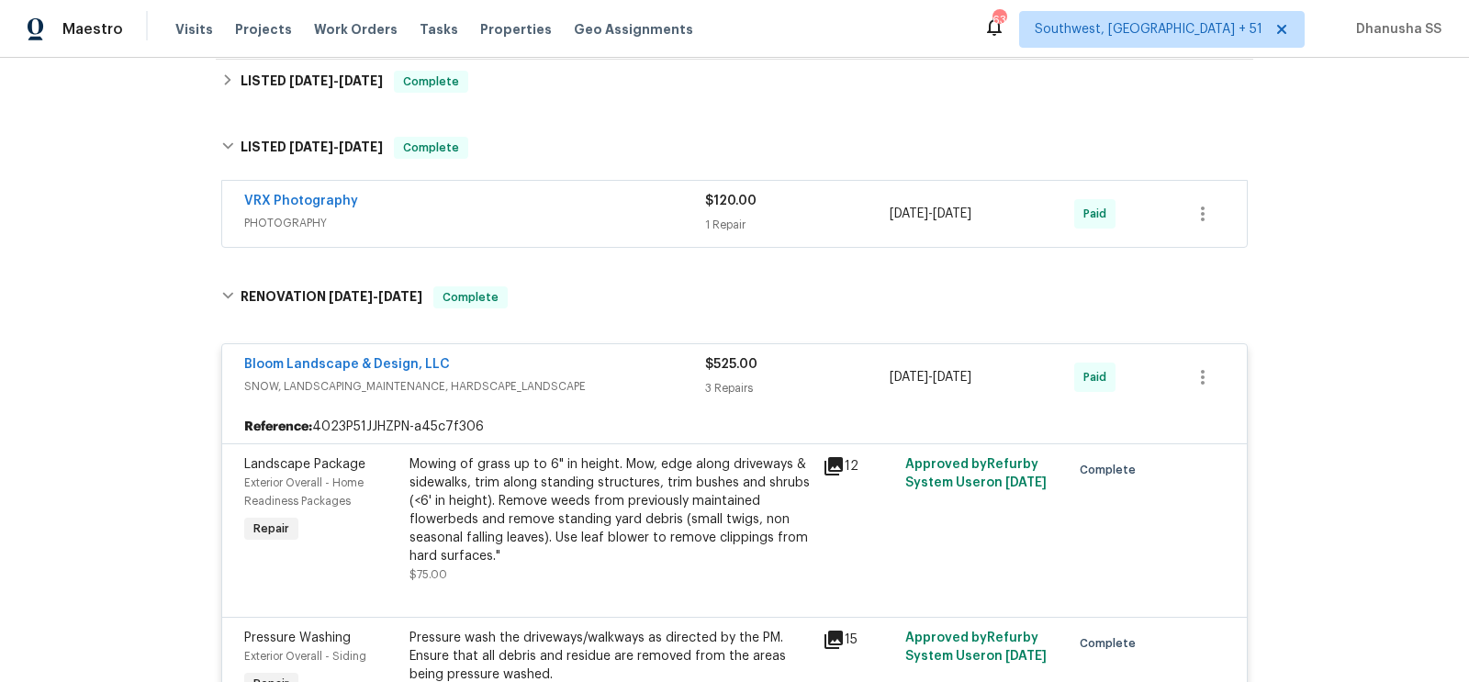
click at [611, 200] on div "VRX Photography" at bounding box center [474, 203] width 461 height 22
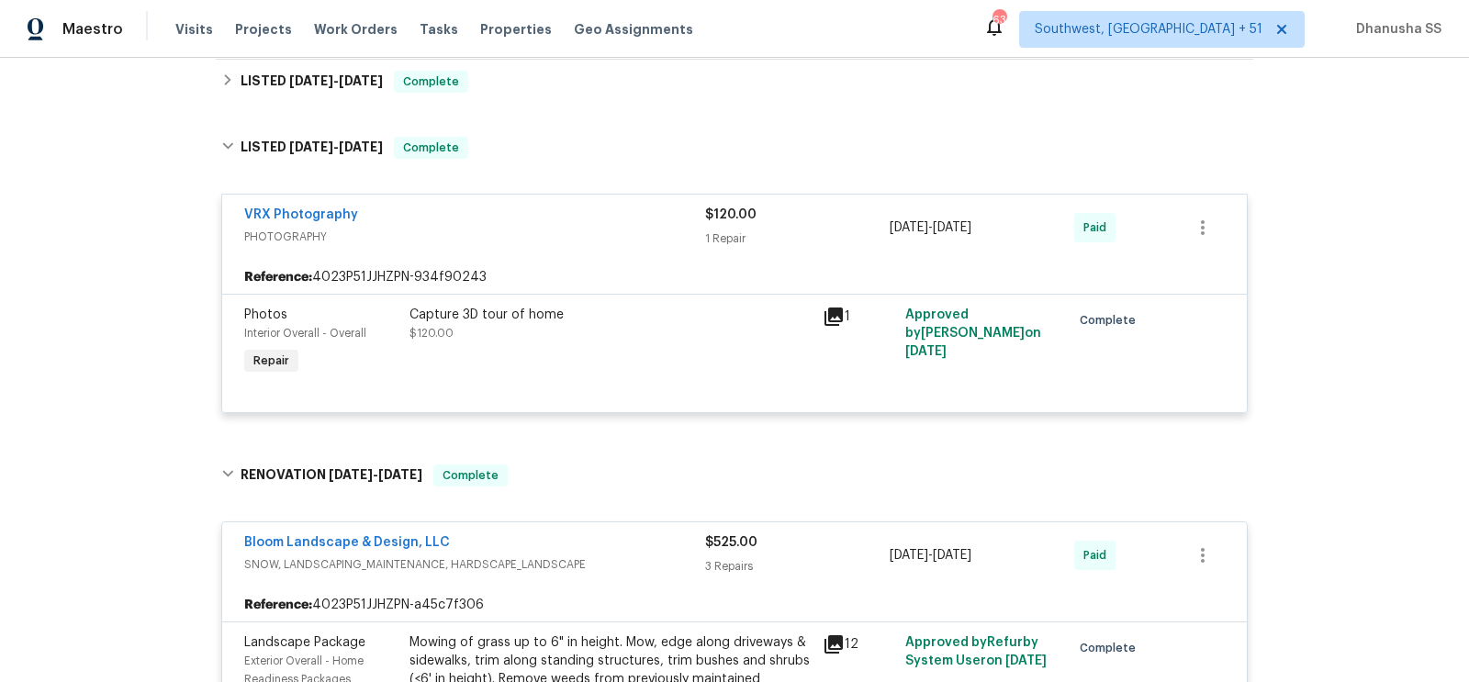
scroll to position [570, 0]
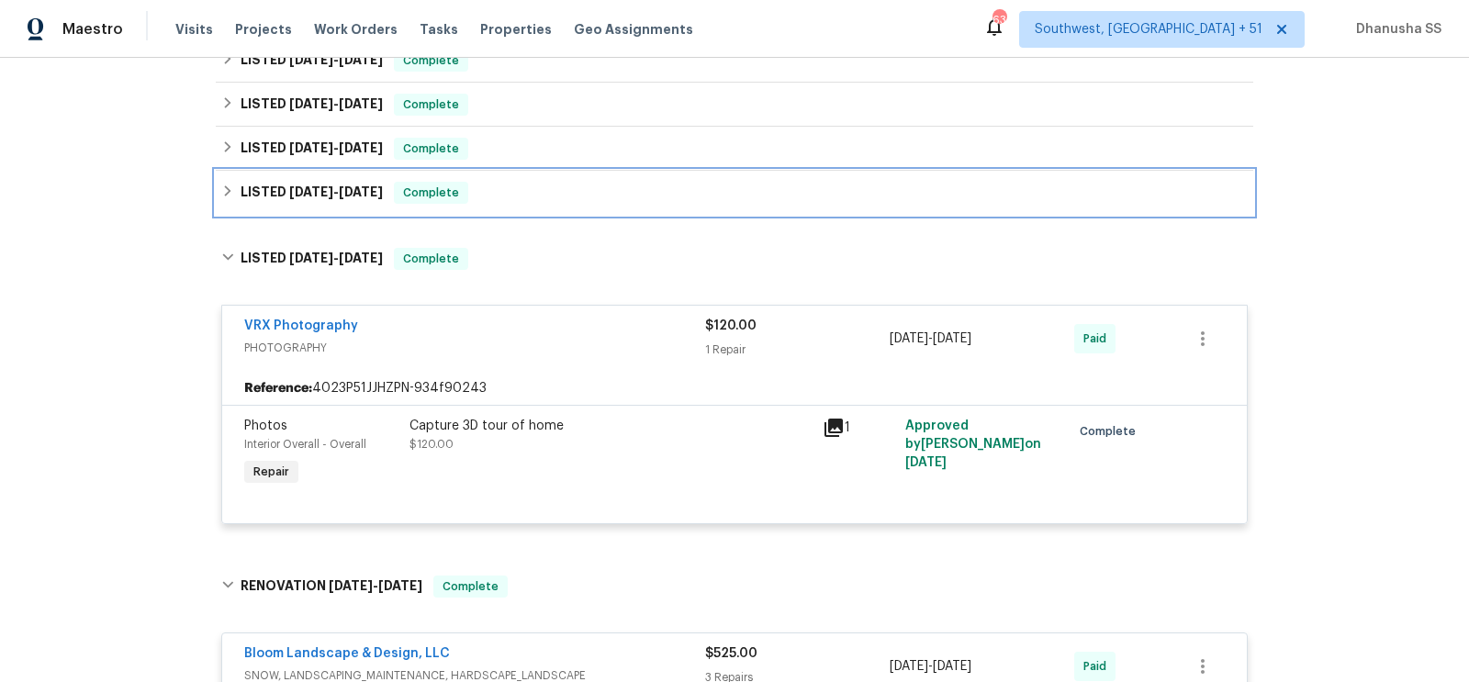
click at [544, 191] on div "LISTED 5/16/25 - 5/18/25 Complete" at bounding box center [734, 193] width 1027 height 22
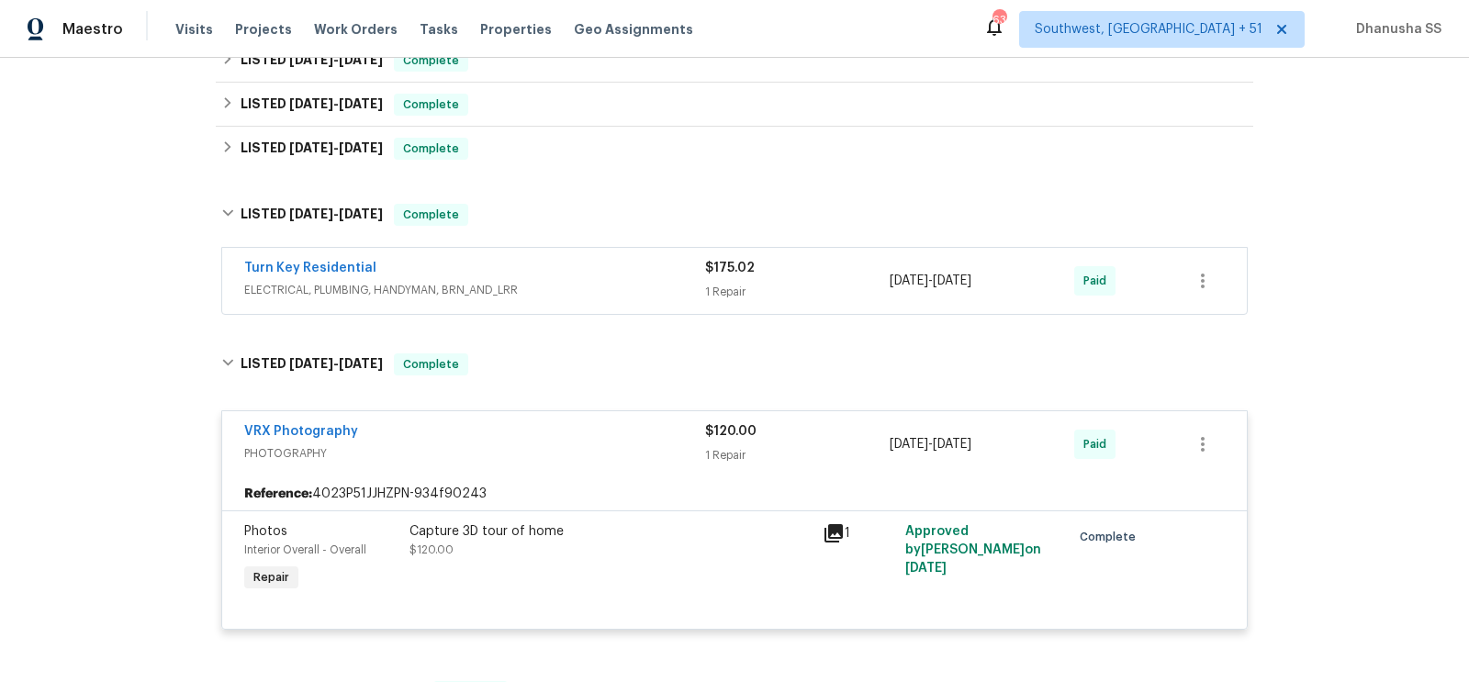
click at [587, 271] on div "Turn Key Residential" at bounding box center [474, 270] width 461 height 22
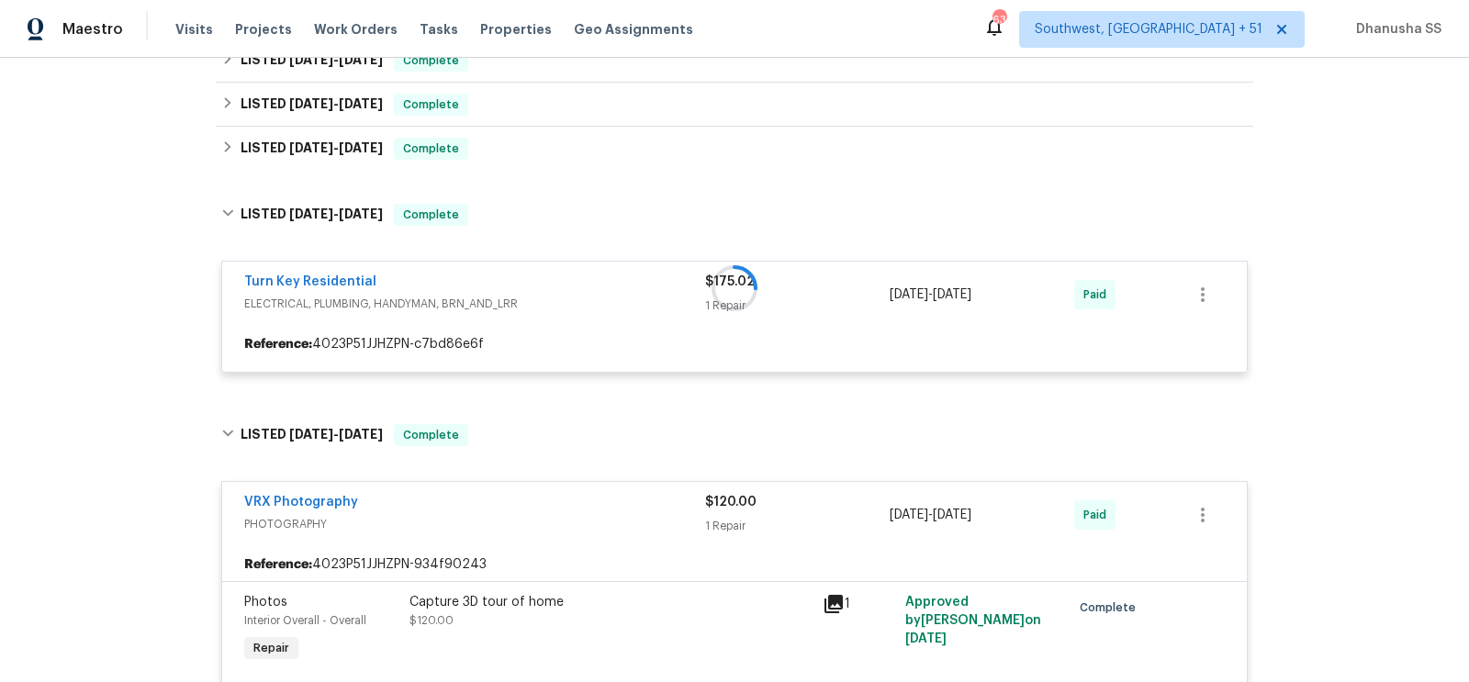
scroll to position [556, 0]
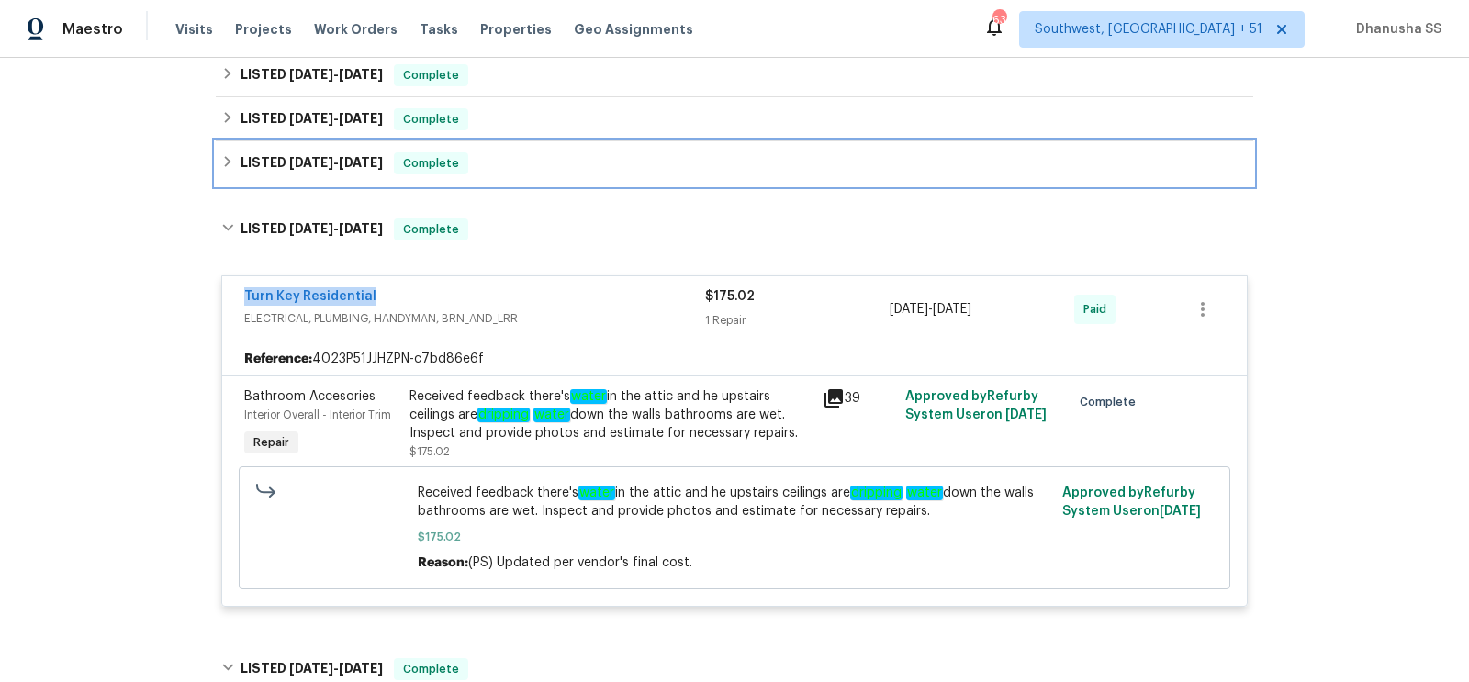
click at [531, 152] on div "LISTED 6/17/25 - 6/23/25 Complete" at bounding box center [734, 163] width 1027 height 22
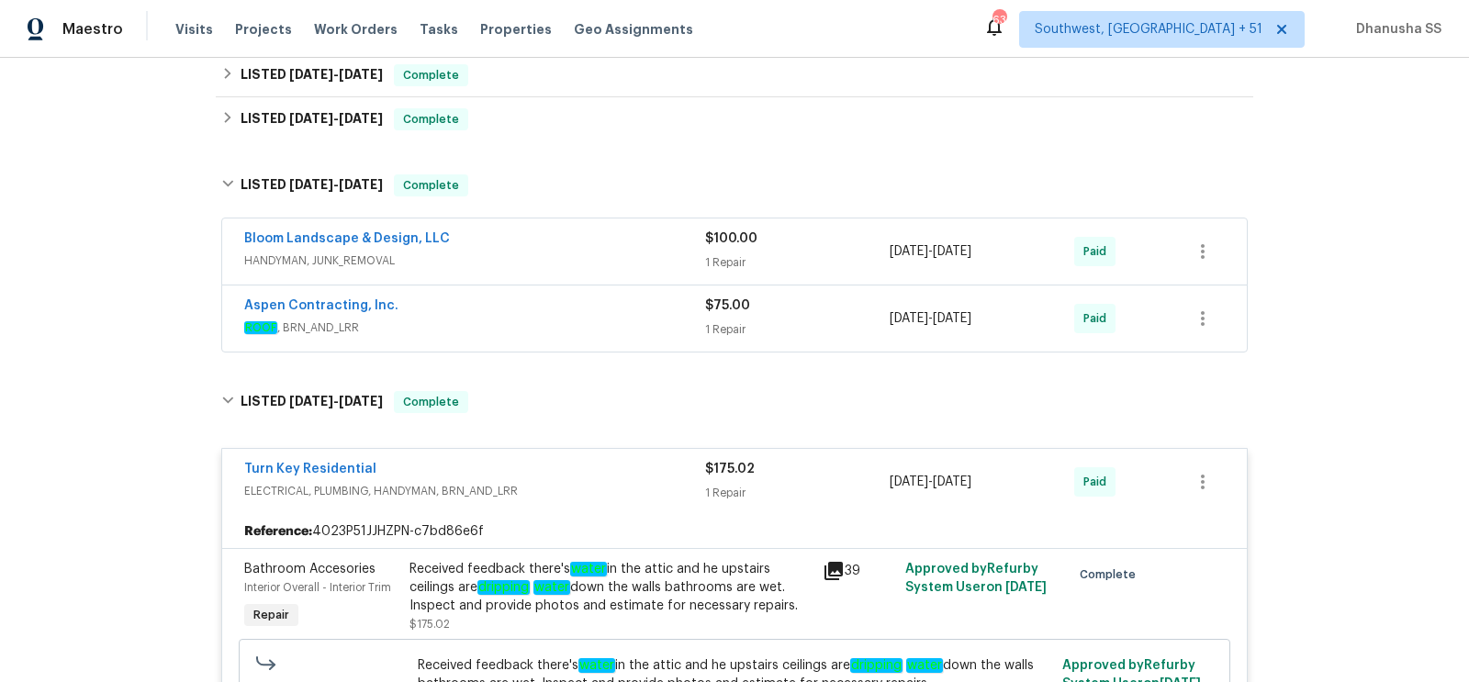
click at [602, 320] on span "ROOF , BRN_AND_LRR" at bounding box center [474, 328] width 461 height 18
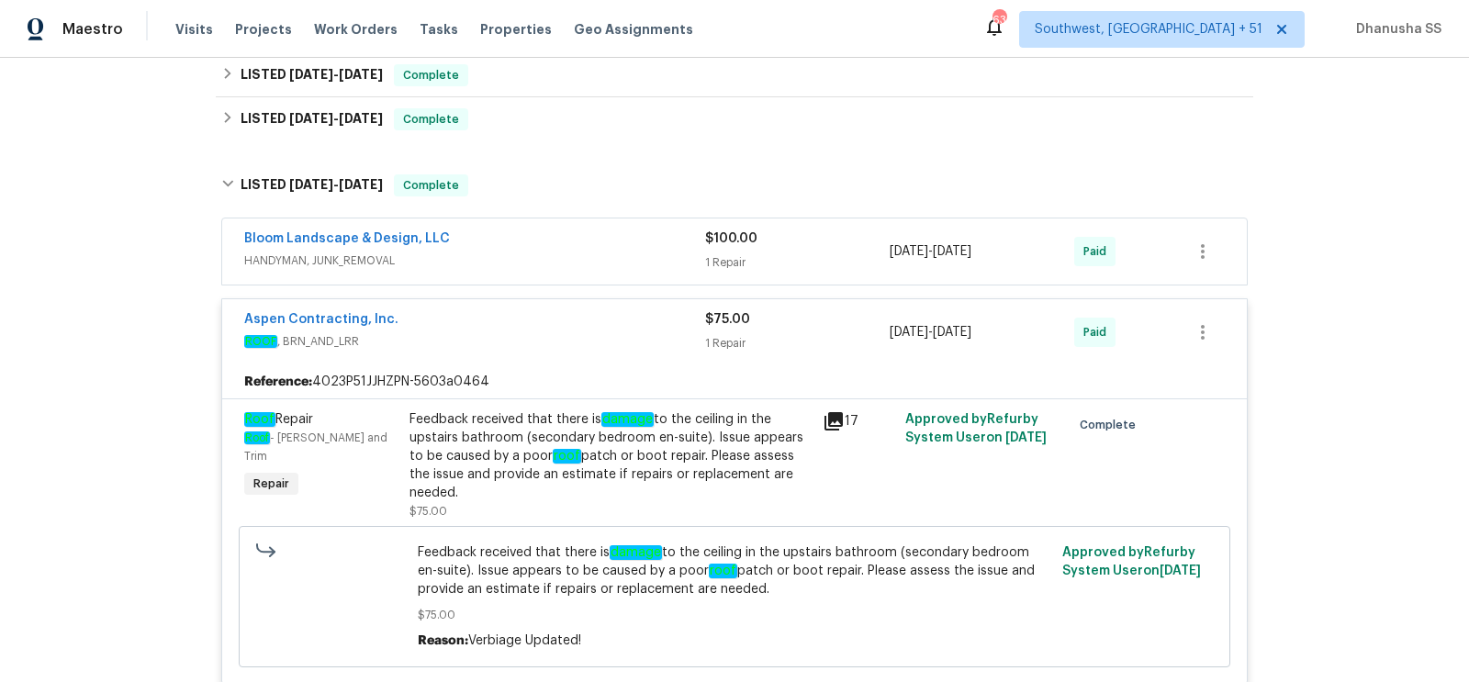
click at [699, 436] on div "Feedback received that there is damage to the ceiling in the upstairs bathroom …" at bounding box center [611, 456] width 402 height 92
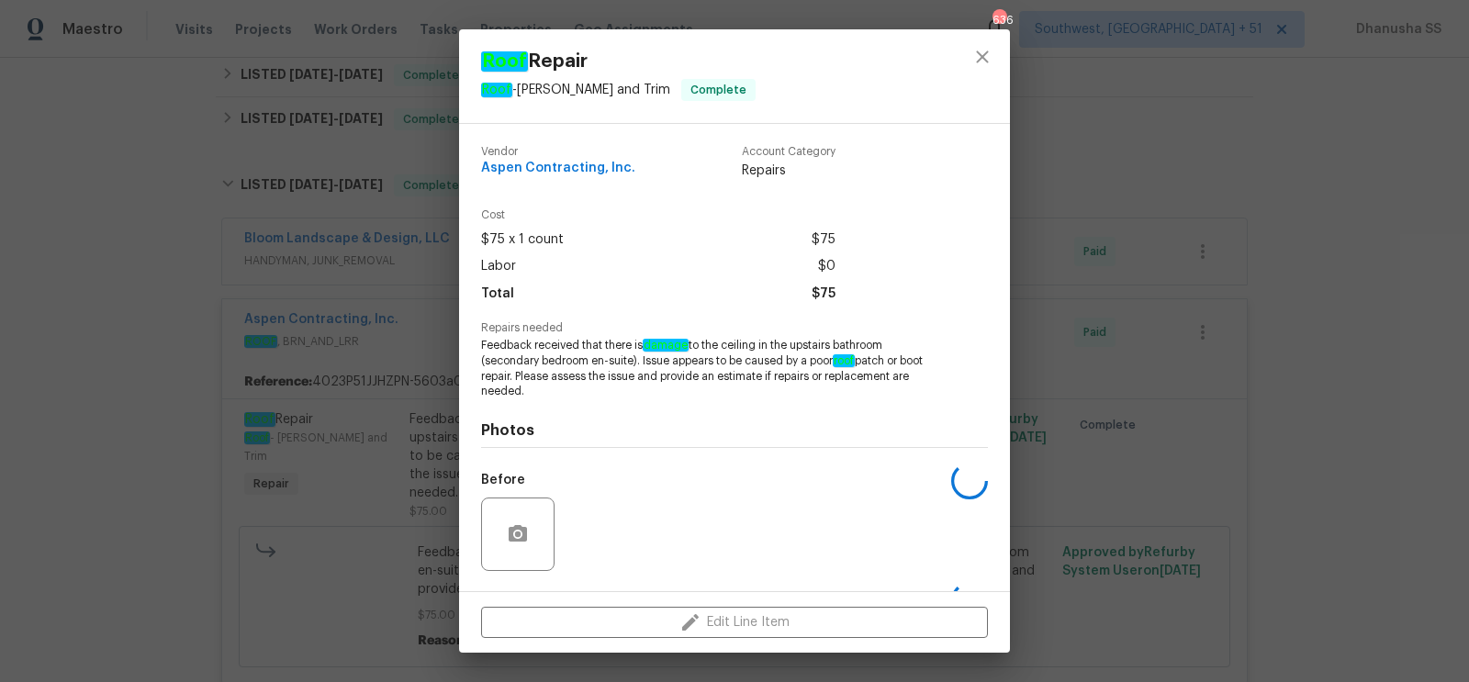
scroll to position [118, 0]
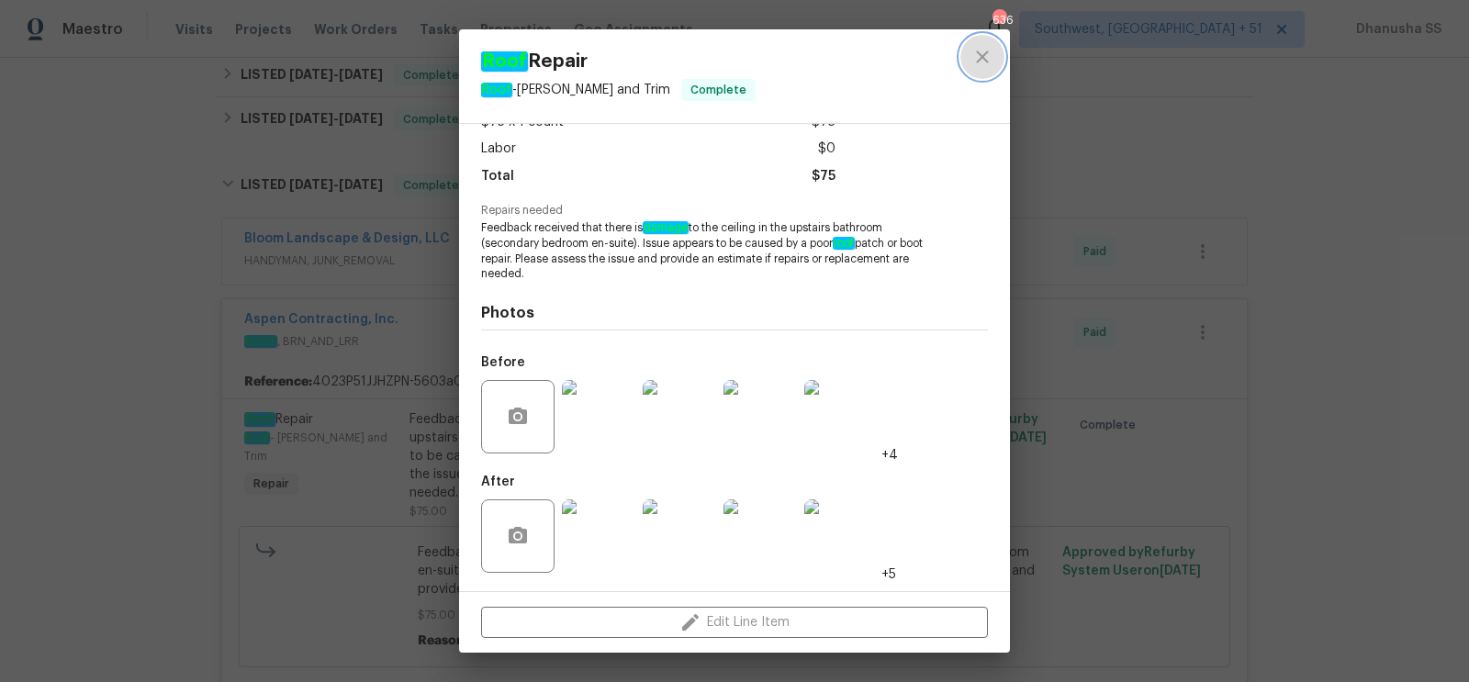
click at [980, 63] on icon "close" at bounding box center [983, 57] width 22 height 22
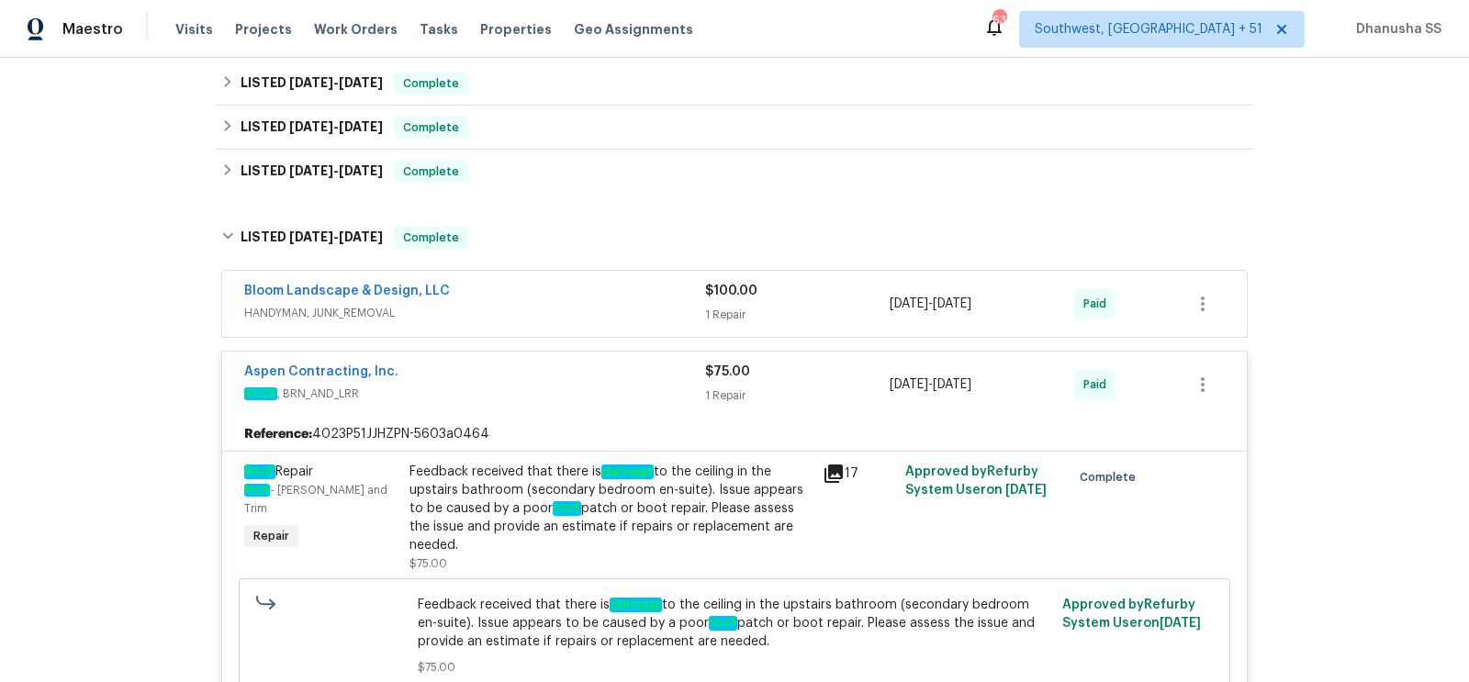
scroll to position [444, 0]
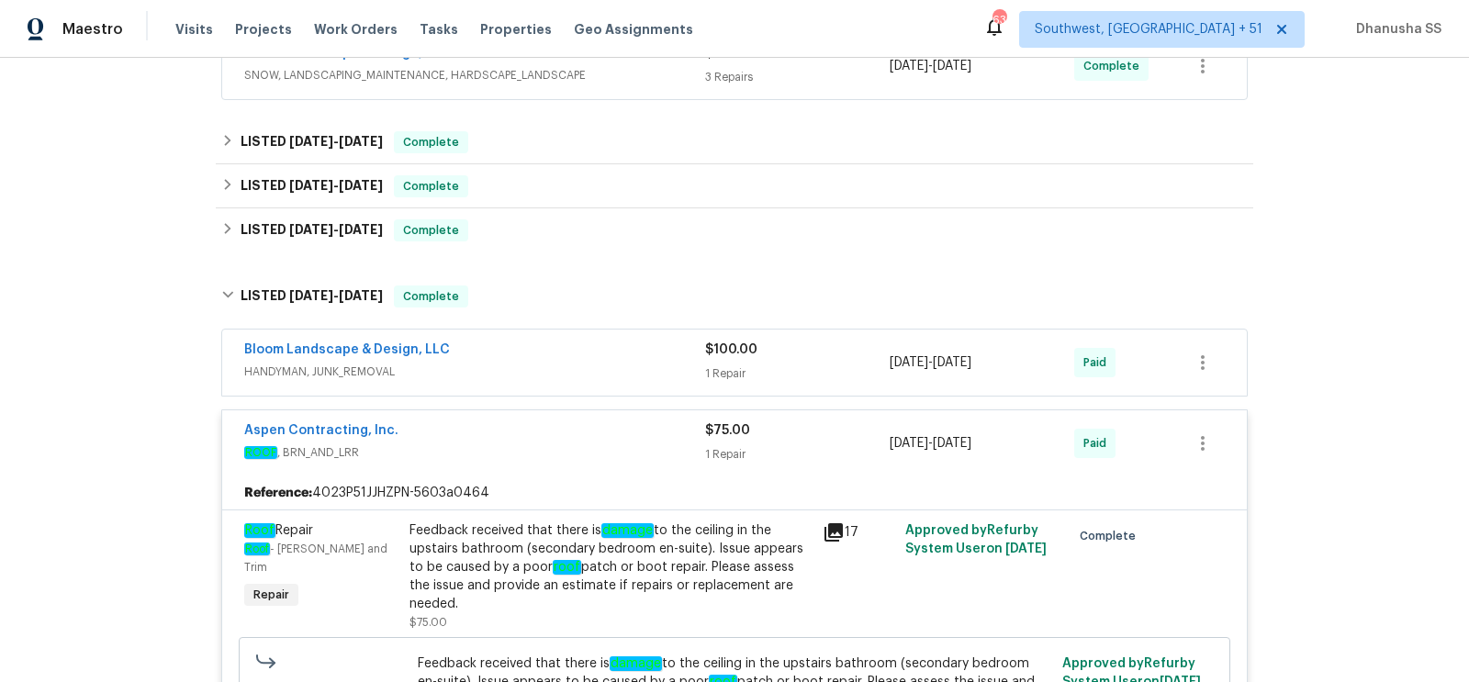
click at [492, 345] on div "Bloom Landscape & Design, LLC" at bounding box center [474, 352] width 461 height 22
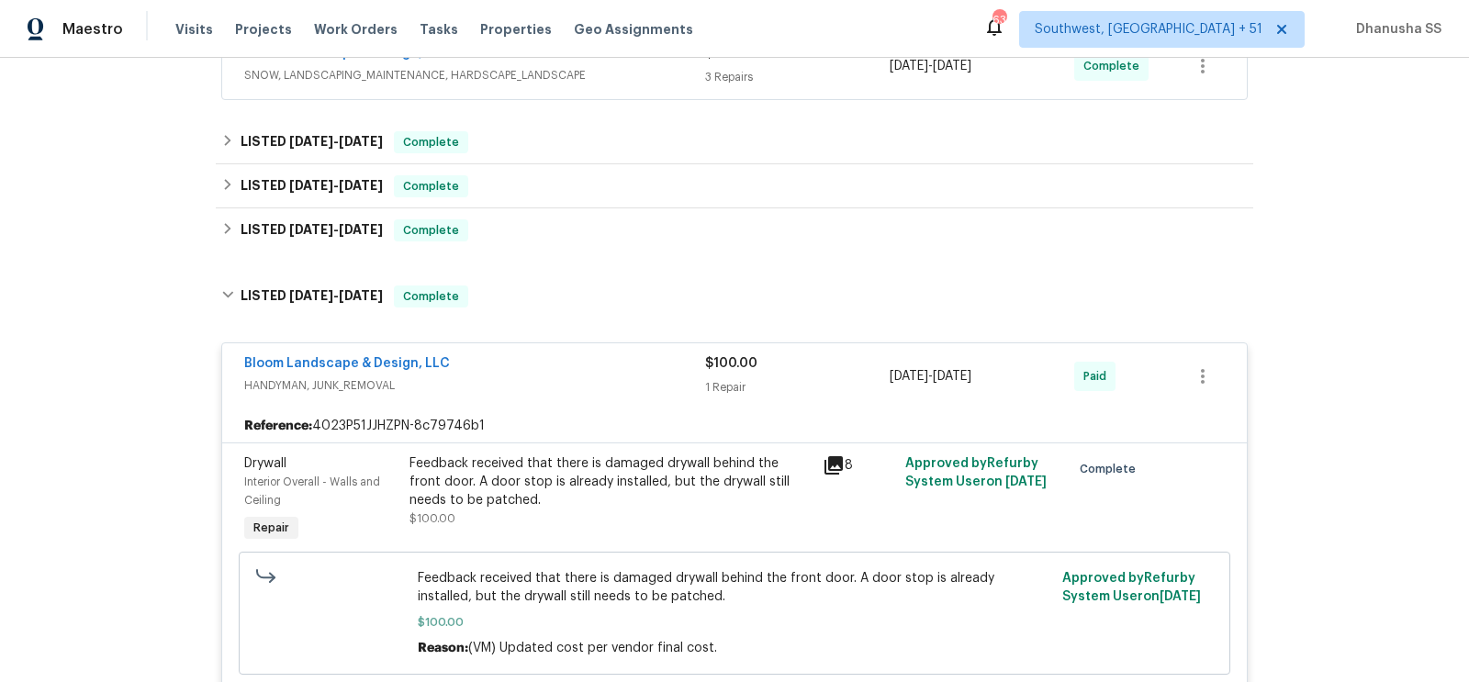
scroll to position [563, 0]
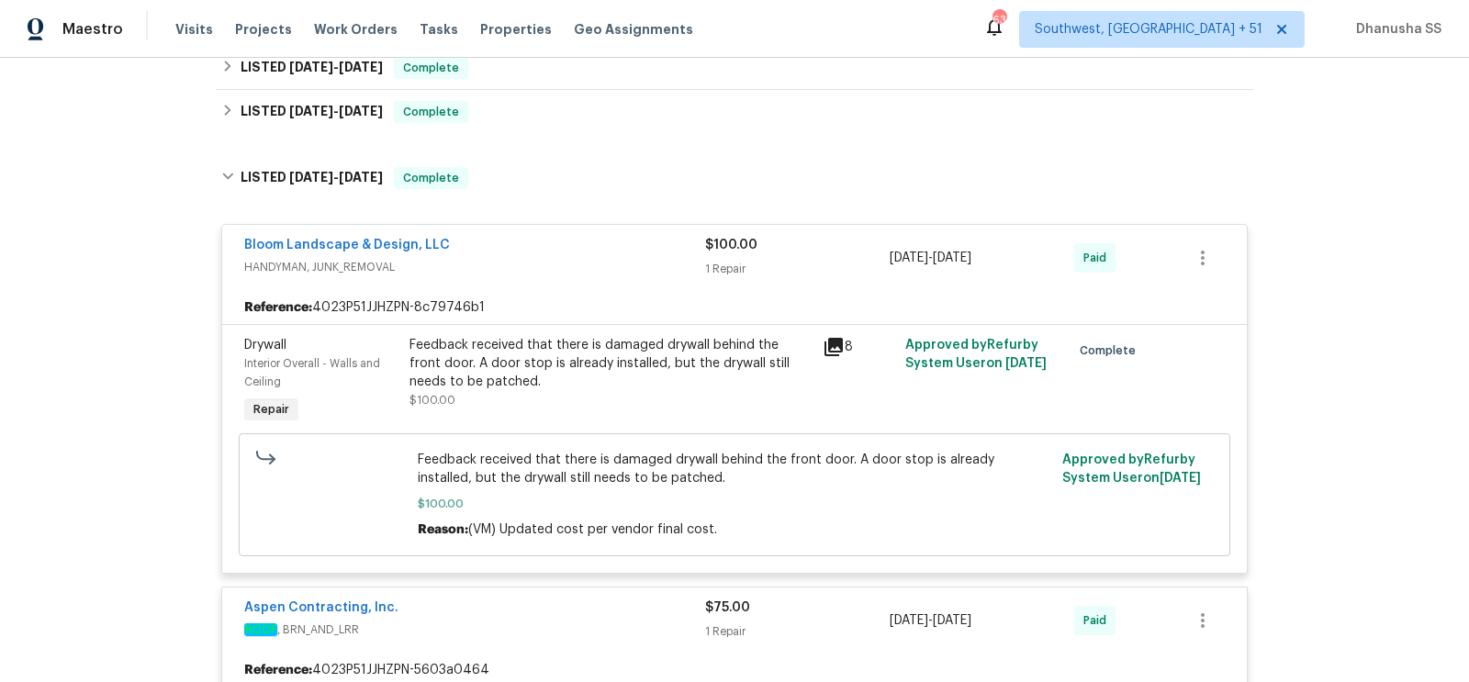
click at [530, 346] on div "Feedback received that there is damaged drywall behind the front door. A door s…" at bounding box center [611, 363] width 402 height 55
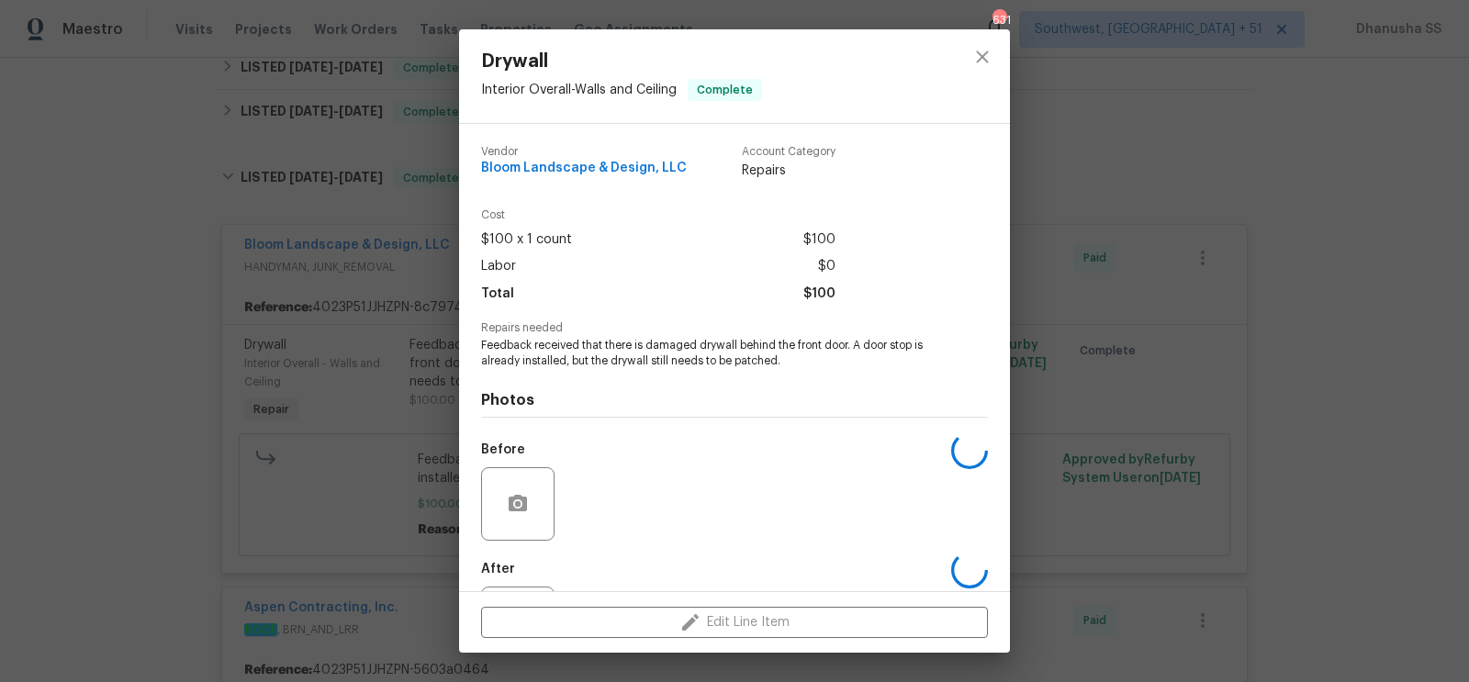
scroll to position [86, 0]
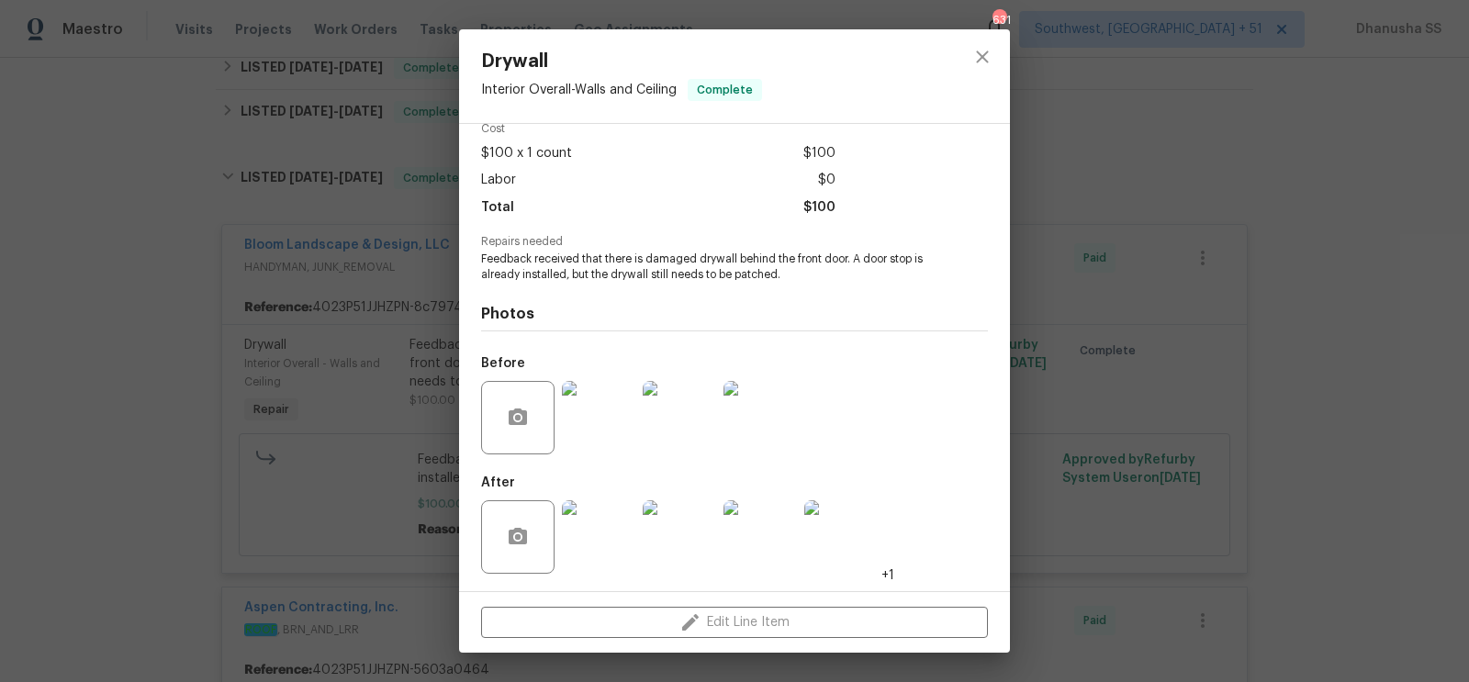
click at [592, 396] on img at bounding box center [598, 417] width 73 height 73
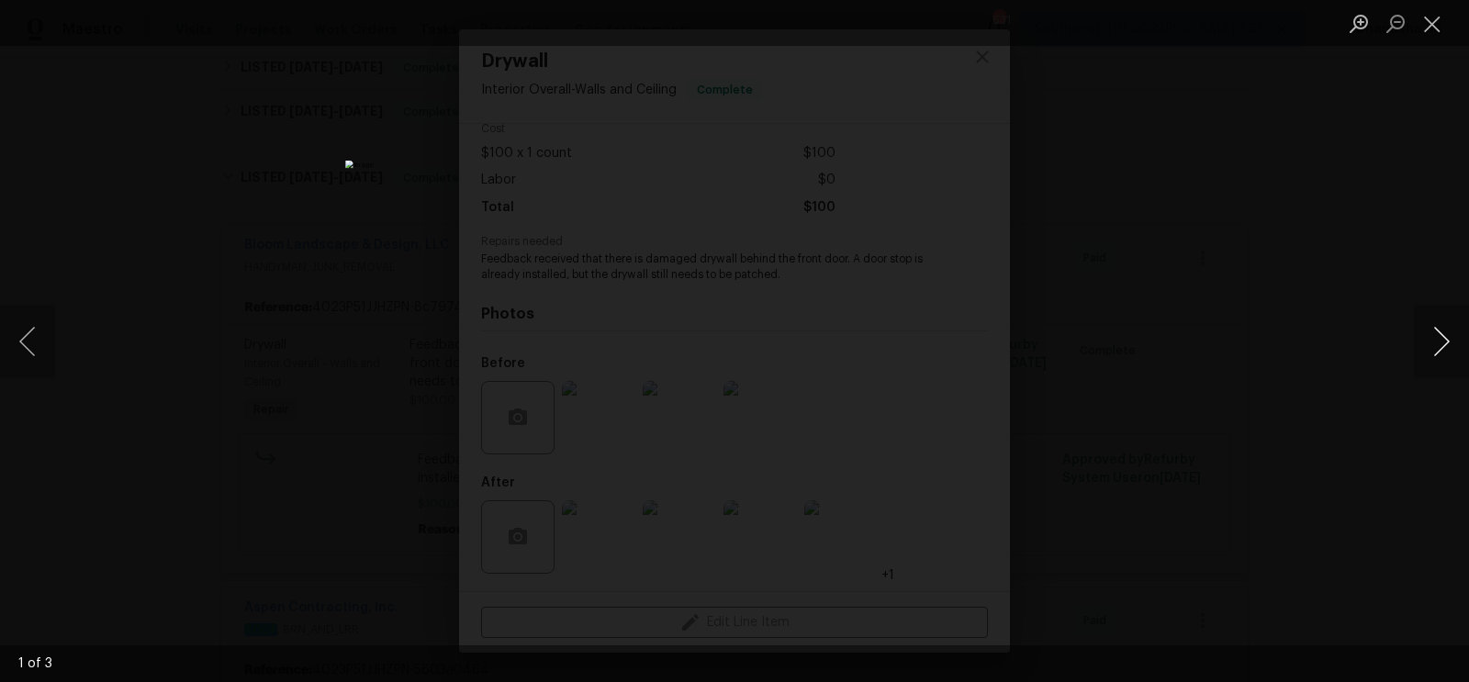
click at [1440, 351] on button "Next image" at bounding box center [1441, 341] width 55 height 73
click at [1249, 274] on div "Lightbox" at bounding box center [734, 341] width 1469 height 682
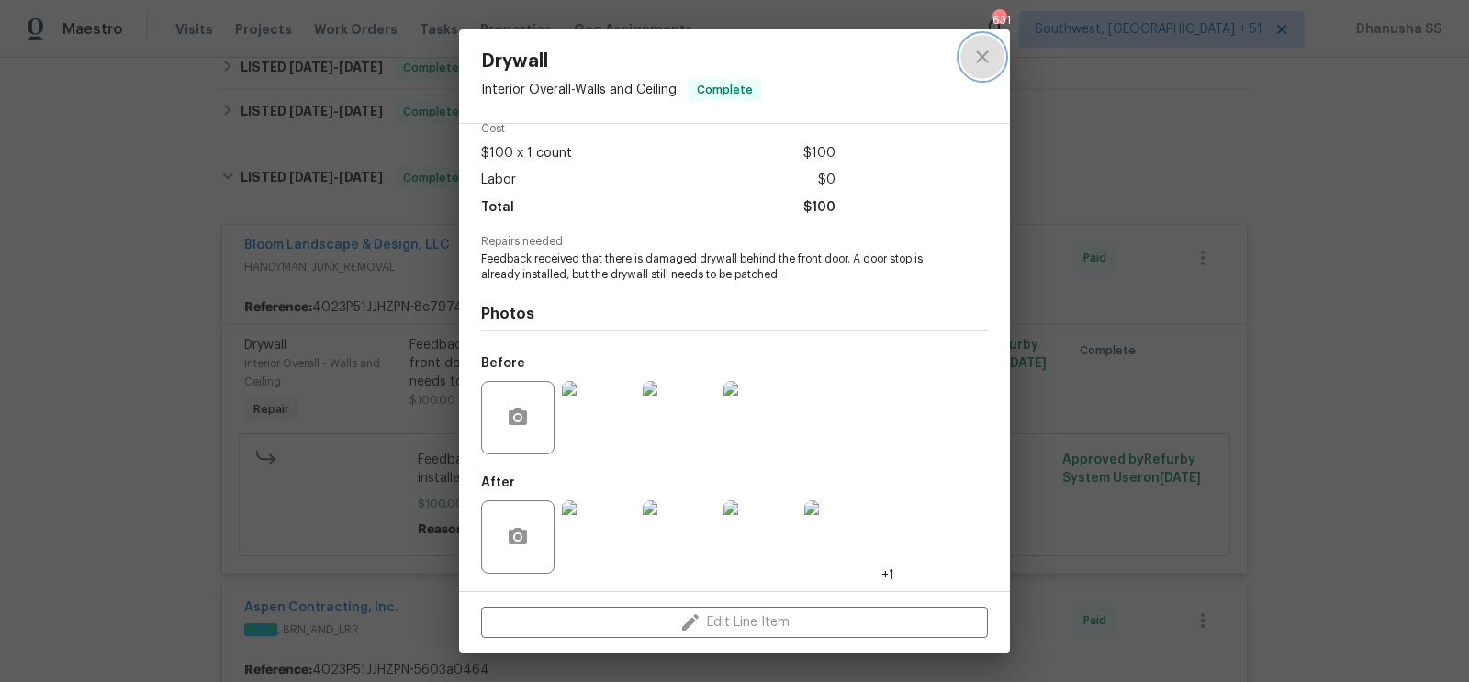
click at [980, 43] on button "close" at bounding box center [983, 57] width 44 height 44
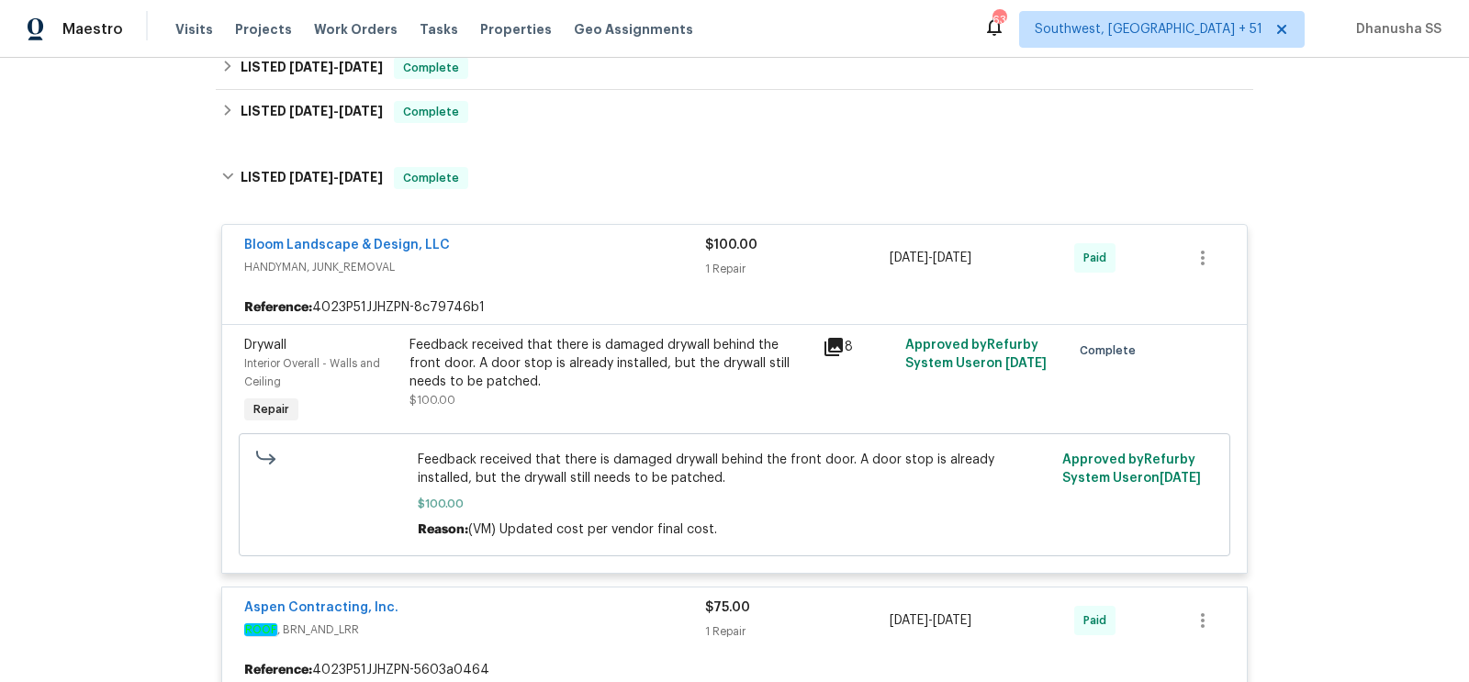
scroll to position [414, 0]
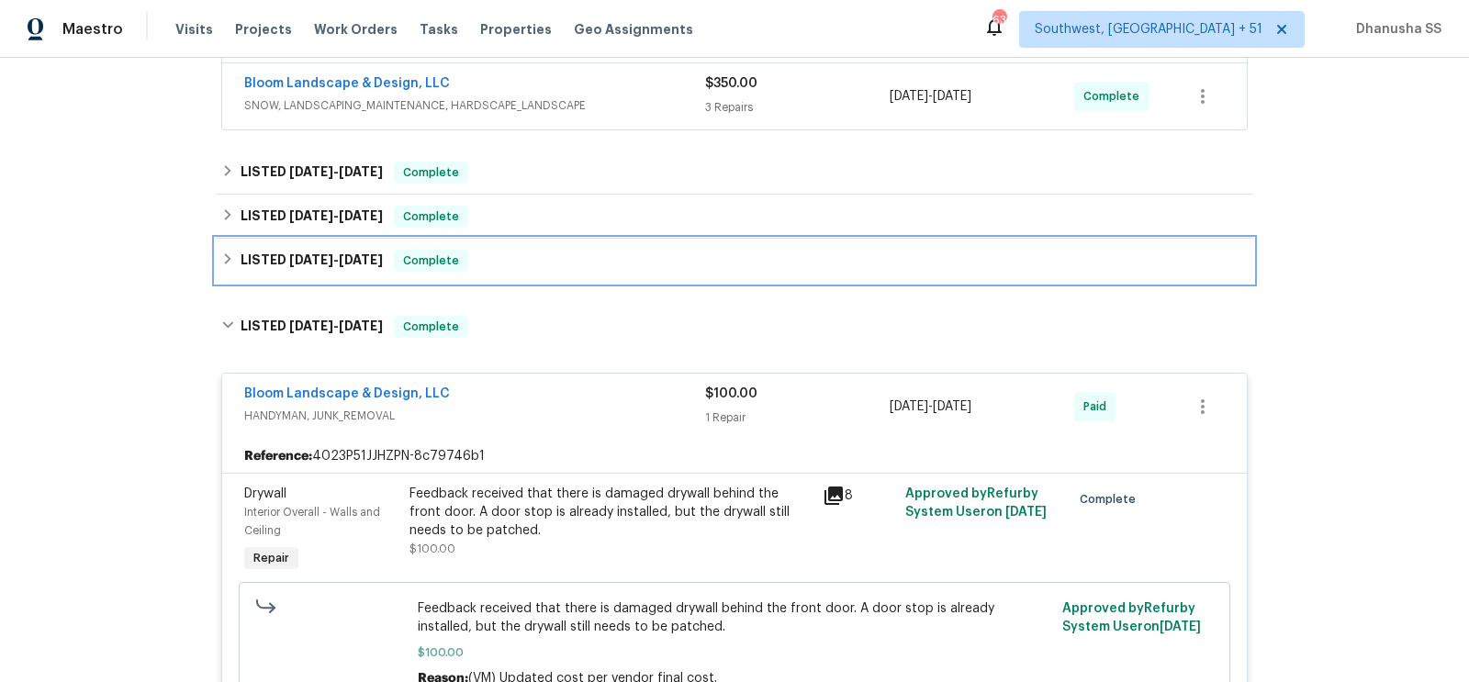
click at [550, 278] on div "LISTED 7/8/25 - 7/11/25 Complete" at bounding box center [735, 261] width 1038 height 44
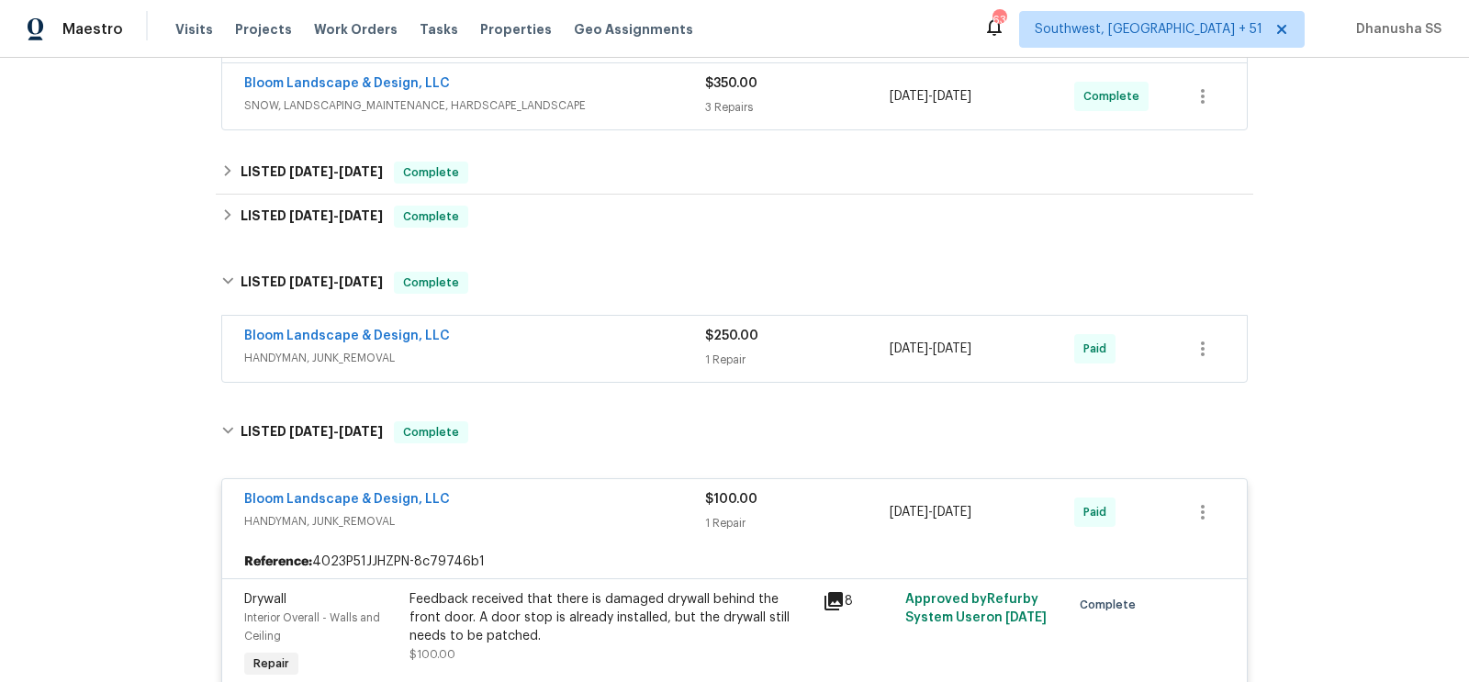
click at [585, 354] on span "HANDYMAN, JUNK_REMOVAL" at bounding box center [474, 358] width 461 height 18
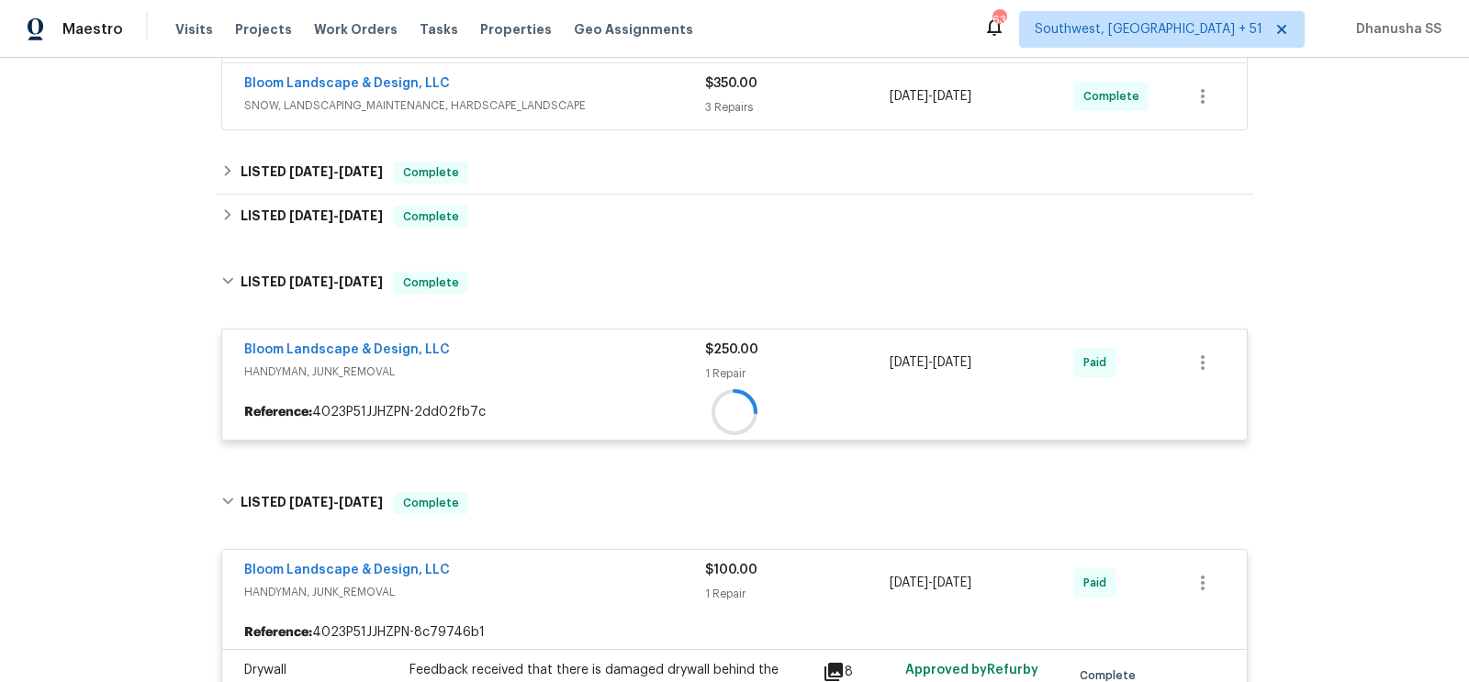
scroll to position [396, 0]
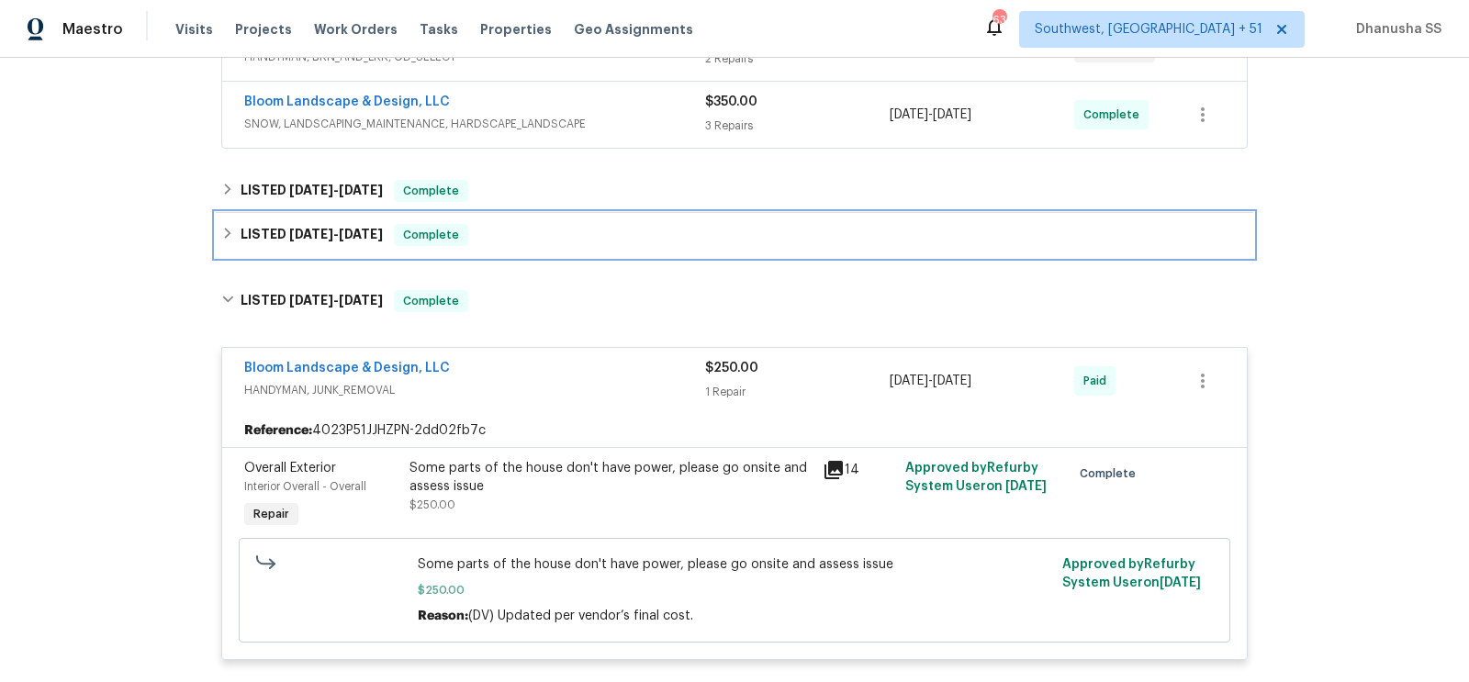
click at [510, 233] on div "LISTED 7/16/25 - 7/18/25 Complete" at bounding box center [734, 235] width 1027 height 22
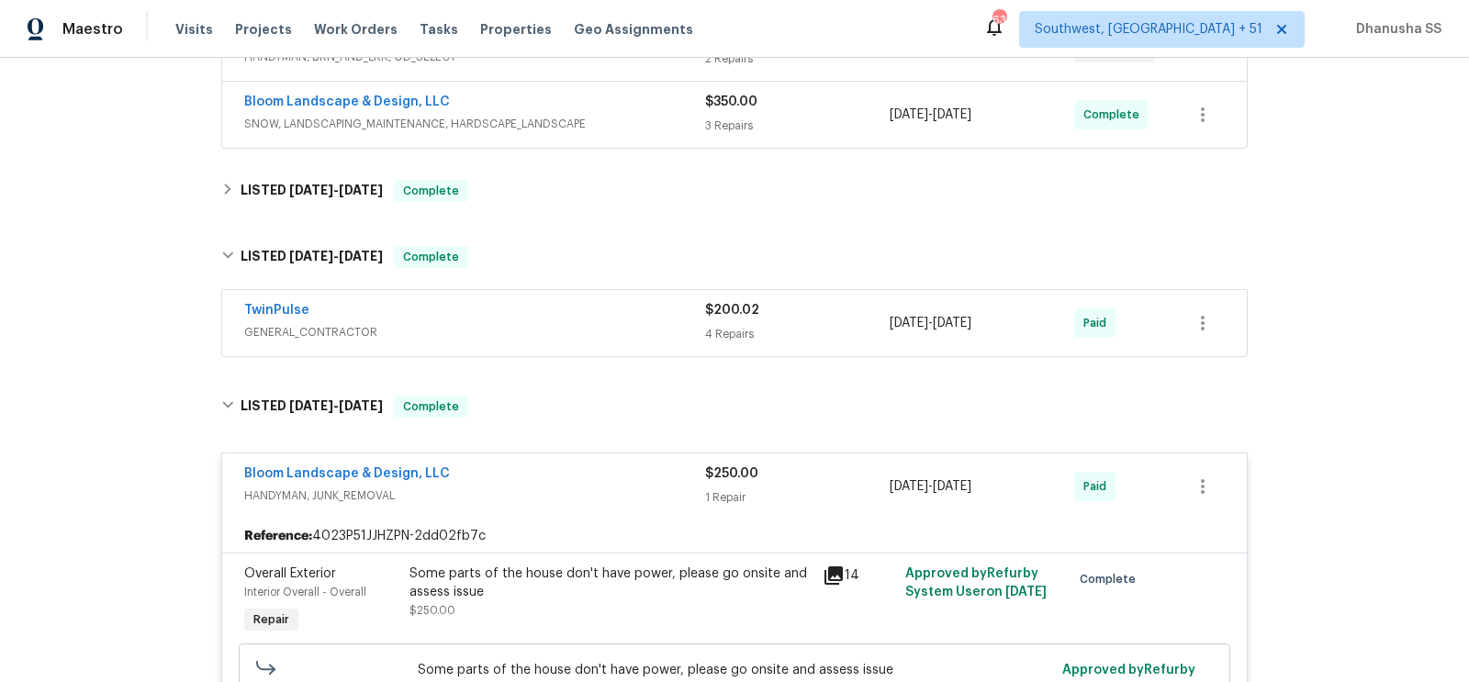
click at [635, 329] on span "GENERAL_CONTRACTOR" at bounding box center [474, 332] width 461 height 18
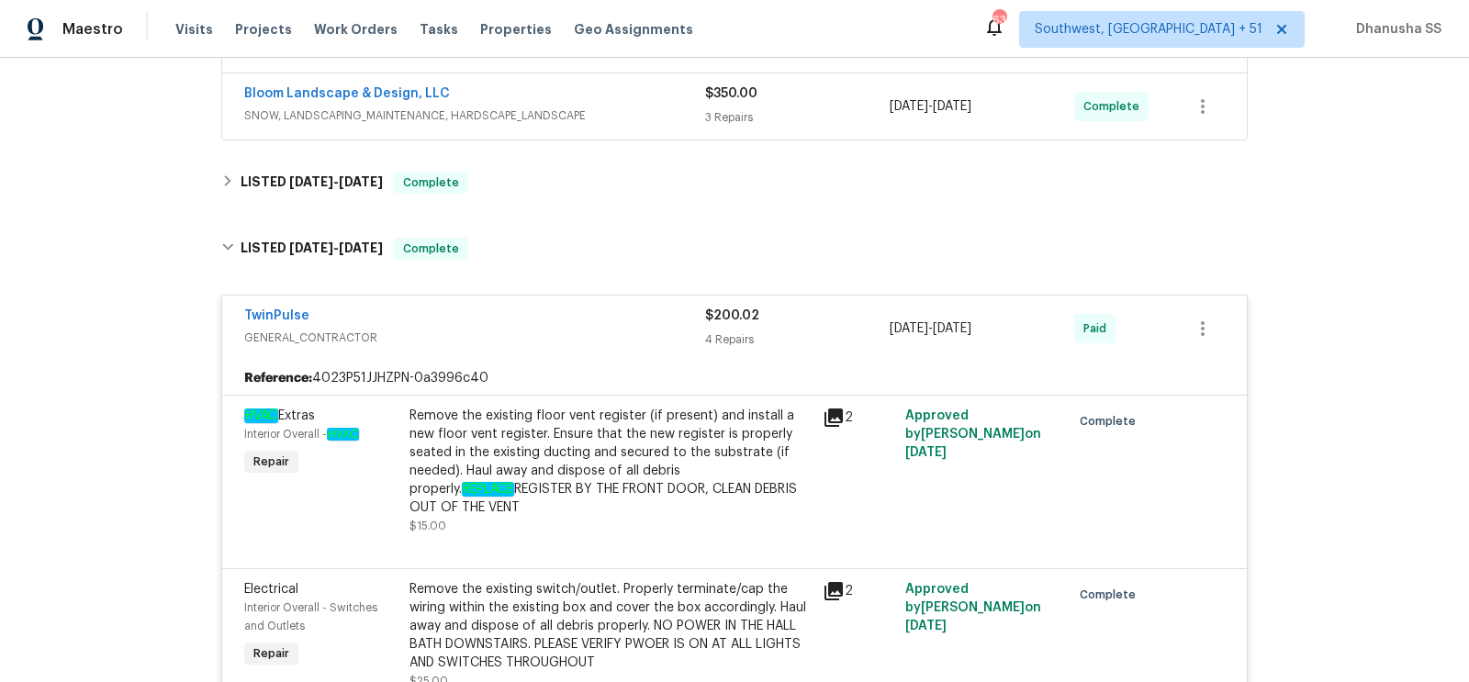
scroll to position [355, 0]
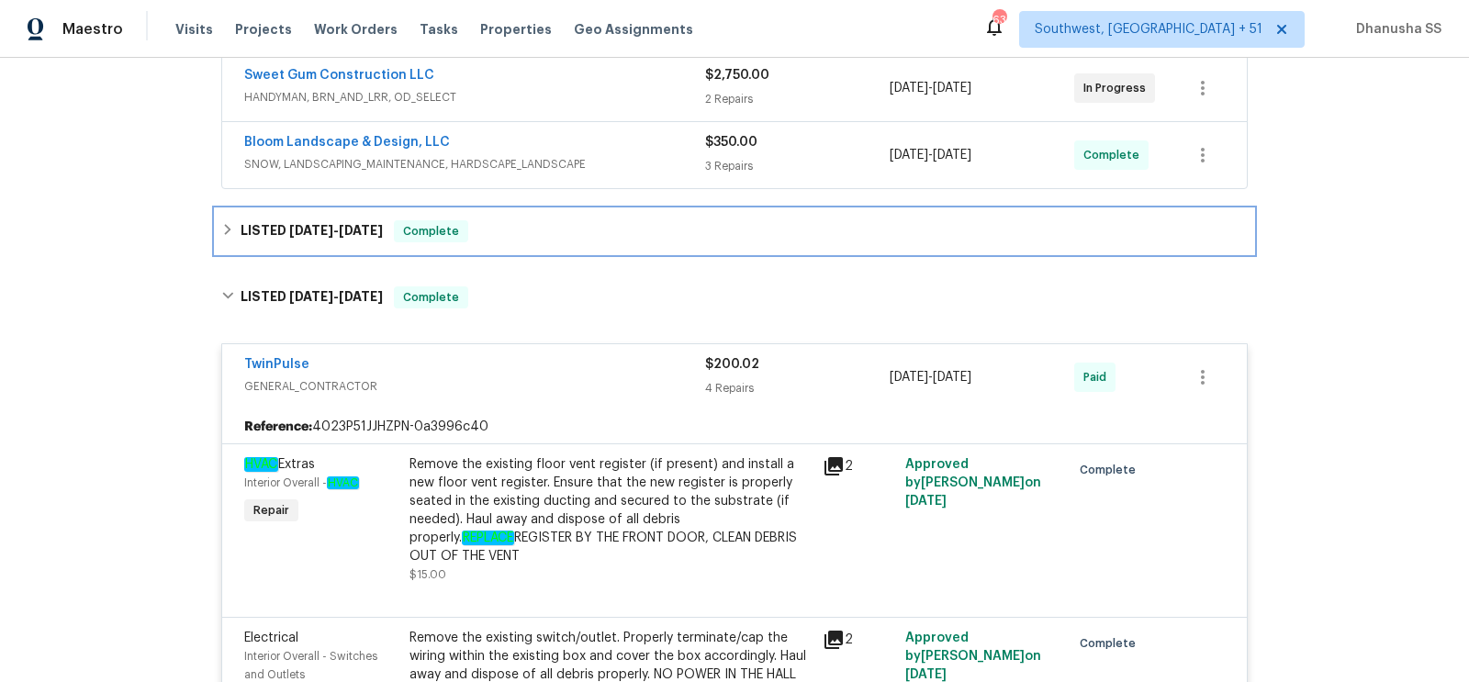
click at [531, 233] on div "LISTED 7/22/25 - 7/25/25 Complete" at bounding box center [734, 231] width 1027 height 22
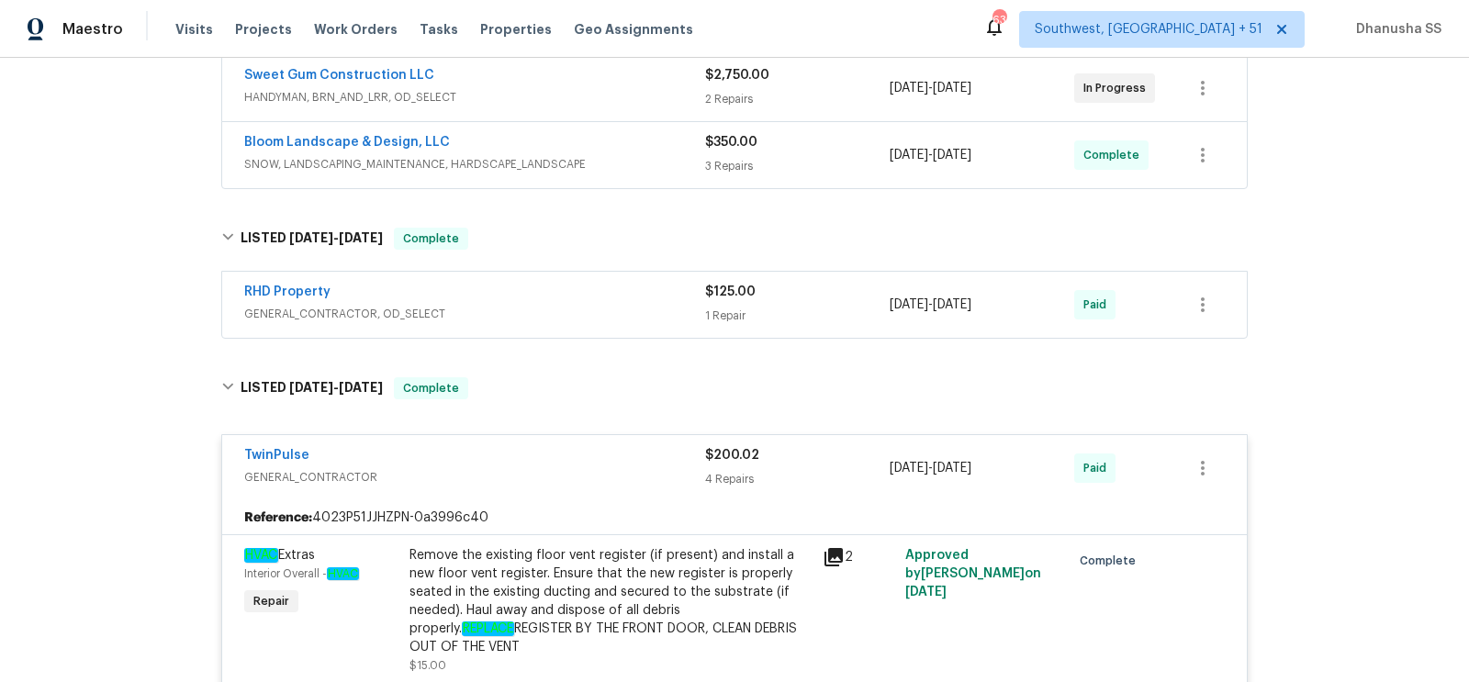
click at [601, 305] on span "GENERAL_CONTRACTOR, OD_SELECT" at bounding box center [474, 314] width 461 height 18
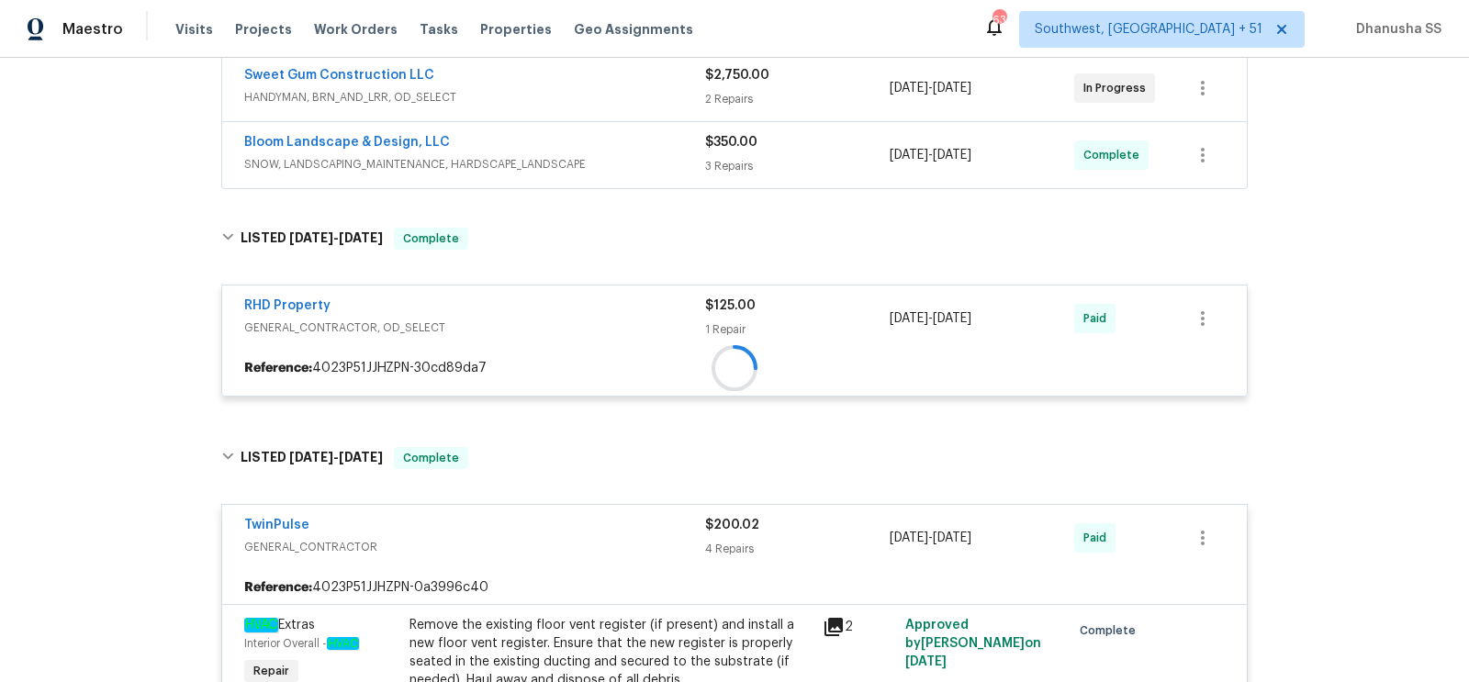
scroll to position [300, 0]
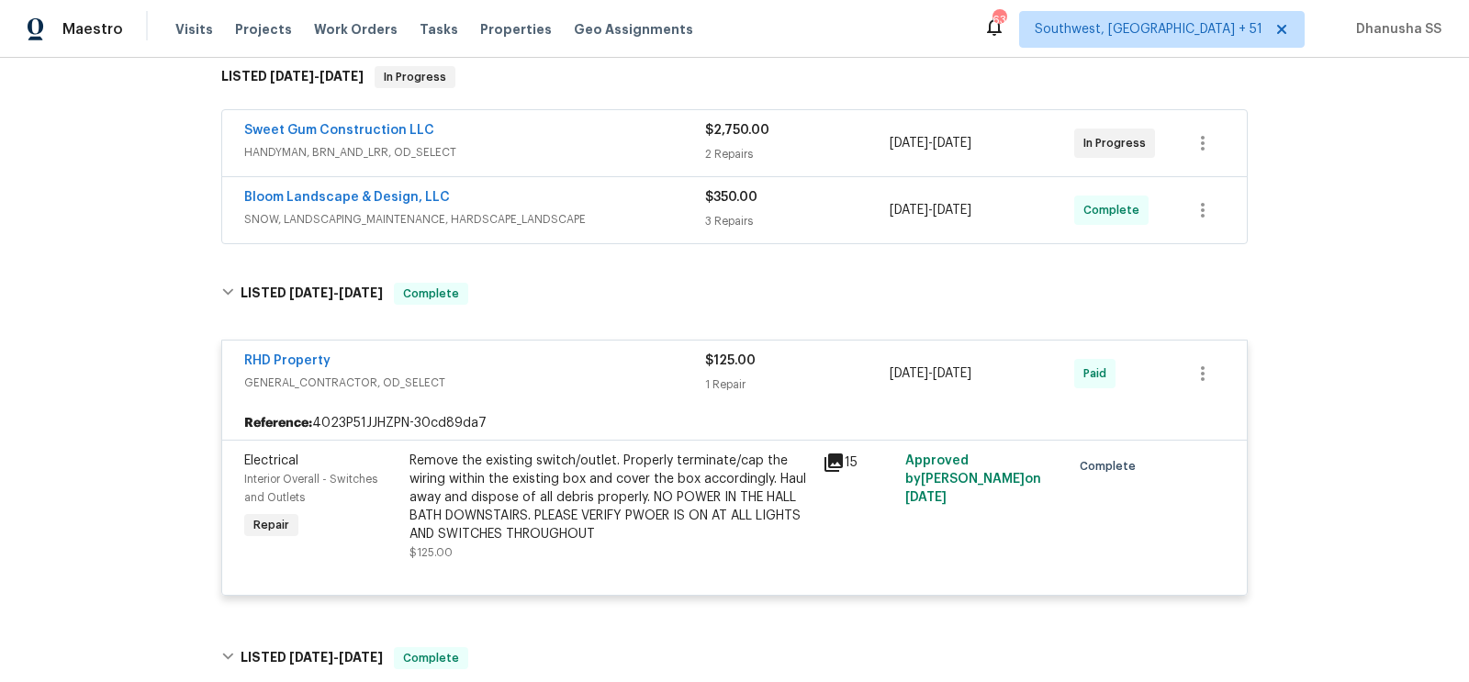
click at [632, 200] on div "Bloom Landscape & Design, LLC" at bounding box center [474, 199] width 461 height 22
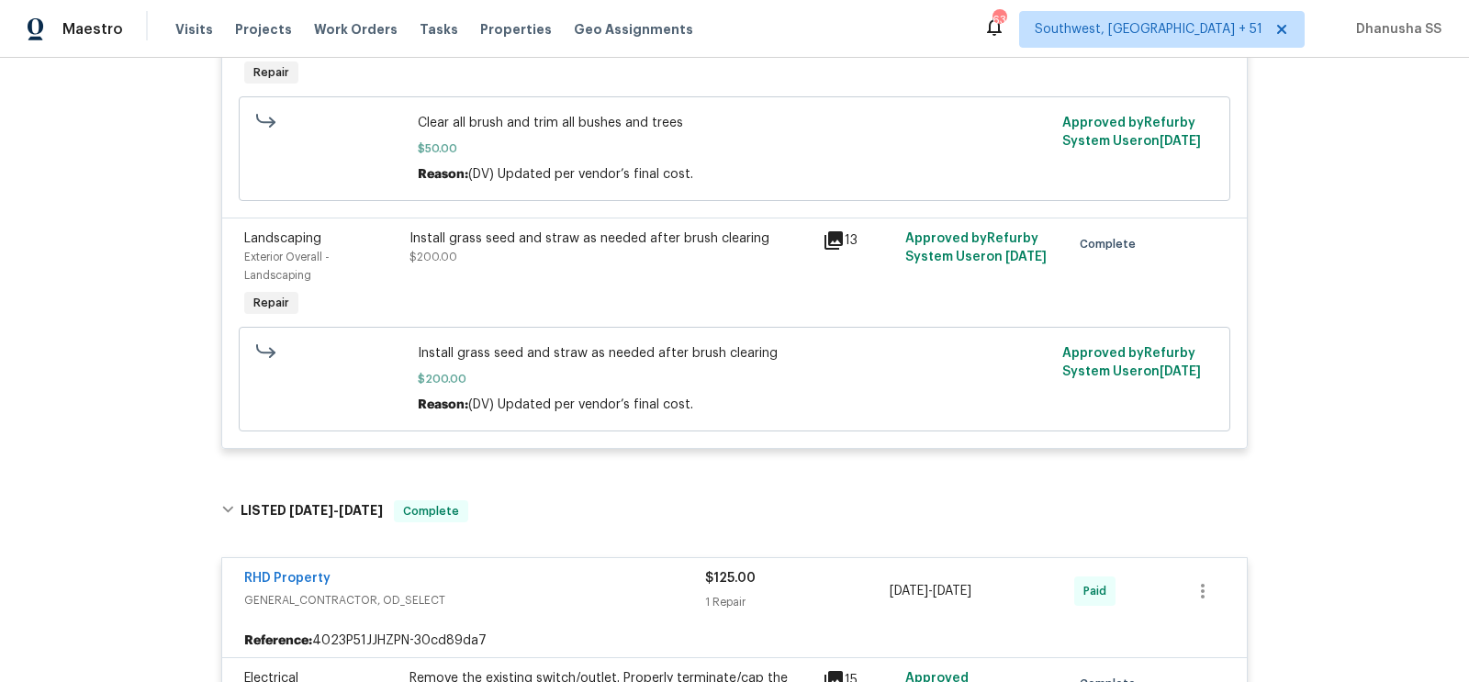
scroll to position [865, 0]
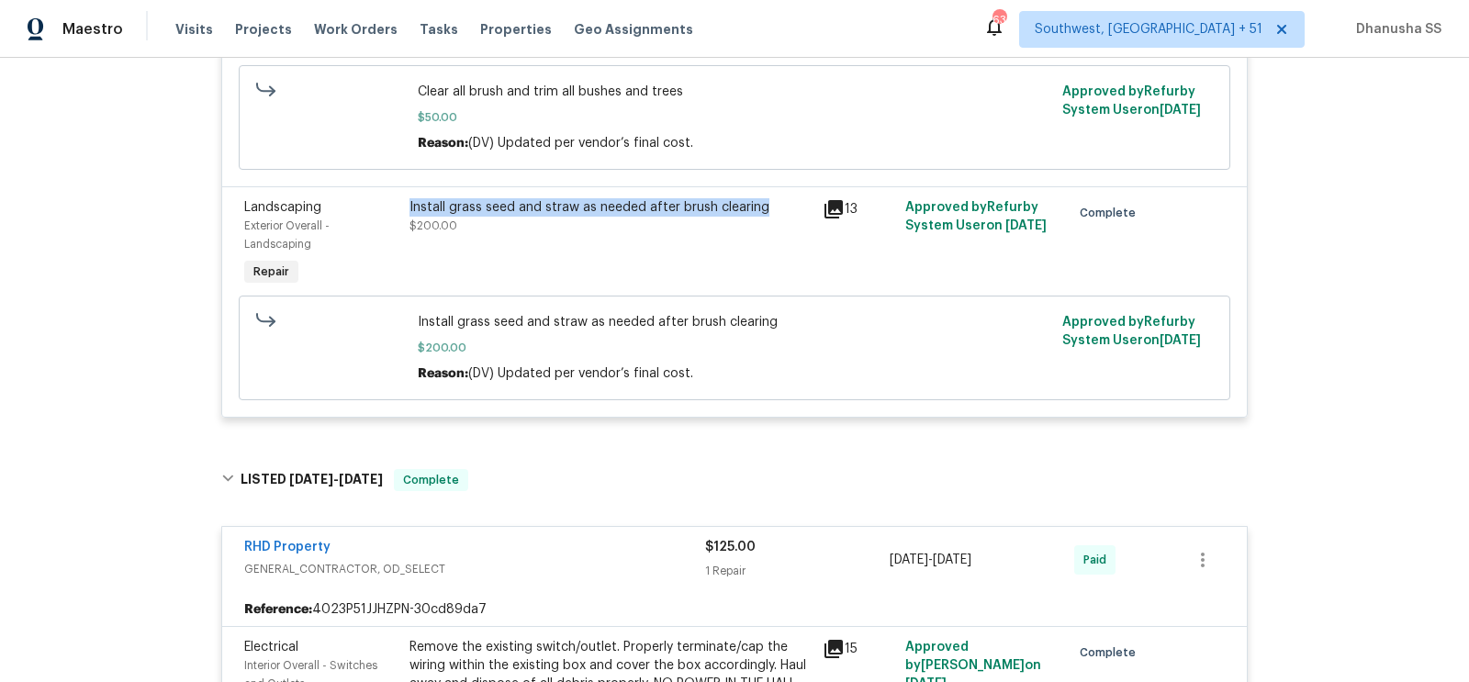
drag, startPoint x: 410, startPoint y: 205, endPoint x: 759, endPoint y: 212, distance: 349.9
click at [759, 212] on div "Install grass seed and straw as needed after brush clearing" at bounding box center [611, 207] width 402 height 18
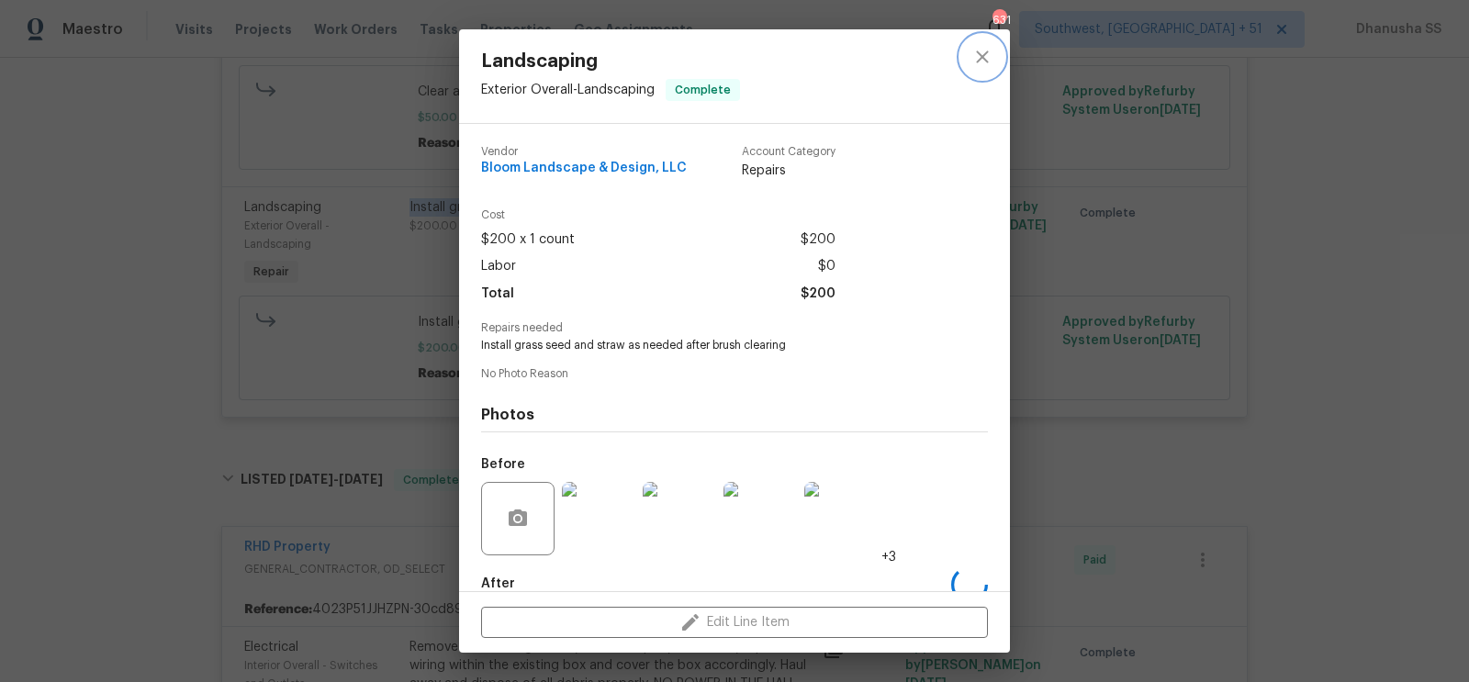
click at [982, 46] on icon "close" at bounding box center [983, 57] width 22 height 22
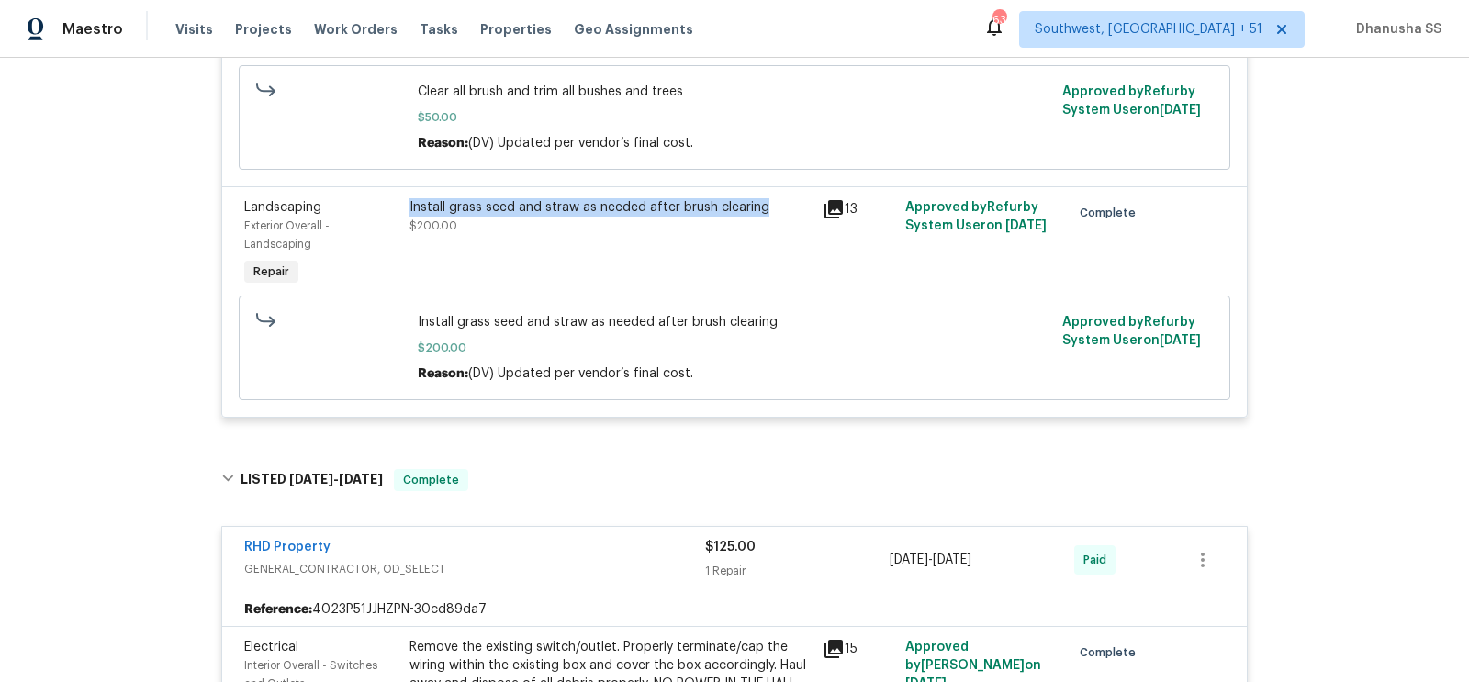
scroll to position [794, 0]
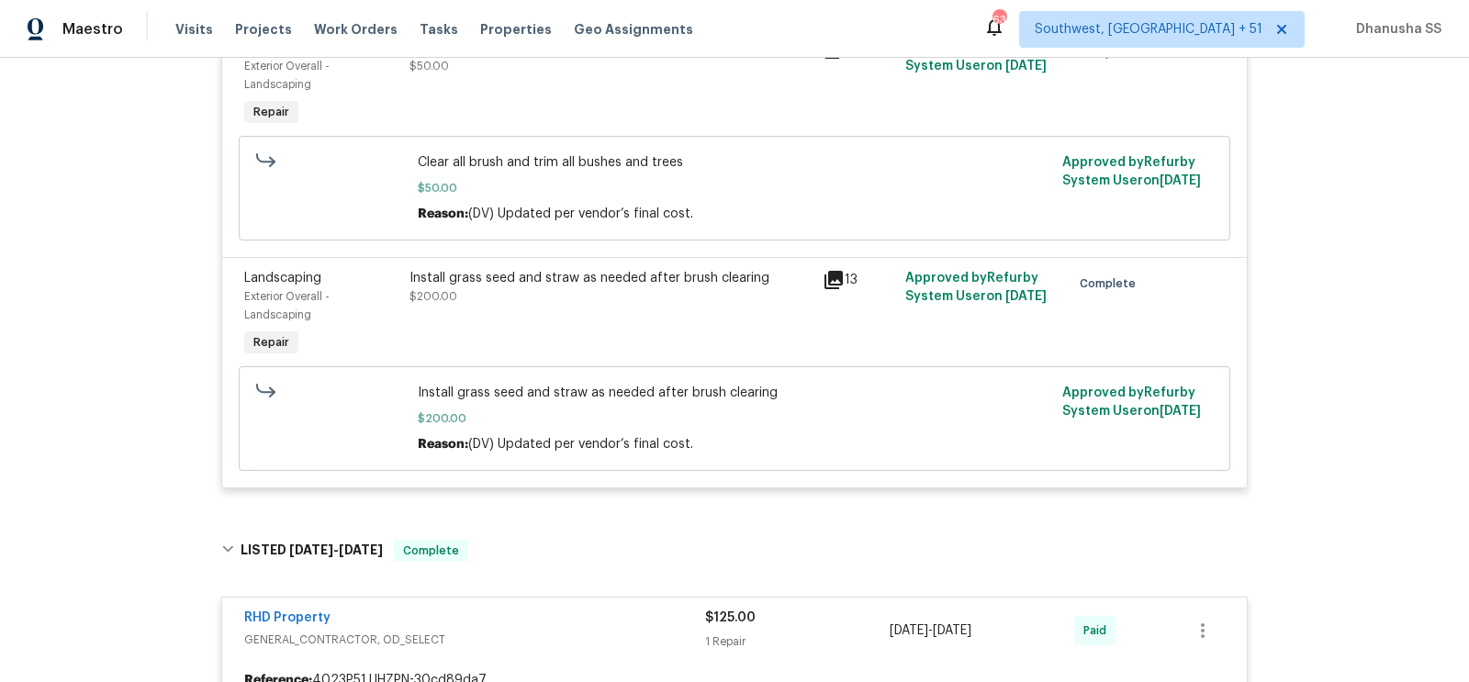
click at [563, 331] on div "Install grass seed and straw as needed after brush clearing $200.00" at bounding box center [610, 315] width 413 height 103
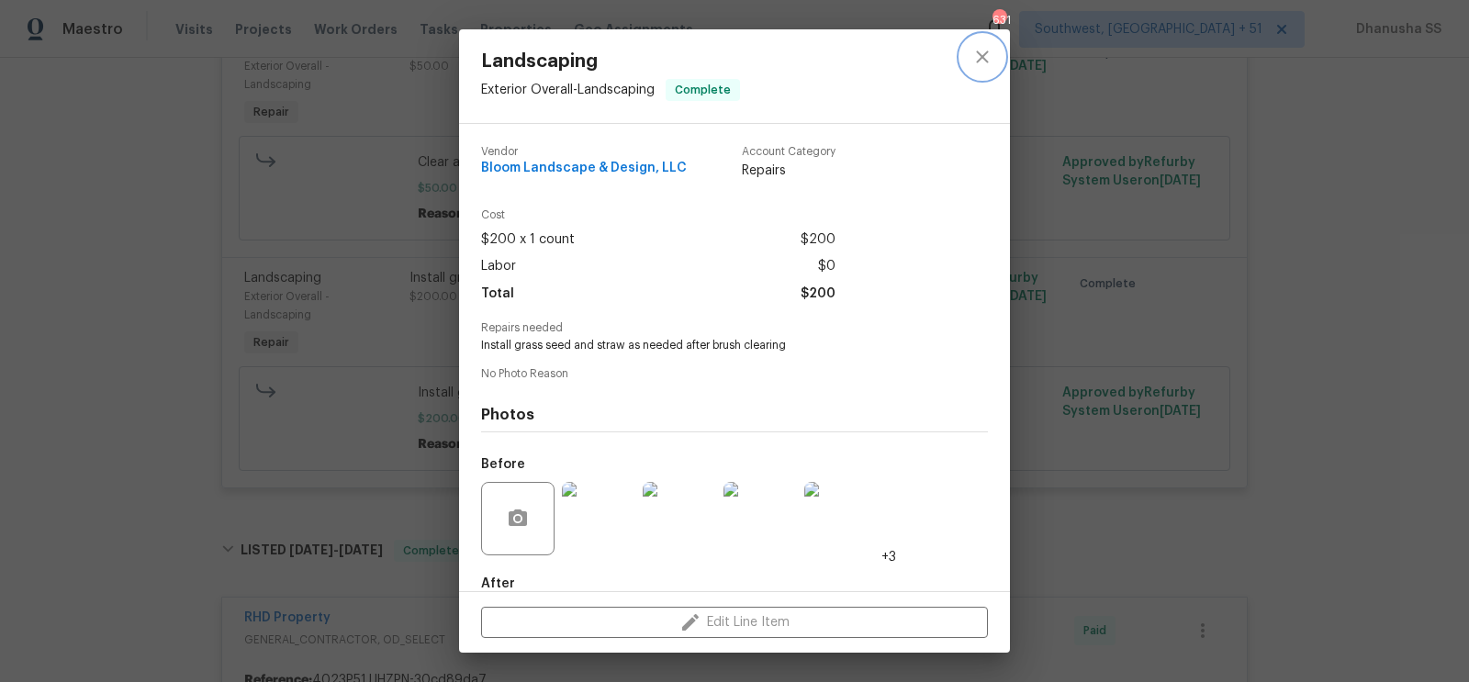
click at [985, 51] on icon "close" at bounding box center [983, 57] width 22 height 22
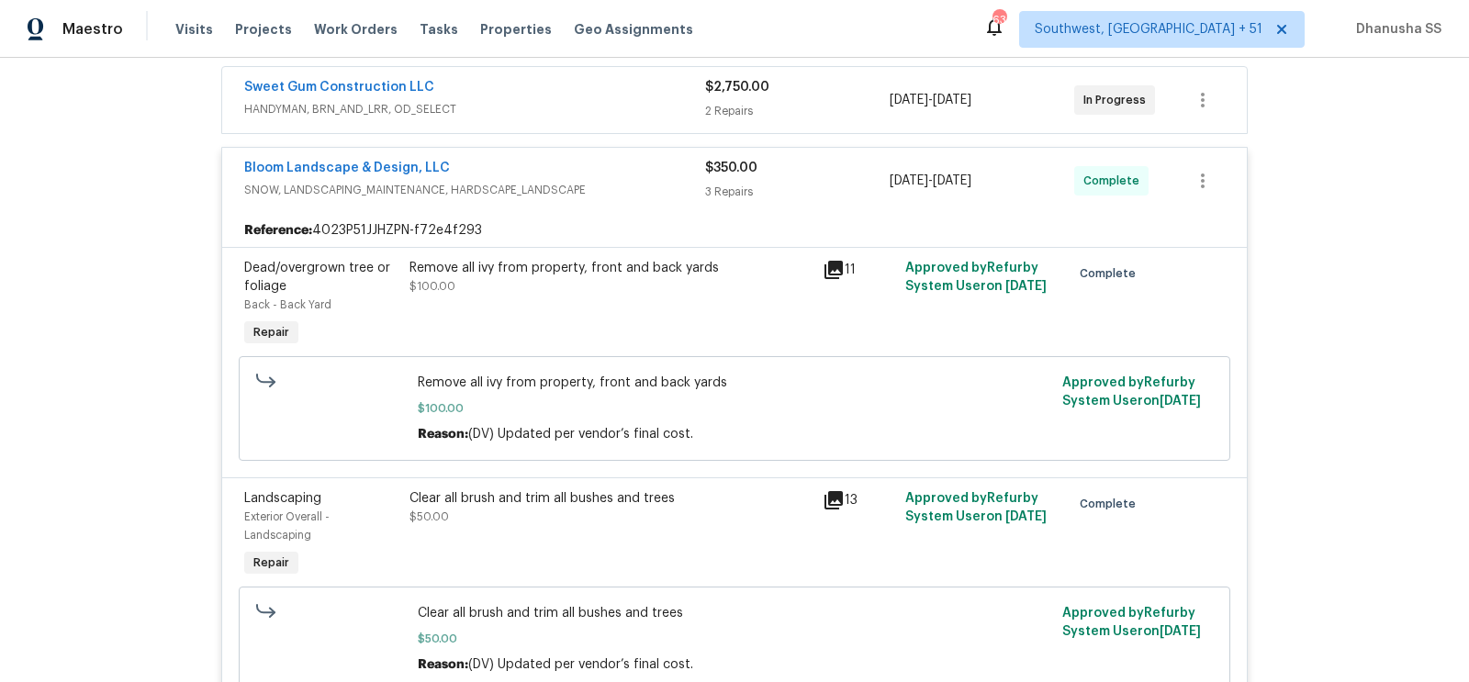
scroll to position [198, 0]
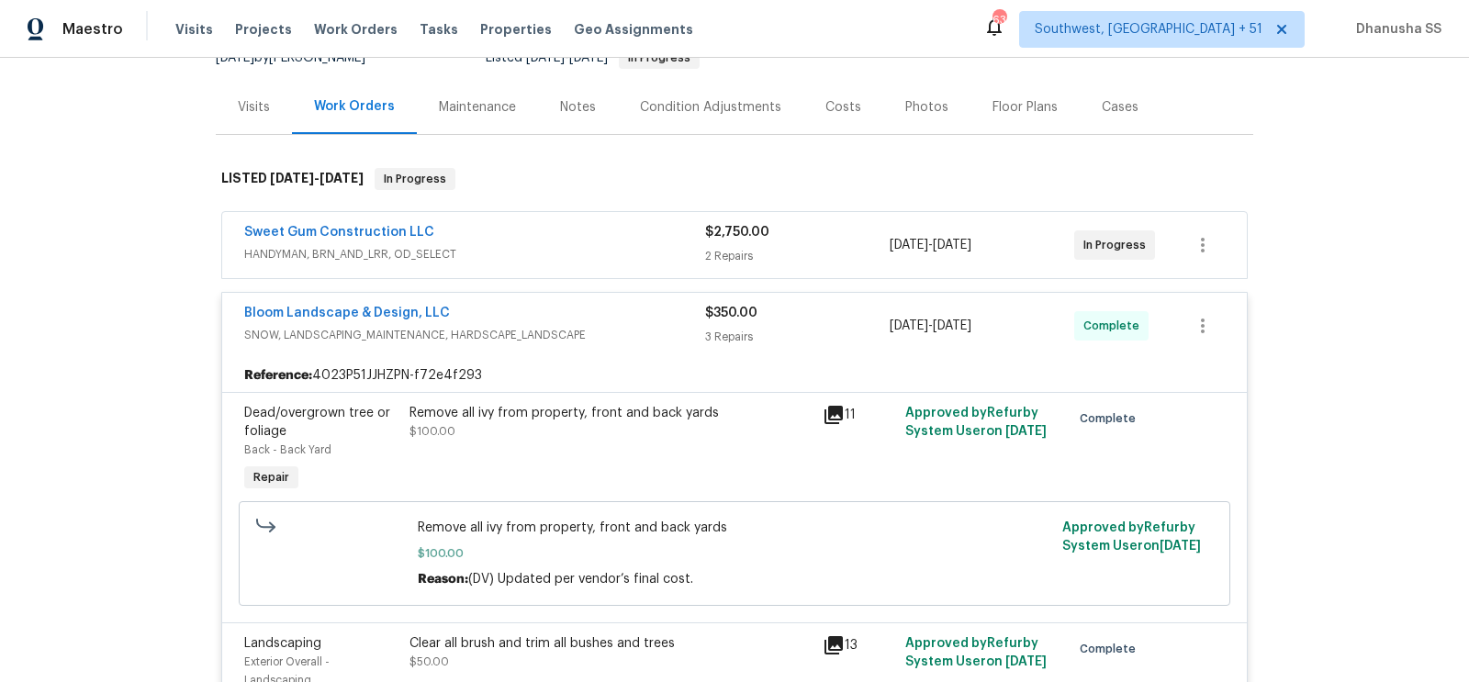
click at [601, 272] on div "Sweet Gum Construction LLC HANDYMAN, BRN_AND_LRR, OD_SELECT $2,750.00 2 Repairs…" at bounding box center [734, 245] width 1025 height 66
click at [602, 254] on span "HANDYMAN, BRN_AND_LRR, OD_SELECT" at bounding box center [474, 254] width 461 height 18
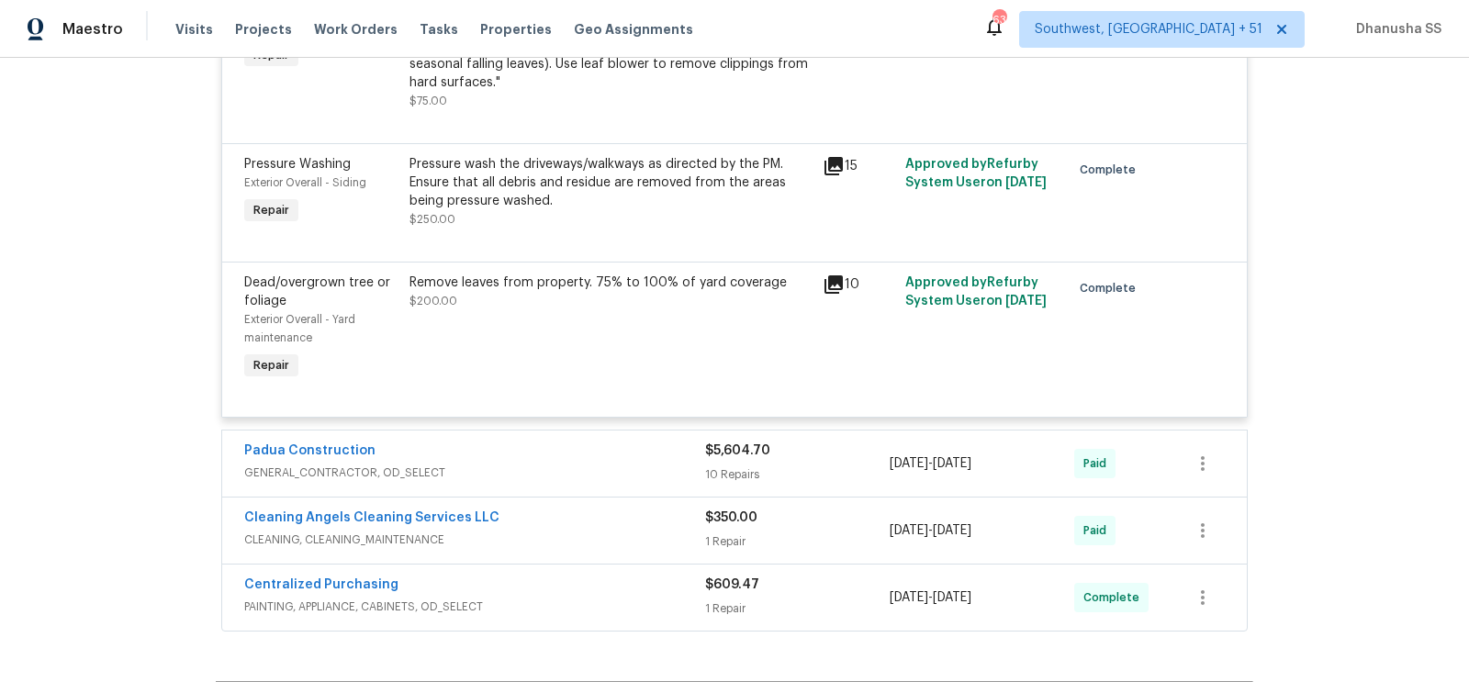
scroll to position [5522, 0]
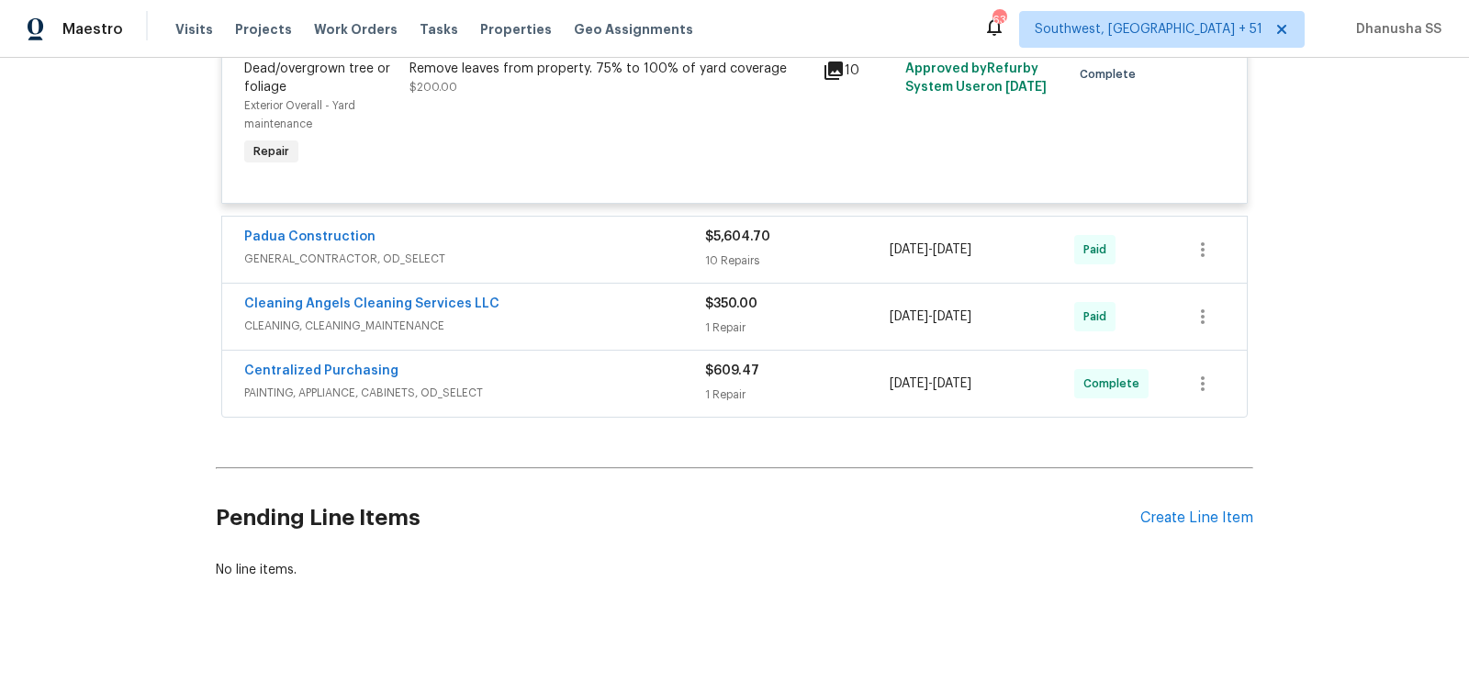
click at [624, 250] on span "GENERAL_CONTRACTOR, OD_SELECT" at bounding box center [474, 259] width 461 height 18
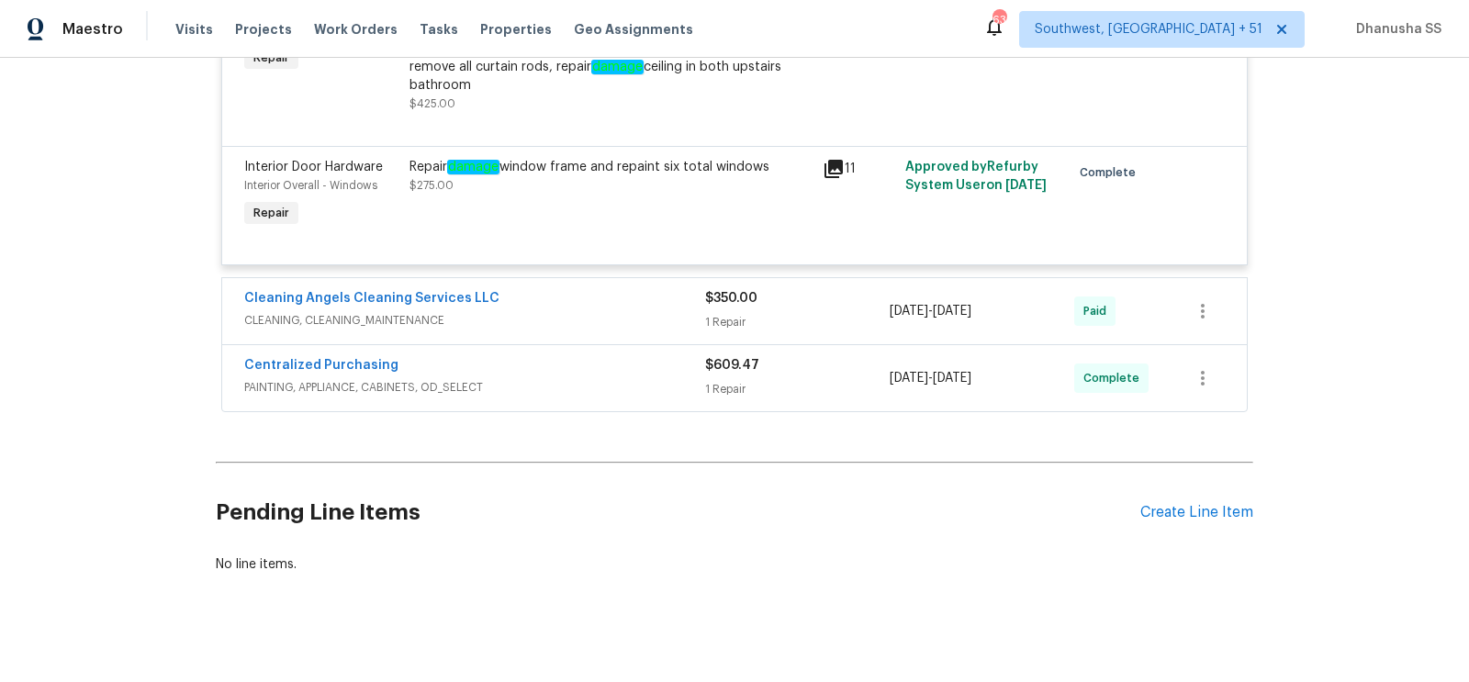
scroll to position [7347, 0]
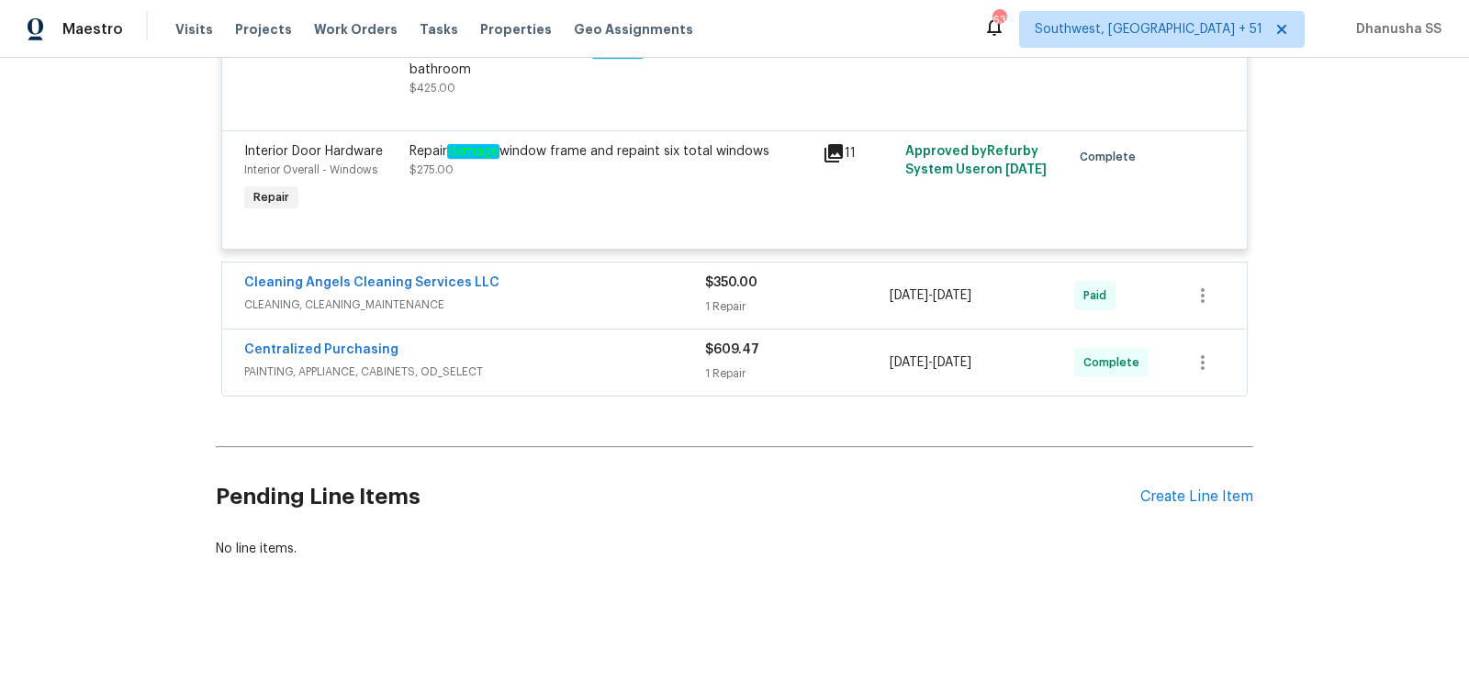
click at [622, 290] on div "Cleaning Angels Cleaning Services LLC" at bounding box center [474, 285] width 461 height 22
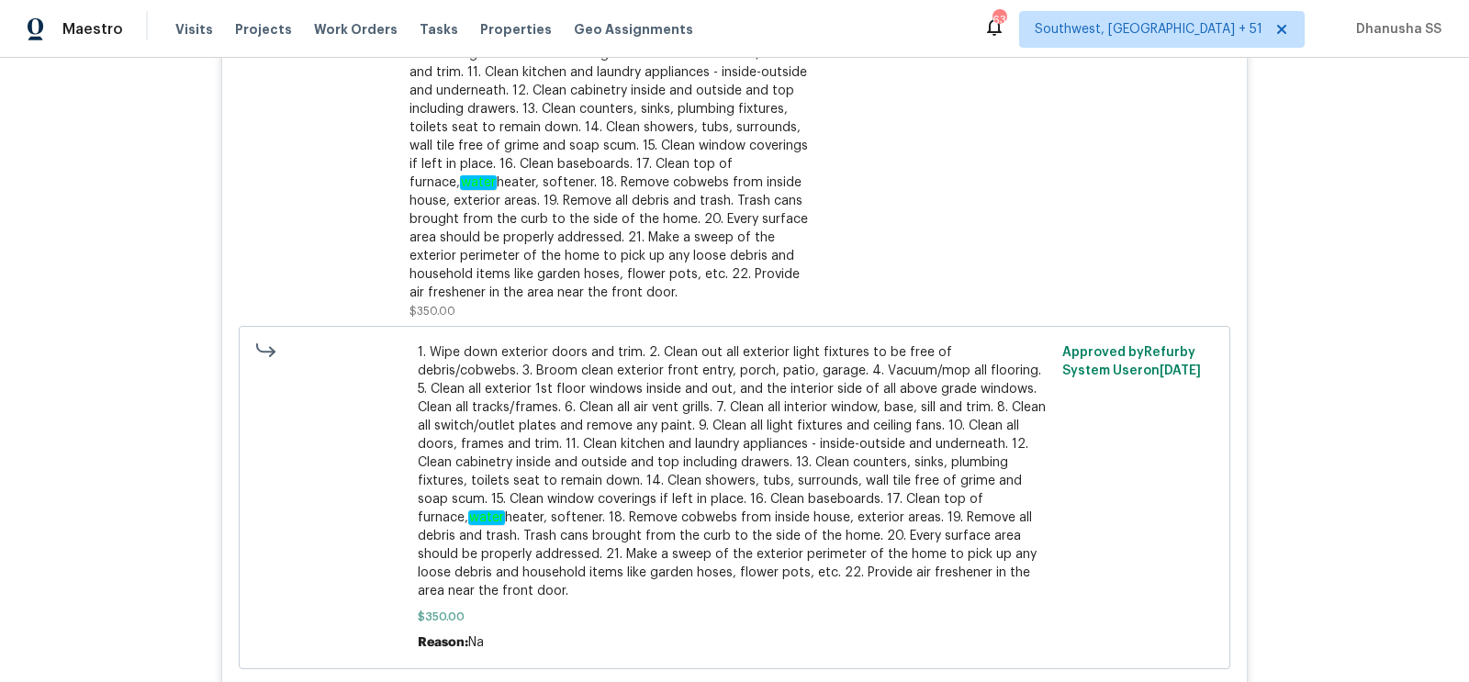
scroll to position [8176, 0]
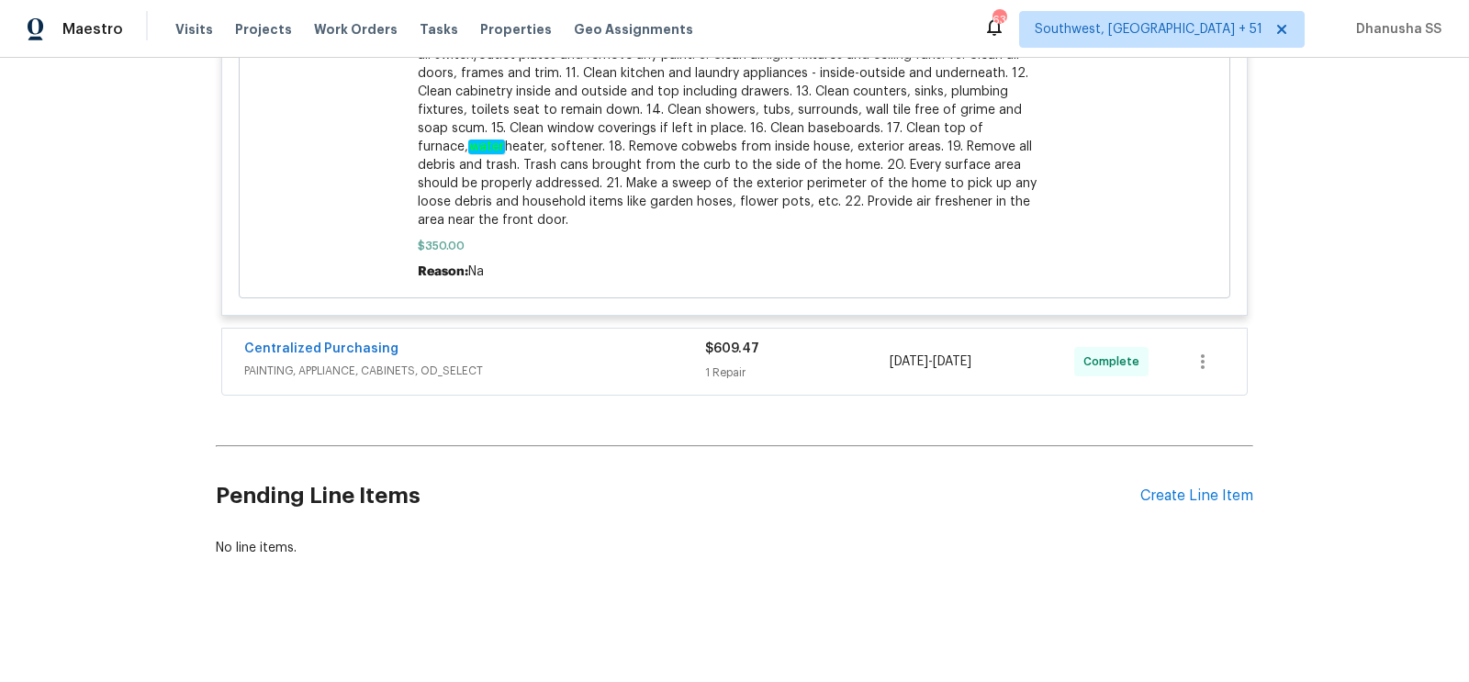
click at [565, 388] on div "Centralized Purchasing PAINTING, APPLIANCE, CABINETS, OD_SELECT $609.47 1 Repai…" at bounding box center [734, 362] width 1025 height 66
click at [572, 372] on span "PAINTING, APPLIANCE, CABINETS, OD_SELECT" at bounding box center [474, 371] width 461 height 18
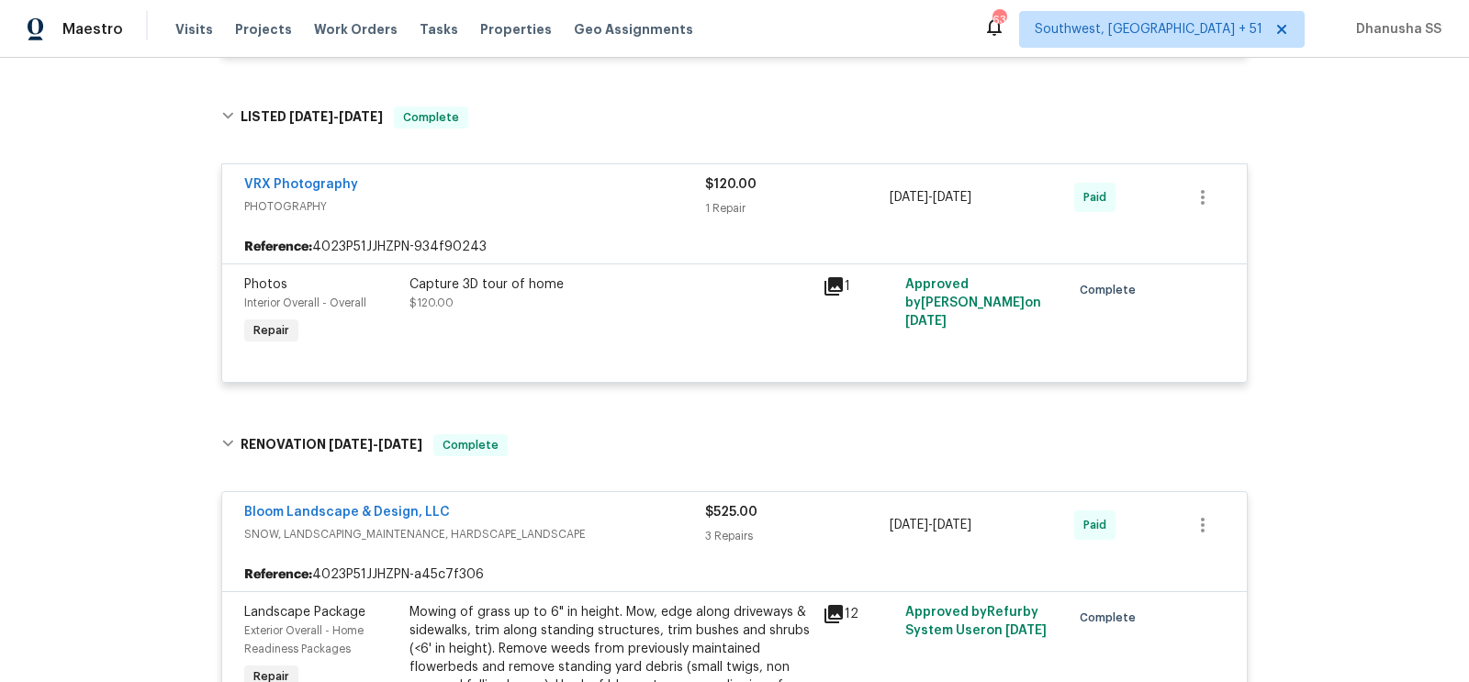
scroll to position [3299, 0]
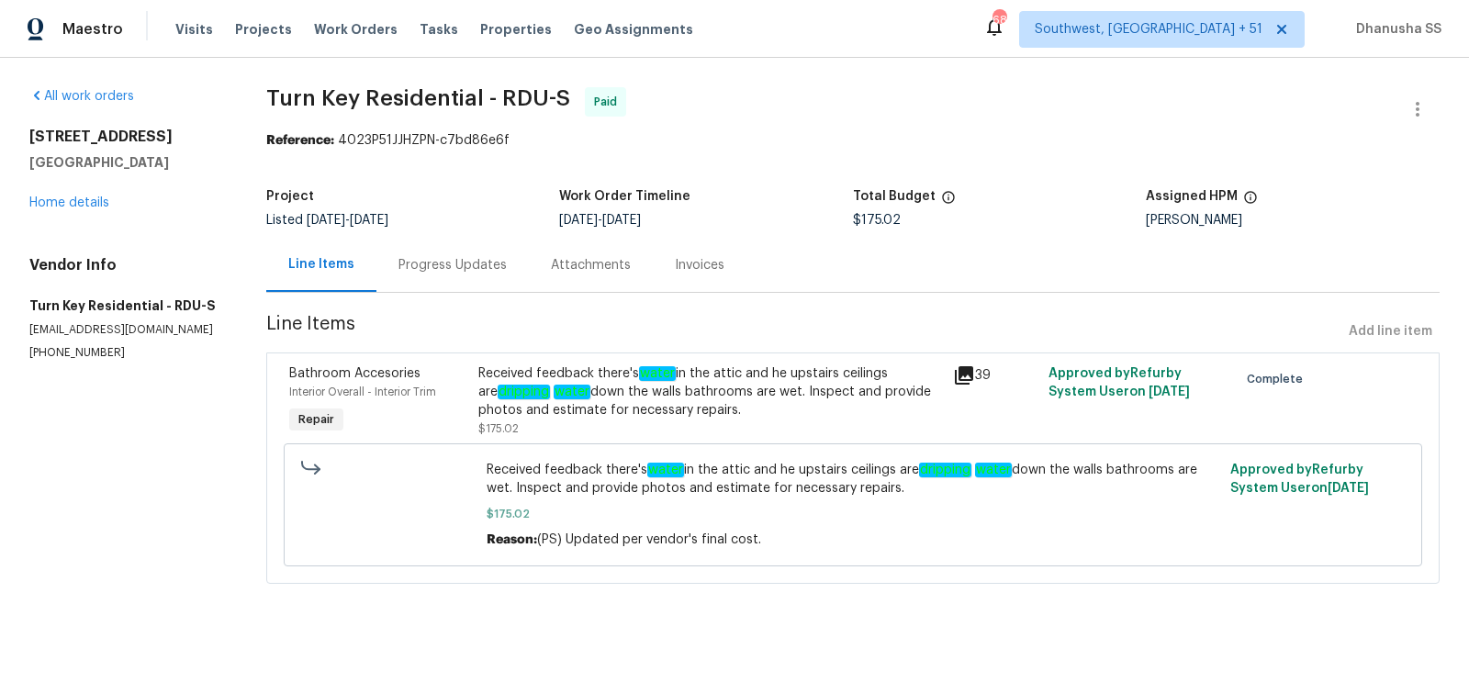
click at [441, 275] on div "Progress Updates" at bounding box center [452, 265] width 152 height 54
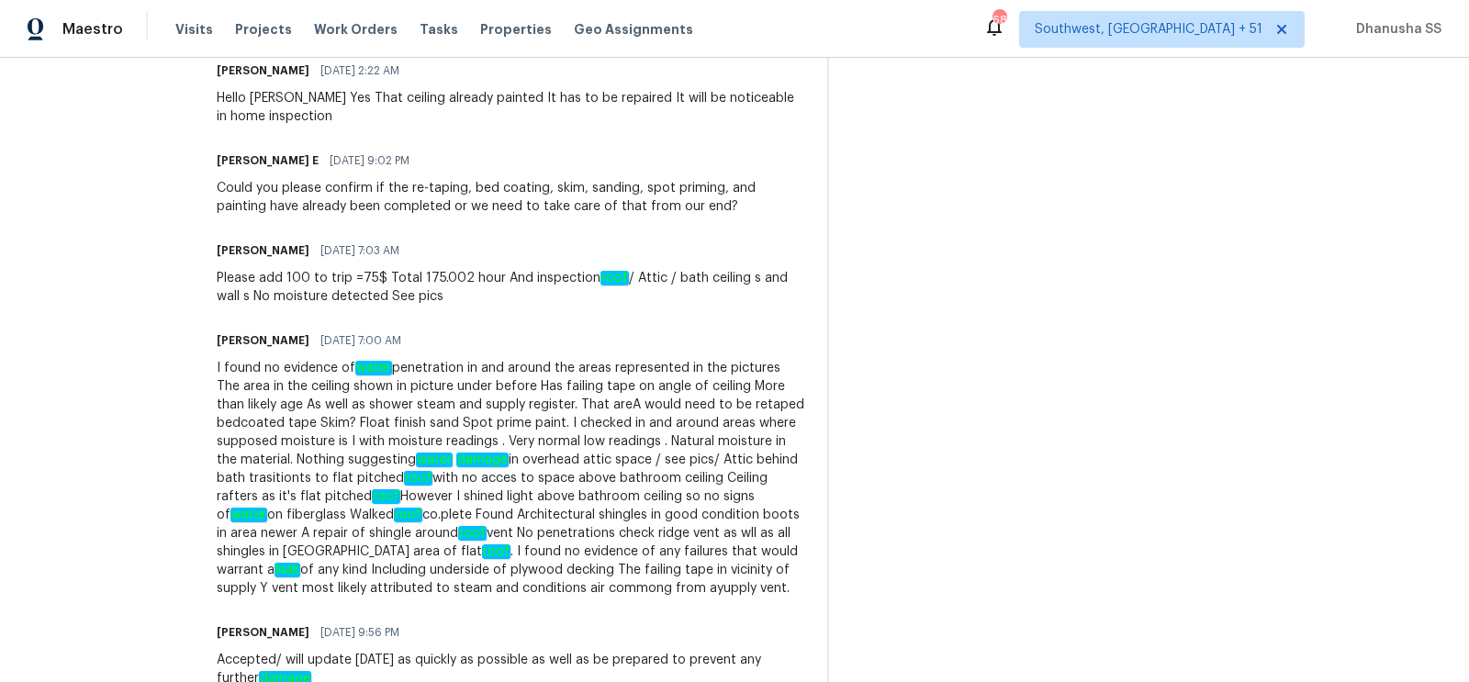
scroll to position [822, 0]
